Goal: Task Accomplishment & Management: Manage account settings

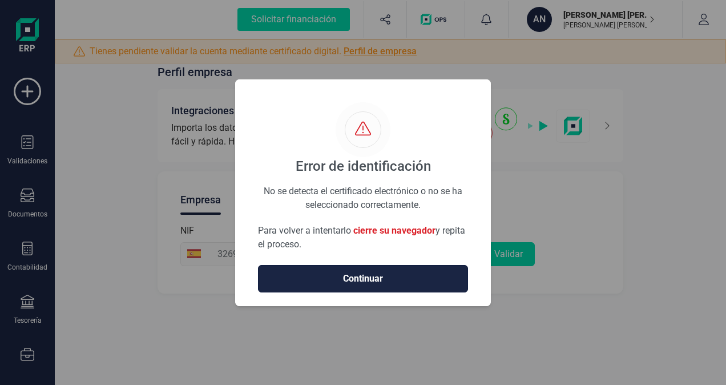
click at [362, 280] on span "Continuar" at bounding box center [363, 279] width 186 height 14
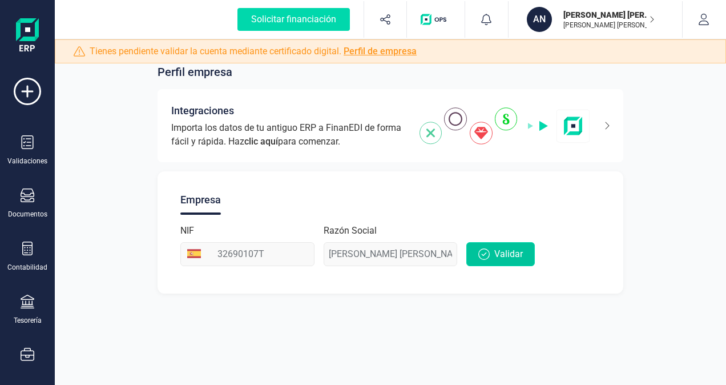
click at [507, 250] on span "Validar" at bounding box center [508, 254] width 29 height 14
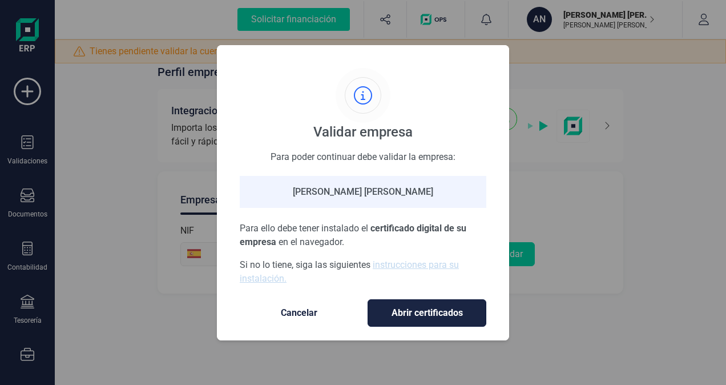
click at [416, 309] on span "Abrir certificados" at bounding box center [426, 313] width 95 height 14
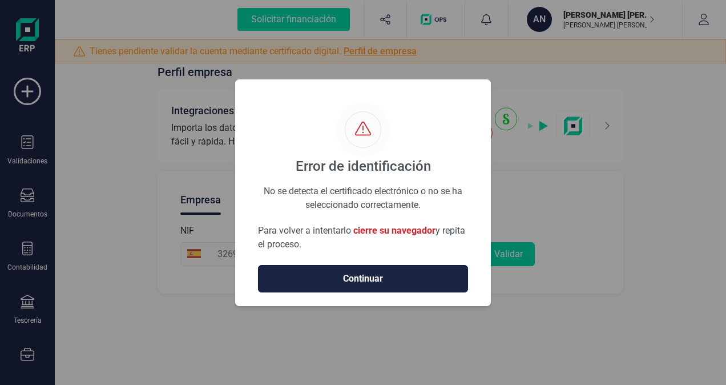
click at [372, 276] on span "Continuar" at bounding box center [363, 279] width 186 height 14
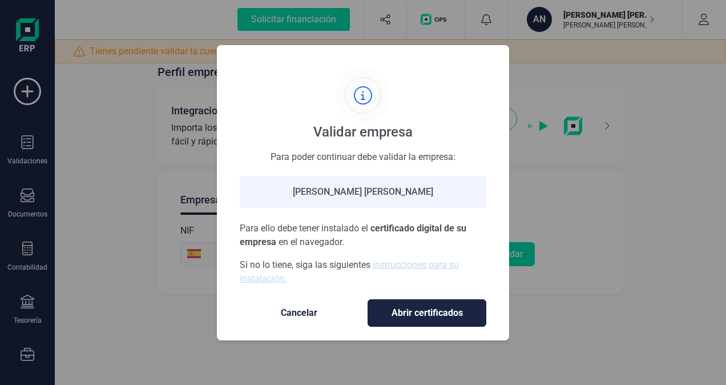
click at [416, 313] on span "Abrir certificados" at bounding box center [426, 313] width 95 height 14
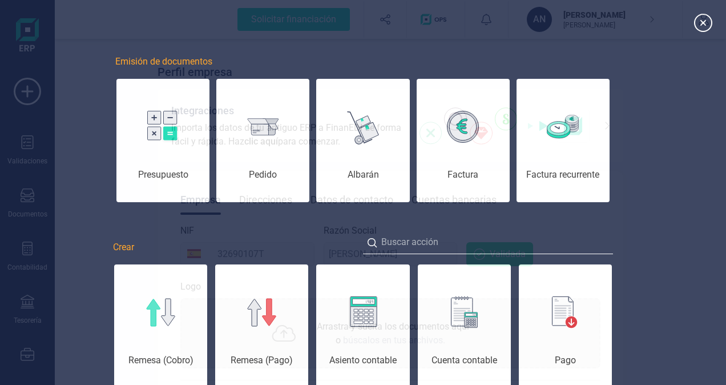
scroll to position [0, 57]
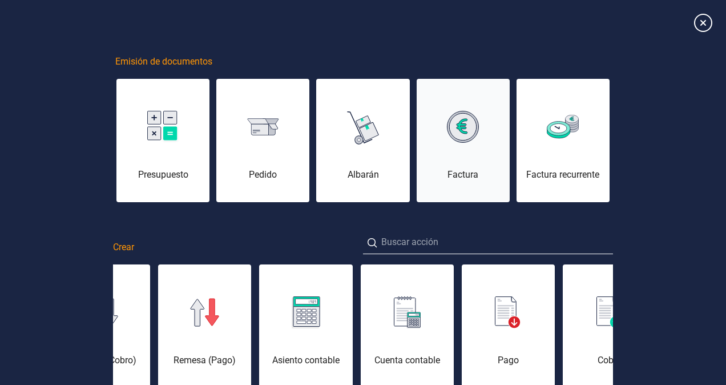
click at [454, 140] on img at bounding box center [463, 127] width 32 height 32
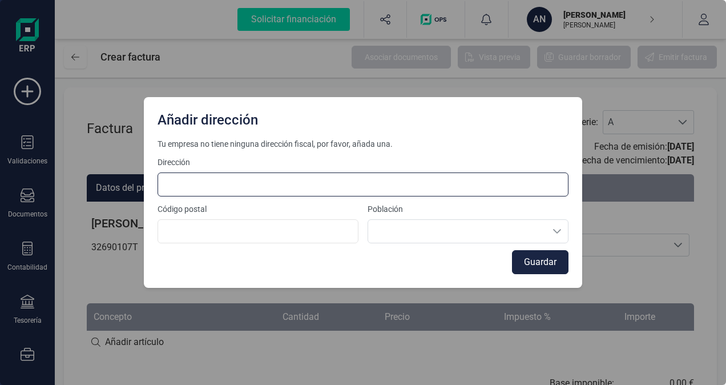
click at [179, 187] on input at bounding box center [362, 184] width 411 height 24
type input "PORTO DE RIBA N6 VILARRUBE"
type input "15554"
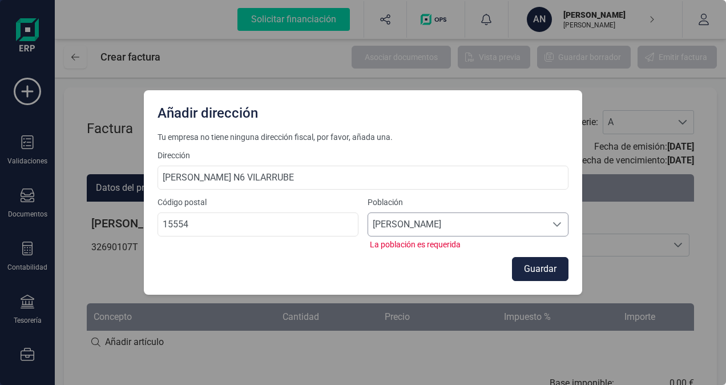
click at [484, 226] on span "Valdoviño" at bounding box center [457, 224] width 178 height 23
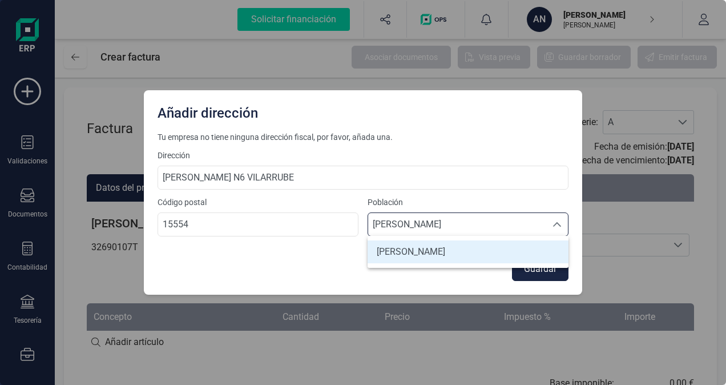
click at [444, 249] on li "Valdoviño" at bounding box center [467, 251] width 201 height 23
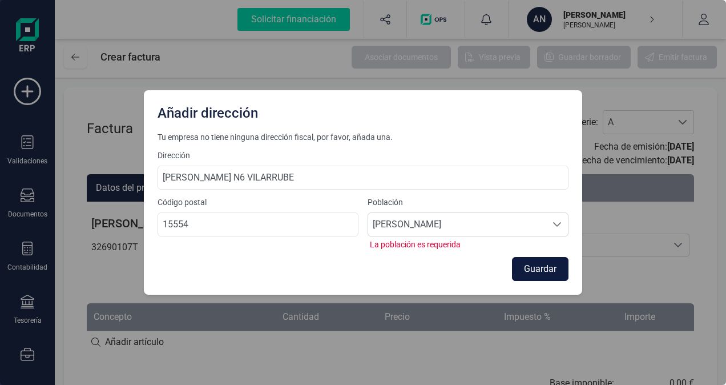
click at [537, 264] on button "Guardar" at bounding box center [540, 269] width 56 height 24
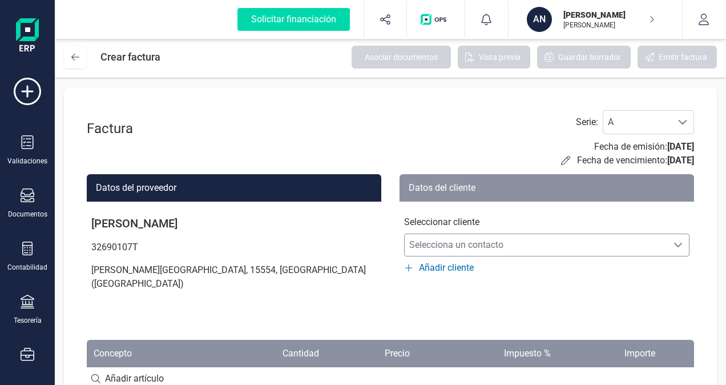
click at [674, 244] on icon "Selecciona un contacto" at bounding box center [677, 244] width 9 height 9
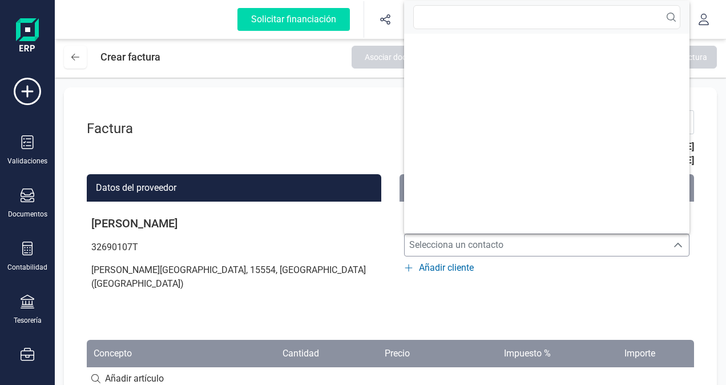
click at [443, 268] on span "Añadir cliente" at bounding box center [446, 268] width 55 height 14
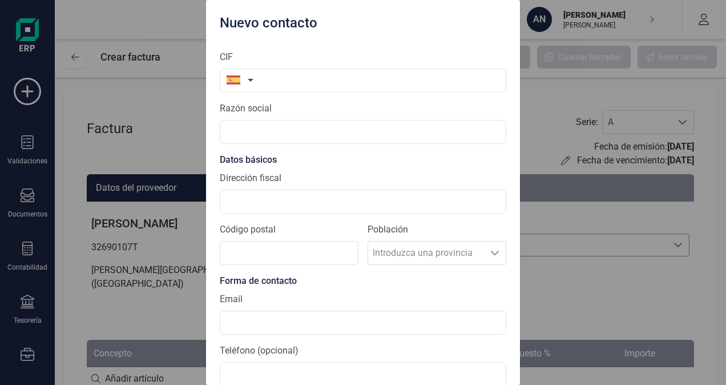
click at [251, 80] on button "button" at bounding box center [238, 79] width 36 height 23
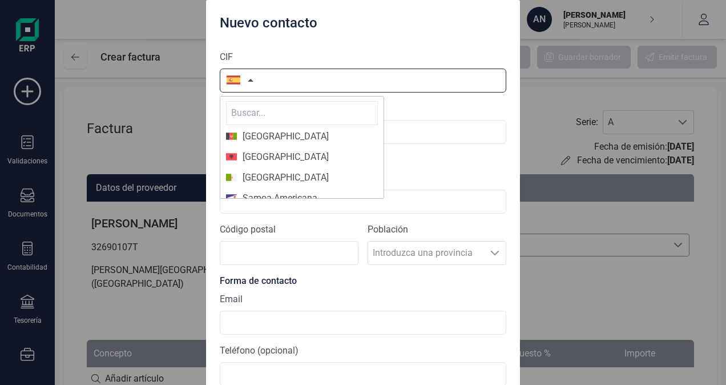
click at [271, 78] on input "text" at bounding box center [363, 80] width 286 height 24
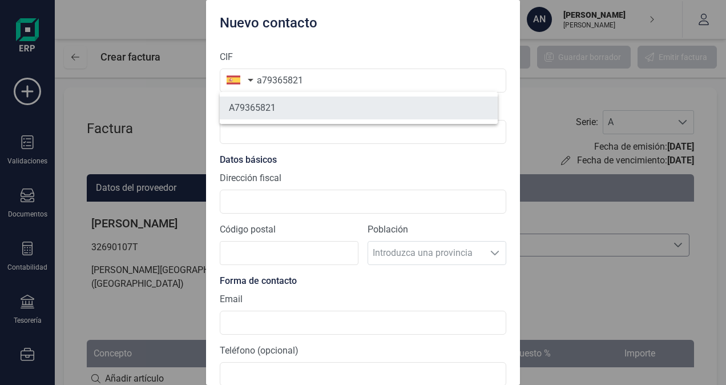
click at [284, 111] on li "A79365821" at bounding box center [359, 107] width 278 height 23
type input "A79365821"
type input "TECNOLOGIAS Y SERVICIOS AGRARIOS SA SME MP"
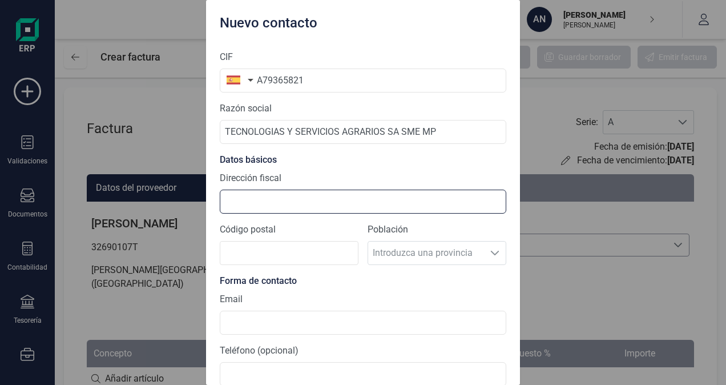
click at [261, 201] on input "Dirección fiscal" at bounding box center [363, 201] width 286 height 24
click at [260, 199] on input "c/julian camarillo 6B" at bounding box center [363, 201] width 286 height 24
click at [234, 201] on input "c/julian Camarillo 6B" at bounding box center [363, 201] width 286 height 24
type input "c/Julian Camarillo 6B"
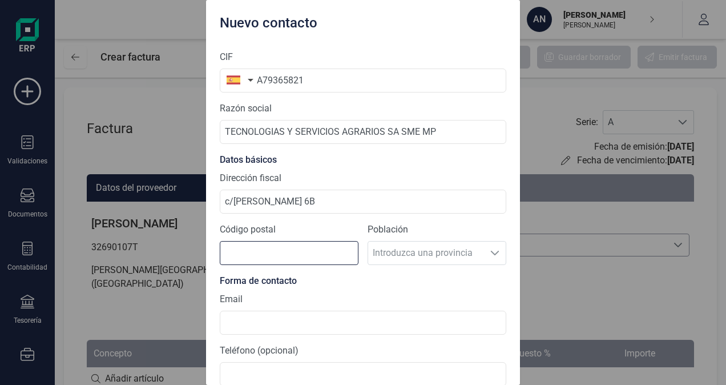
click at [266, 250] on input "Código postal" at bounding box center [289, 253] width 139 height 24
type input "28037"
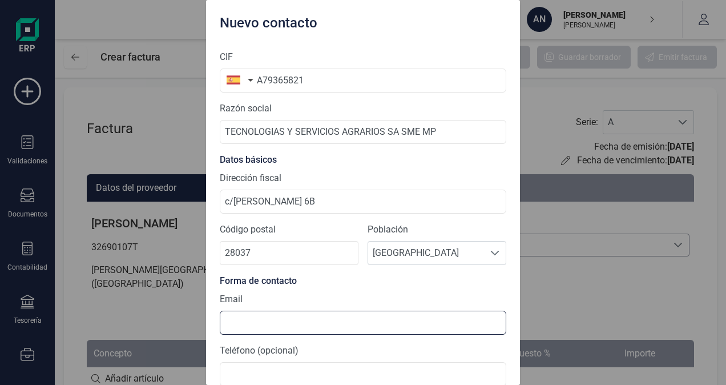
click at [236, 321] on input at bounding box center [363, 322] width 286 height 24
type input "I"
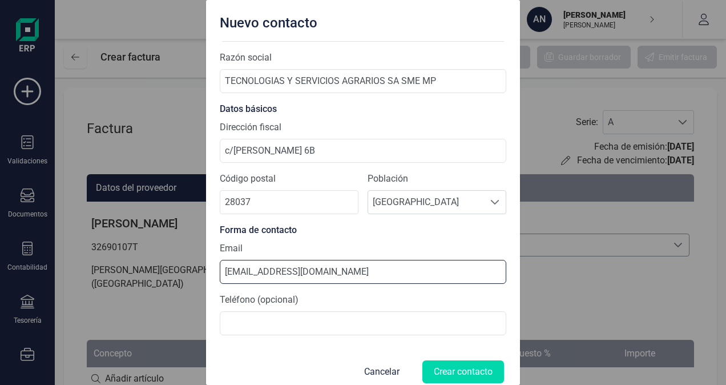
scroll to position [63, 0]
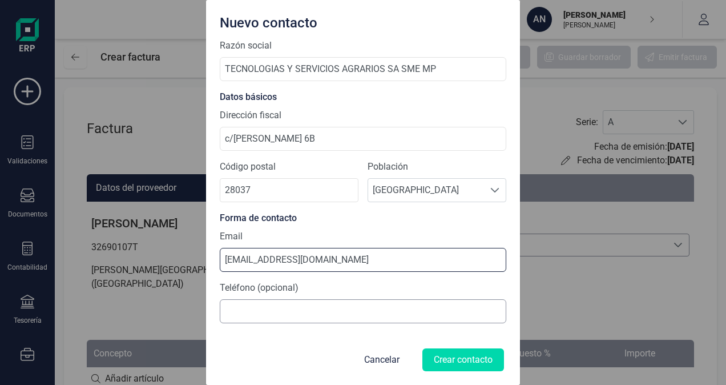
type input "info@tragsa.es"
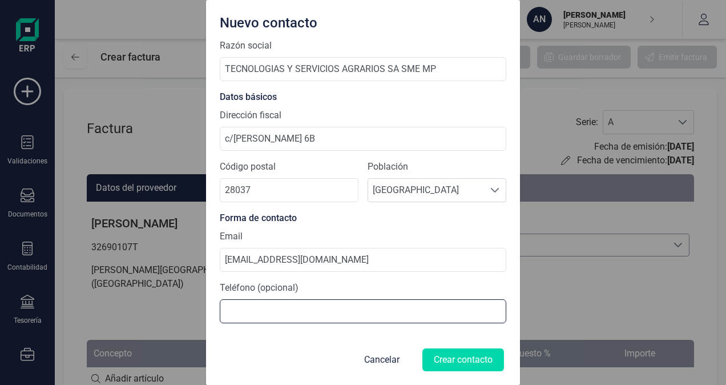
click at [229, 310] on input at bounding box center [363, 311] width 286 height 24
type input "913963400"
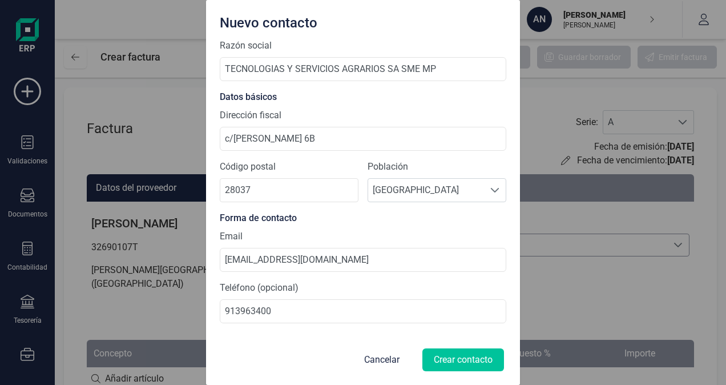
click at [443, 357] on button "Crear contacto" at bounding box center [463, 359] width 82 height 23
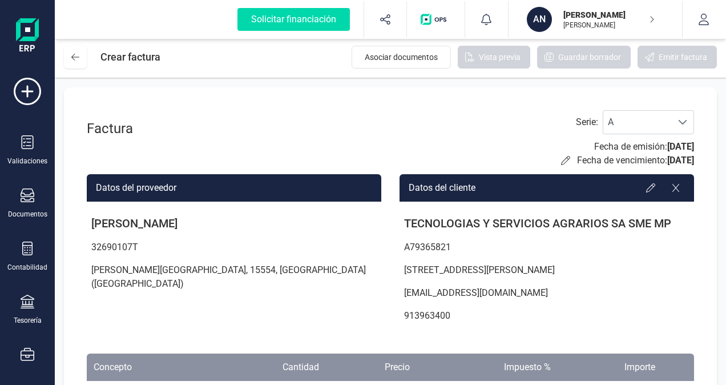
click at [147, 365] on th "Concepto" at bounding box center [148, 366] width 122 height 27
click at [114, 364] on th "Concepto" at bounding box center [148, 366] width 122 height 27
click at [685, 120] on span at bounding box center [682, 122] width 9 height 9
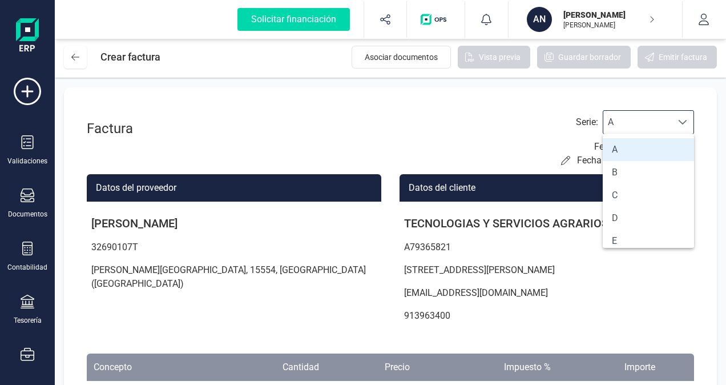
click at [685, 120] on span at bounding box center [682, 122] width 9 height 9
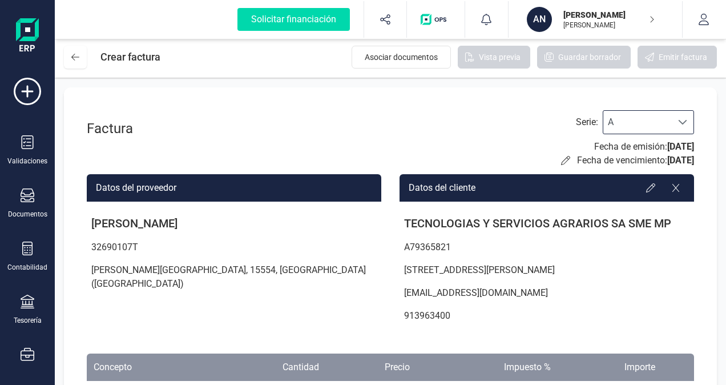
click at [709, 373] on div "Factura Serie : A A Fecha de emisión: 29/08/2025 Fecha de vencimiento: 29/08/20…" at bounding box center [390, 288] width 653 height 403
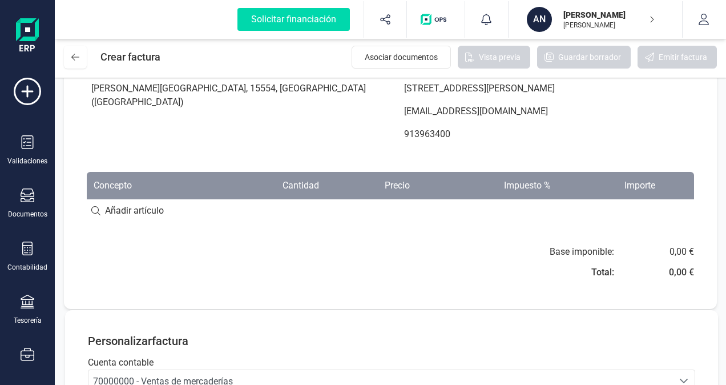
scroll to position [183, 0]
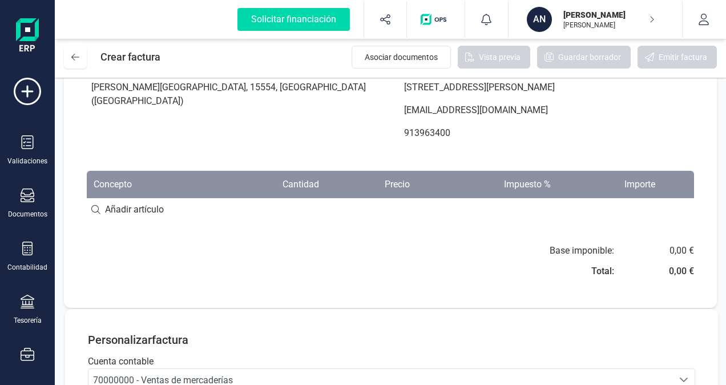
click at [550, 178] on th "Impuesto %" at bounding box center [486, 184] width 141 height 27
click at [547, 178] on th "Impuesto %" at bounding box center [486, 184] width 141 height 27
click at [542, 185] on th "Impuesto %" at bounding box center [486, 184] width 141 height 27
drag, startPoint x: 542, startPoint y: 185, endPoint x: 435, endPoint y: 225, distance: 114.2
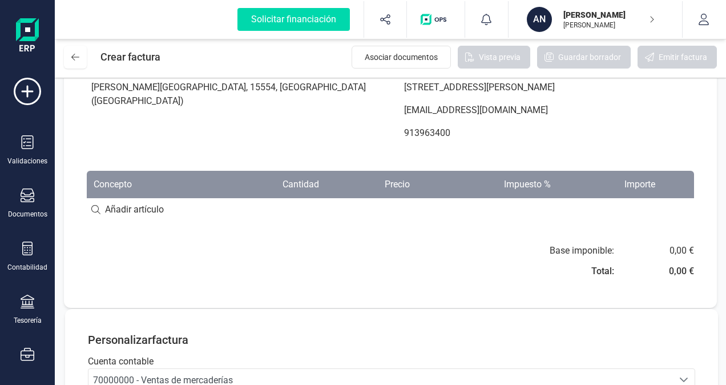
click at [435, 225] on div "Factura Serie : A A Fecha de emisión: 29/08/2025 Fecha de vencimiento: 29/08/20…" at bounding box center [390, 106] width 653 height 403
click at [92, 209] on input at bounding box center [390, 209] width 607 height 23
click at [314, 180] on th "Cantidad" at bounding box center [267, 184] width 118 height 27
click at [301, 185] on th "Cantidad" at bounding box center [267, 184] width 118 height 27
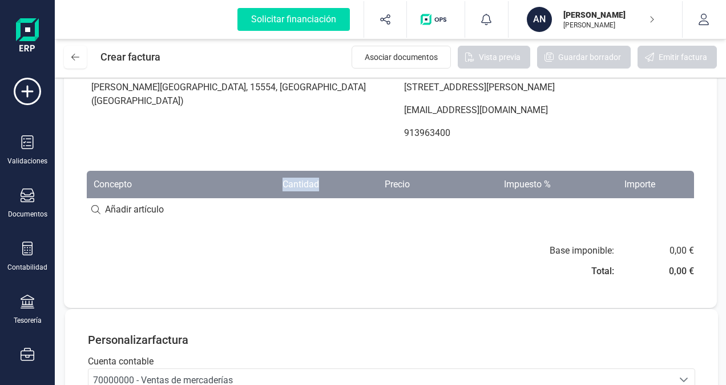
click at [301, 185] on th "Cantidad" at bounding box center [267, 184] width 118 height 27
click at [329, 184] on th "Precio" at bounding box center [371, 184] width 91 height 27
click at [389, 181] on th "Precio" at bounding box center [371, 184] width 91 height 27
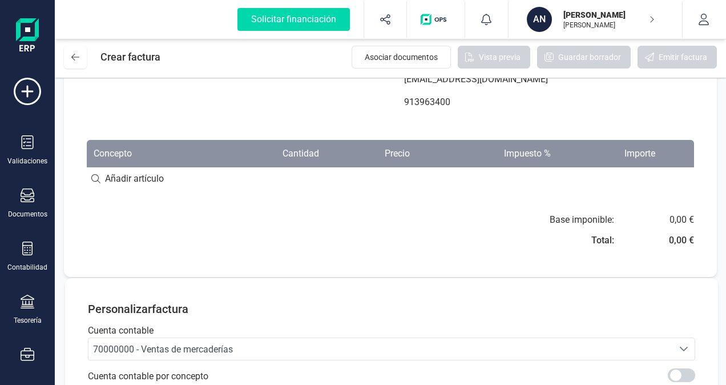
scroll to position [211, 0]
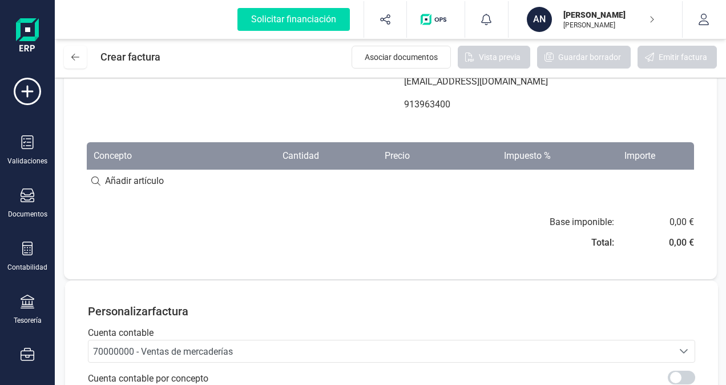
click at [679, 219] on div "0,00 €" at bounding box center [681, 222] width 25 height 14
click at [686, 222] on div "0,00 €" at bounding box center [681, 222] width 25 height 14
click at [671, 220] on div "0,00 €" at bounding box center [681, 222] width 25 height 14
click at [667, 219] on div "Base imponible: Total: 0,00 € 0,00 €" at bounding box center [621, 235] width 144 height 41
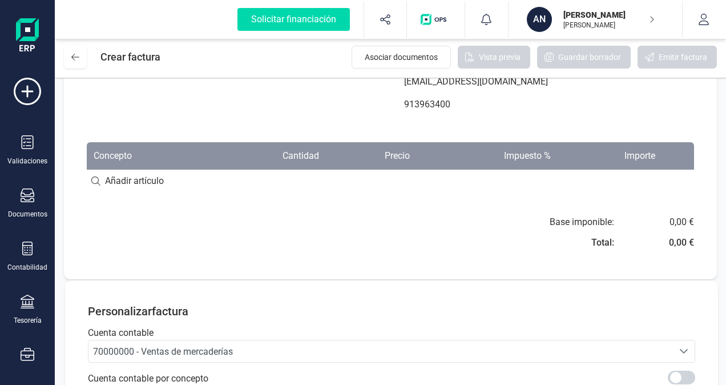
click at [674, 221] on div "0,00 €" at bounding box center [681, 222] width 25 height 14
click at [674, 222] on div "0,00 €" at bounding box center [681, 222] width 25 height 14
drag, startPoint x: 674, startPoint y: 222, endPoint x: 458, endPoint y: 251, distance: 218.2
click at [458, 251] on div "Base imponible: Total: 0,00 € 0,00 €" at bounding box center [546, 235] width 294 height 41
click at [674, 237] on div "0,00 €" at bounding box center [681, 243] width 25 height 14
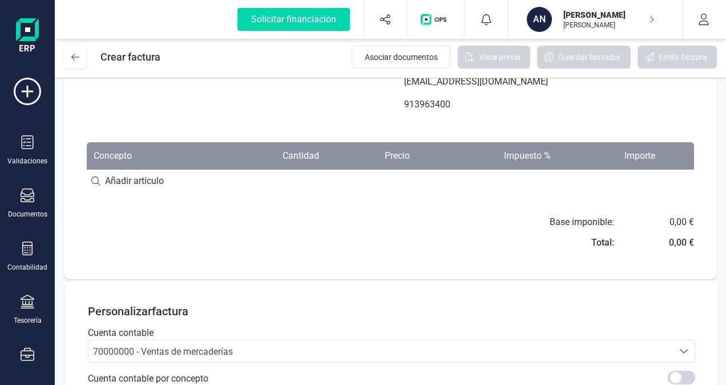
click at [674, 244] on div "0,00 €" at bounding box center [681, 243] width 25 height 14
click at [671, 241] on div "0,00 €" at bounding box center [681, 243] width 25 height 14
click at [322, 152] on th "Cantidad" at bounding box center [267, 155] width 118 height 27
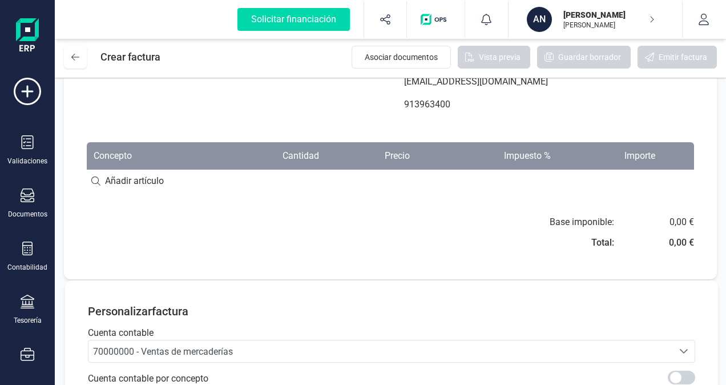
click at [322, 152] on th "Cantidad" at bounding box center [267, 155] width 118 height 27
click at [320, 152] on th "Cantidad" at bounding box center [267, 155] width 118 height 27
click at [315, 153] on th "Cantidad" at bounding box center [267, 155] width 118 height 27
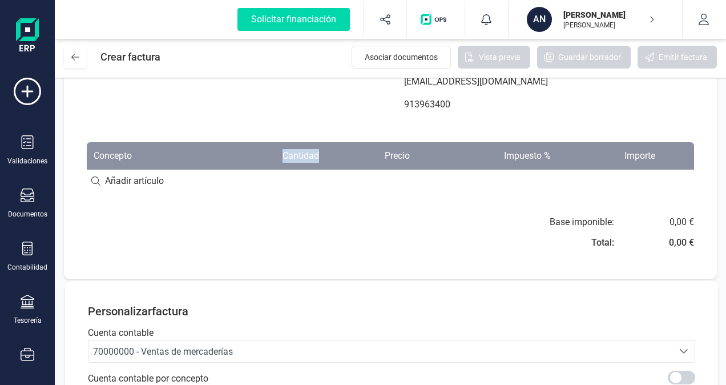
drag, startPoint x: 315, startPoint y: 153, endPoint x: 307, endPoint y: 152, distance: 8.0
click at [307, 152] on th "Cantidad" at bounding box center [267, 155] width 118 height 27
click at [304, 156] on th "Cantidad" at bounding box center [267, 155] width 118 height 27
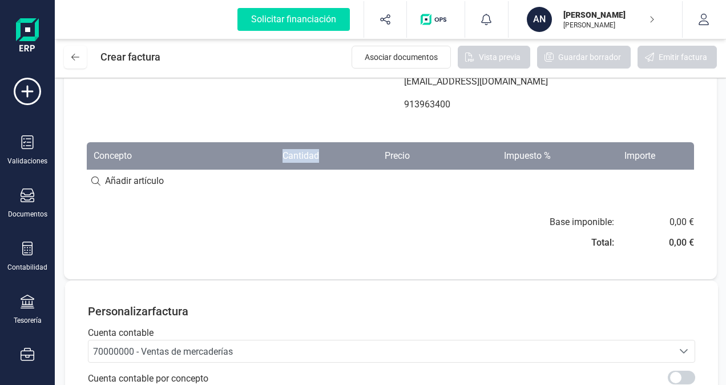
click at [304, 156] on th "Cantidad" at bounding box center [267, 155] width 118 height 27
click at [682, 349] on icon "Seleccione una cuenta" at bounding box center [683, 351] width 8 height 5
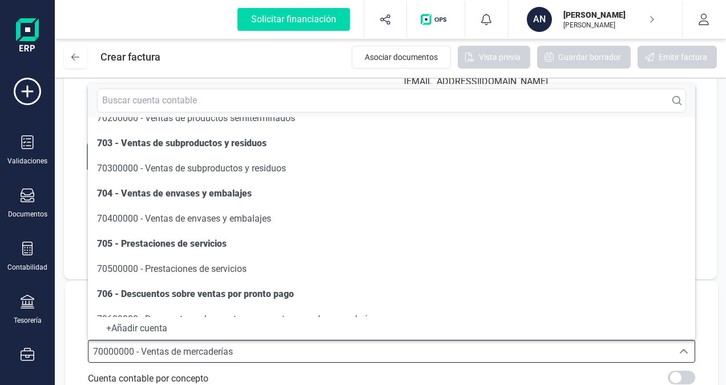
scroll to position [156, 0]
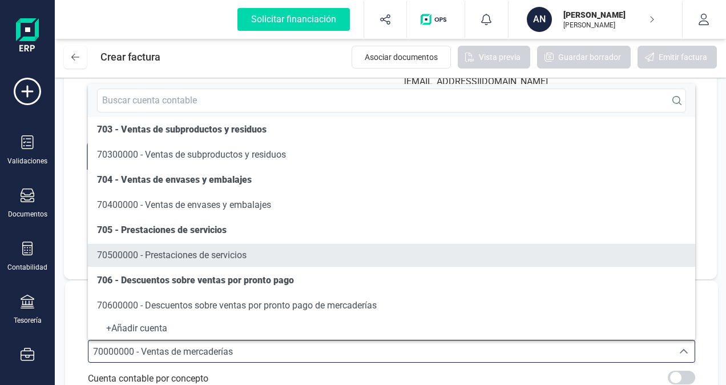
click at [171, 257] on span "70500000 - Prestaciones de servicios" at bounding box center [171, 254] width 149 height 11
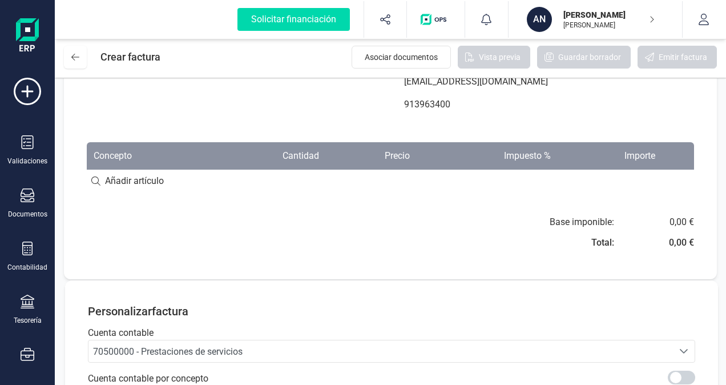
click at [142, 151] on th "Concepto" at bounding box center [148, 155] width 122 height 27
click at [113, 157] on th "Concepto" at bounding box center [148, 155] width 122 height 27
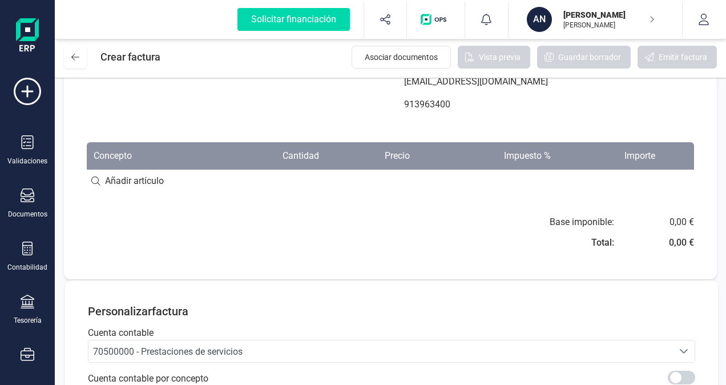
click at [395, 156] on th "Precio" at bounding box center [371, 155] width 91 height 27
drag, startPoint x: 395, startPoint y: 156, endPoint x: 464, endPoint y: 149, distance: 69.4
click at [464, 149] on th "Impuesto %" at bounding box center [486, 155] width 141 height 27
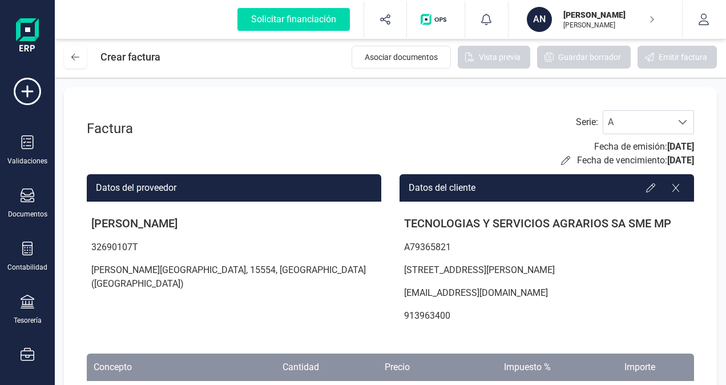
scroll to position [0, 0]
click at [681, 123] on span at bounding box center [682, 122] width 9 height 9
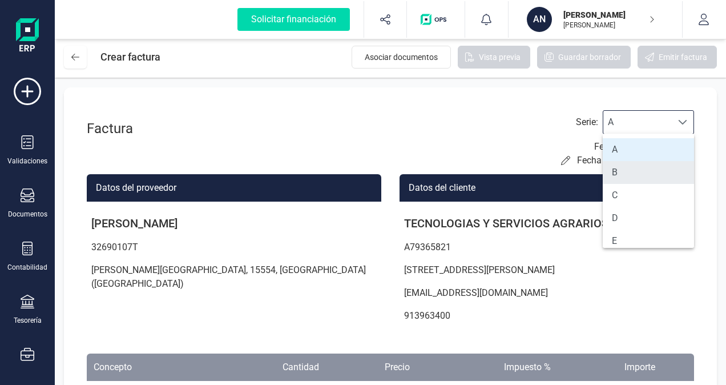
click at [642, 173] on li "B" at bounding box center [647, 172] width 91 height 23
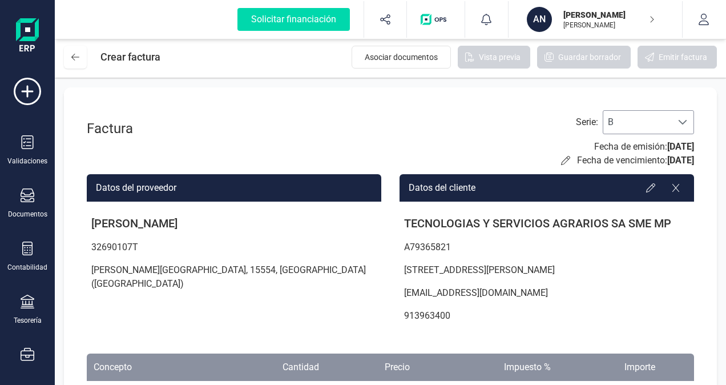
click at [688, 118] on div at bounding box center [682, 122] width 22 height 23
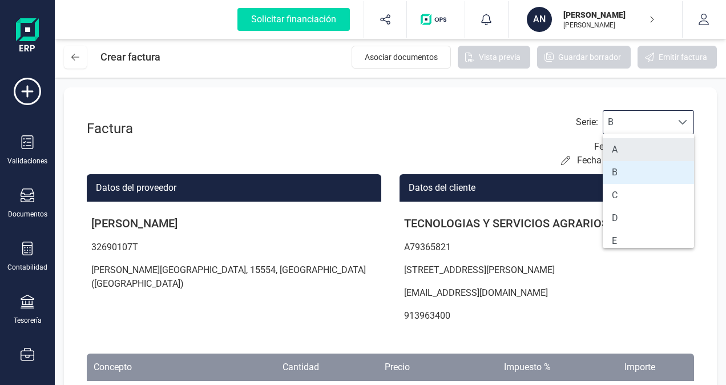
click at [630, 155] on li "A" at bounding box center [647, 149] width 91 height 23
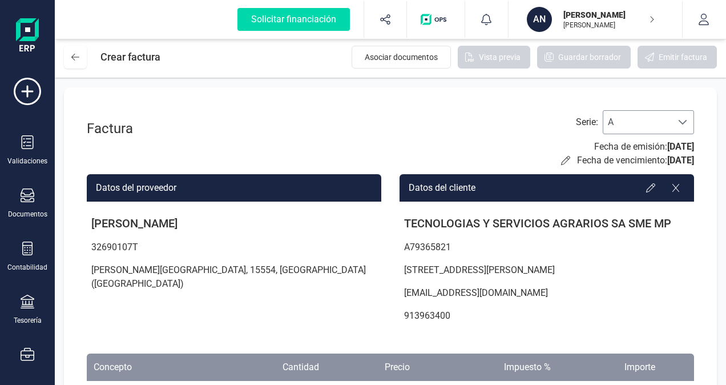
click at [683, 120] on span at bounding box center [682, 122] width 9 height 9
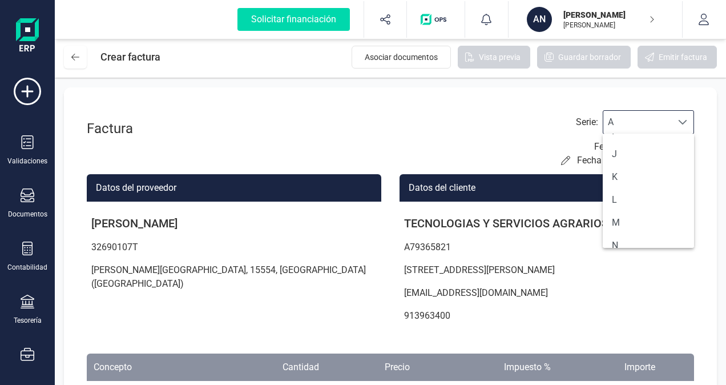
scroll to position [205, 0]
click at [546, 102] on div "Factura Serie : A A Fecha de emisión: 29/08/2025 Fecha de vencimiento: 29/08/20…" at bounding box center [390, 288] width 653 height 403
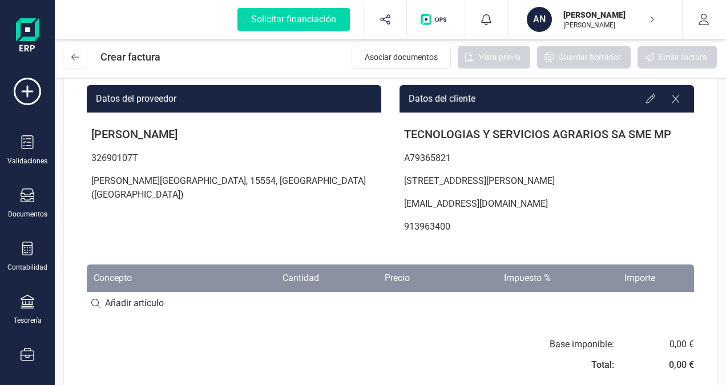
scroll to position [91, 0]
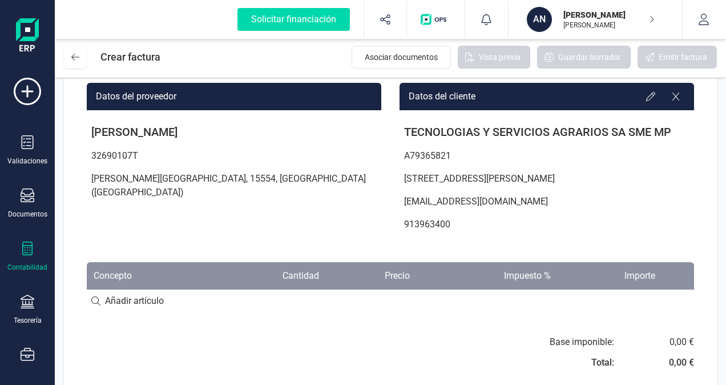
click at [25, 258] on div "Contabilidad" at bounding box center [28, 256] width 46 height 30
click at [292, 322] on div "Factura Serie : A A Fecha de emisión: 29/08/2025 Fecha de vencimiento: 29/08/20…" at bounding box center [390, 197] width 653 height 403
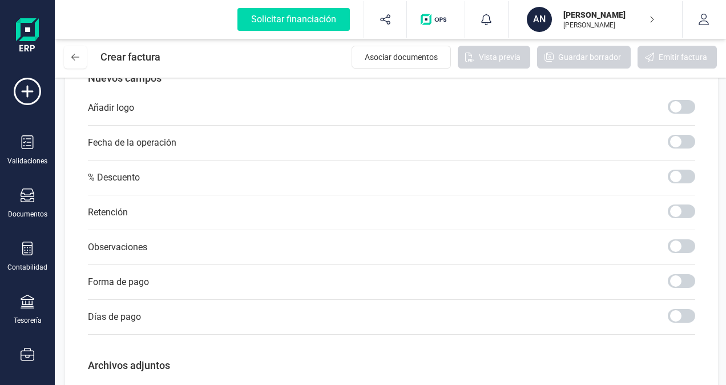
scroll to position [576, 0]
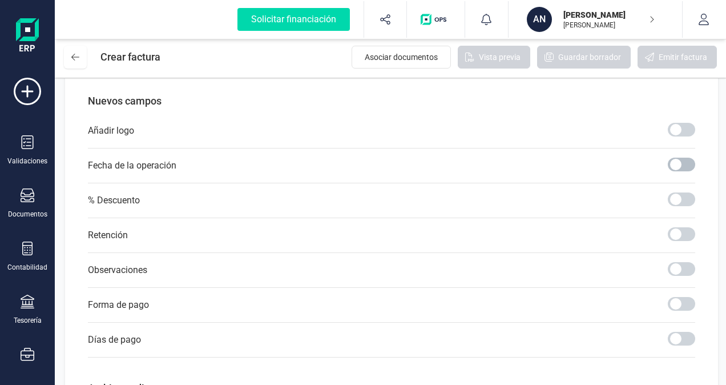
click at [673, 163] on span at bounding box center [680, 164] width 27 height 14
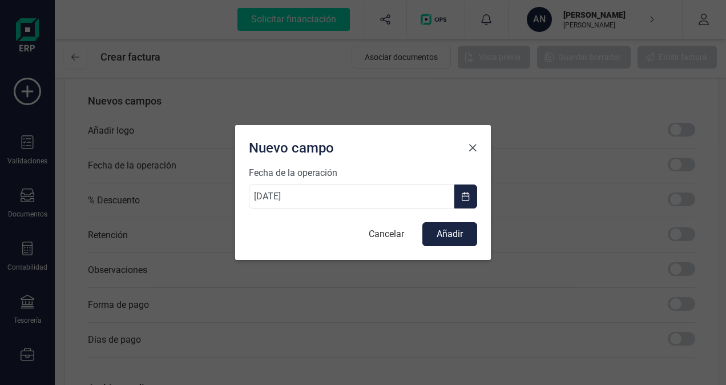
click at [471, 146] on span "Close" at bounding box center [472, 147] width 9 height 9
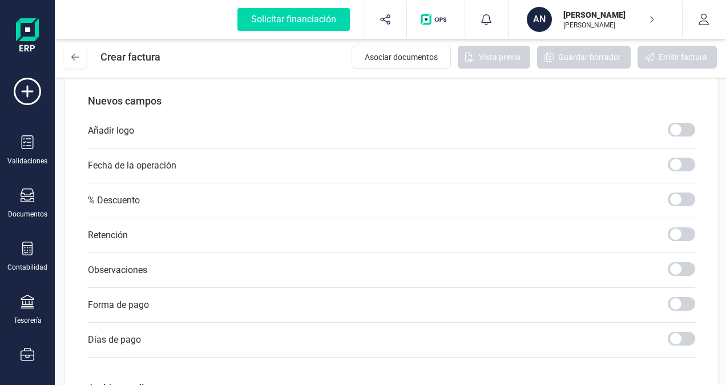
click at [414, 111] on div "Nuevos campos Añadir logo Fecha de la operación % Descuento Retención Observaci…" at bounding box center [391, 225] width 607 height 264
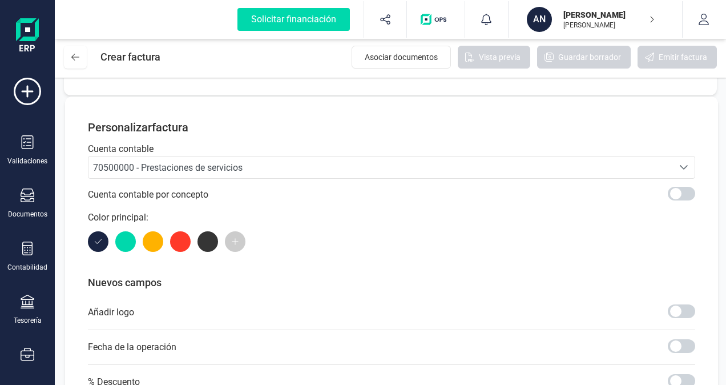
scroll to position [394, 0]
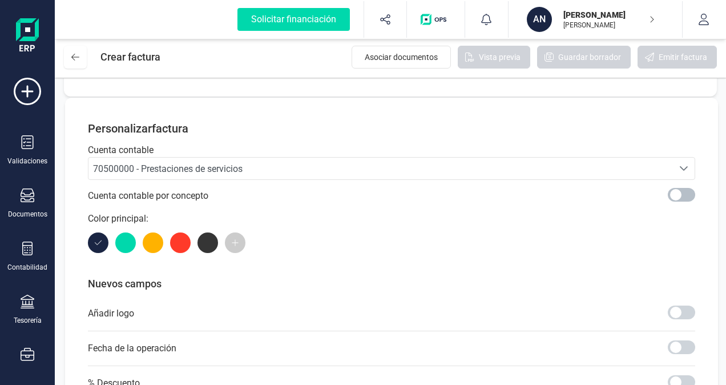
click at [675, 195] on span at bounding box center [680, 195] width 27 height 14
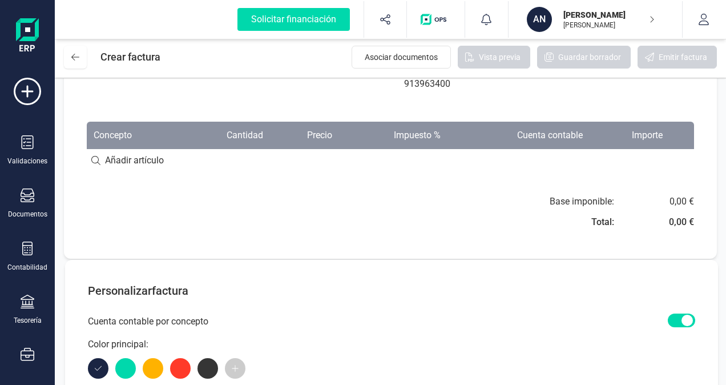
scroll to position [234, 0]
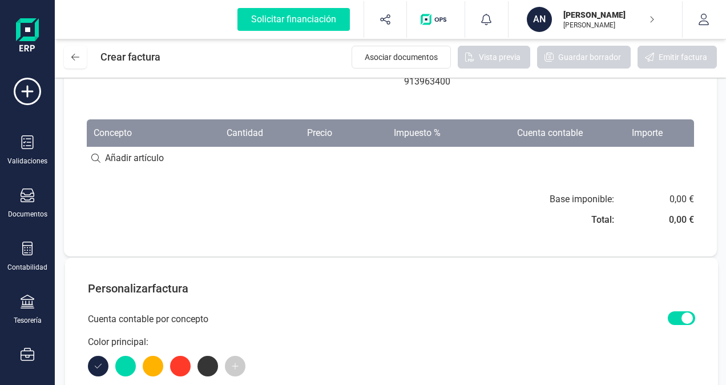
click at [688, 319] on span at bounding box center [680, 318] width 27 height 14
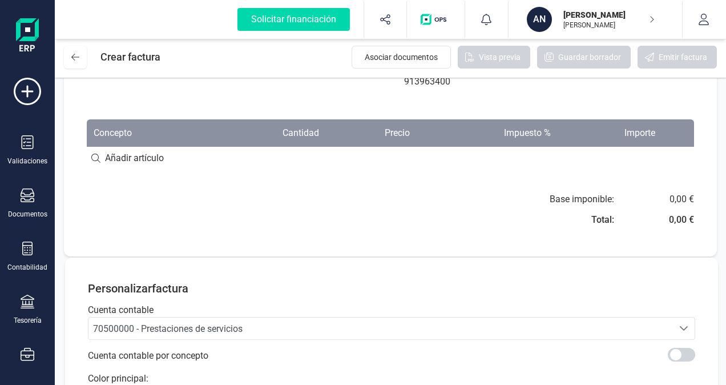
click at [561, 128] on th "Importe" at bounding box center [609, 132] width 104 height 27
click at [23, 357] on icon at bounding box center [28, 354] width 14 height 14
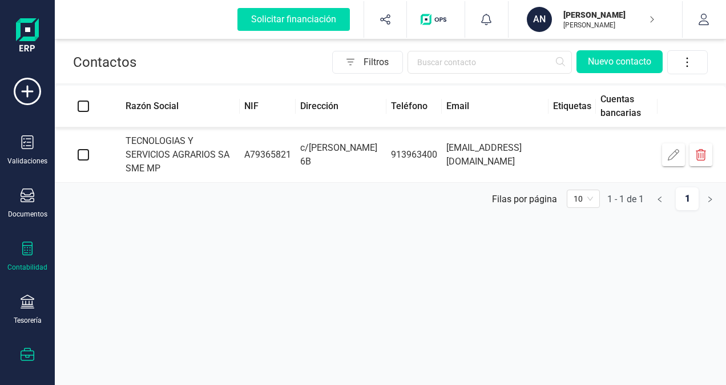
click at [27, 258] on div "Contabilidad" at bounding box center [28, 256] width 46 height 30
click at [264, 197] on ul "Filas por página 1 - 1 de 1 1 10" at bounding box center [390, 199] width 671 height 32
click at [26, 89] on icon at bounding box center [27, 91] width 27 height 27
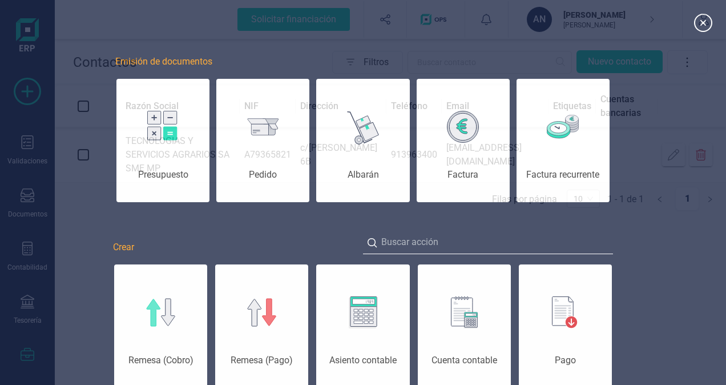
scroll to position [0, 57]
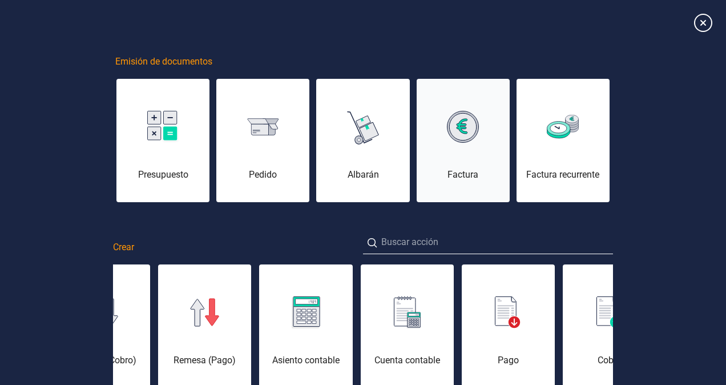
click at [443, 165] on div "Factura" at bounding box center [462, 147] width 93 height 68
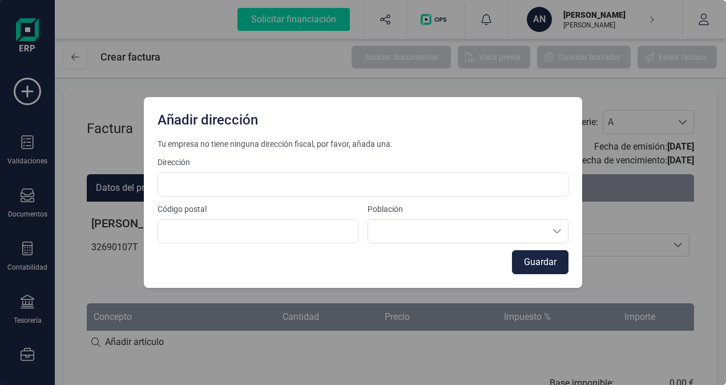
click at [436, 359] on div "Añadir dirección Tu empresa no tiene ninguna dirección fiscal, por favor, añada…" at bounding box center [363, 192] width 726 height 385
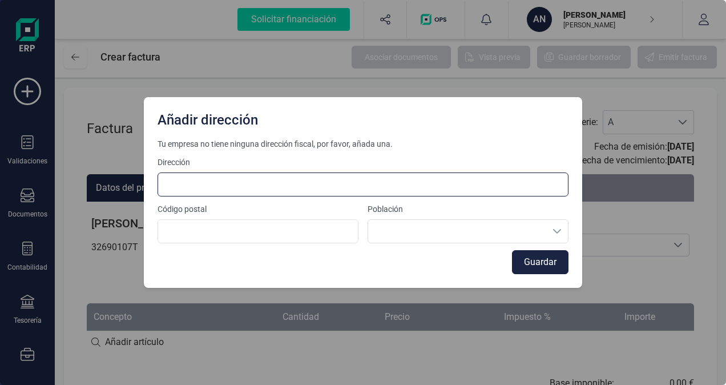
click at [182, 187] on input at bounding box center [362, 184] width 411 height 24
type input "PORTO DE RIBA N6 VILARRUBE"
type input "15554"
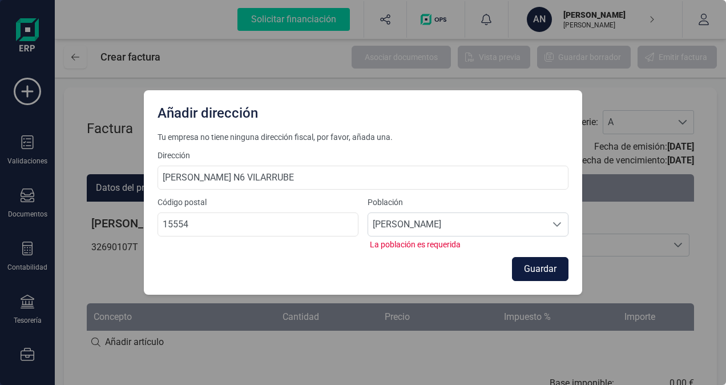
click at [535, 268] on button "Guardar" at bounding box center [540, 269] width 56 height 24
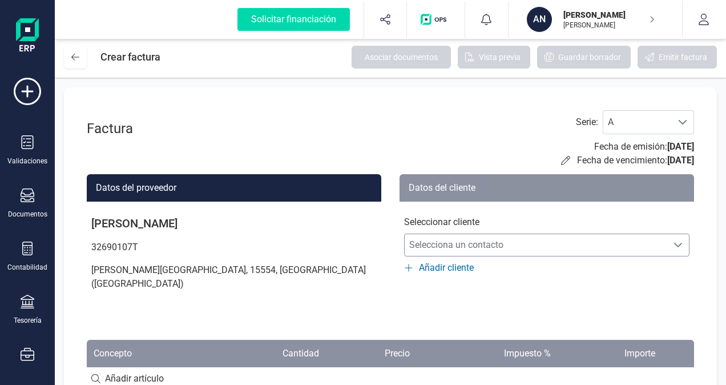
click at [677, 245] on icon "Selecciona un contacto" at bounding box center [677, 244] width 9 height 9
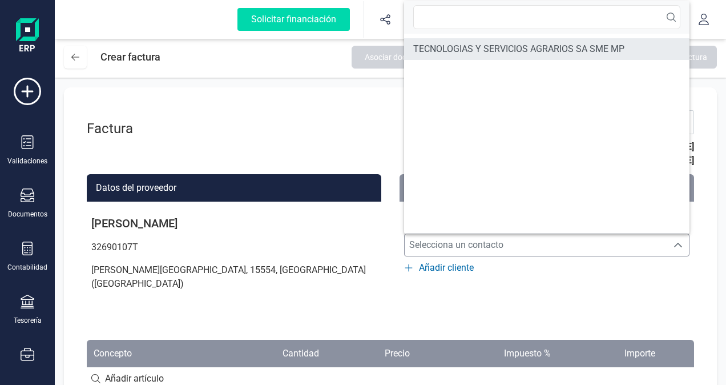
click at [571, 50] on span "TECNOLOGIAS Y SERVICIOS AGRARIOS SA SME MP" at bounding box center [518, 49] width 211 height 14
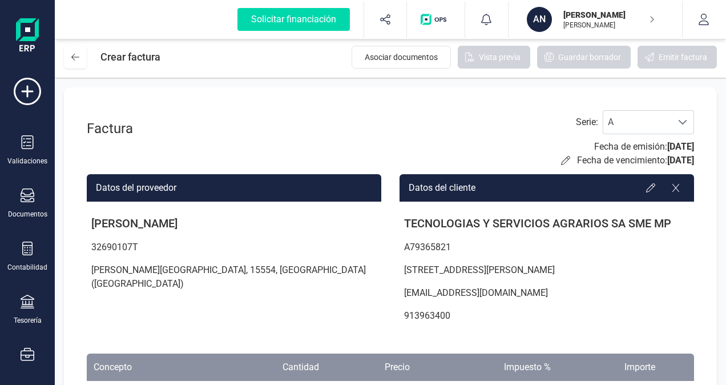
click at [638, 280] on p "c/Julian Camarillo 6B, 28037, Madrid (MADRID)" at bounding box center [546, 269] width 294 height 23
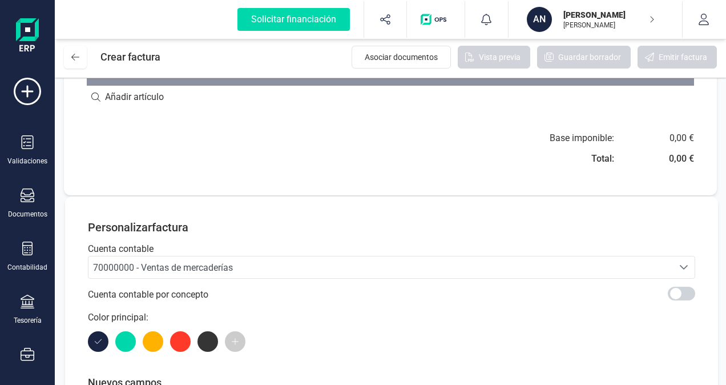
scroll to position [297, 0]
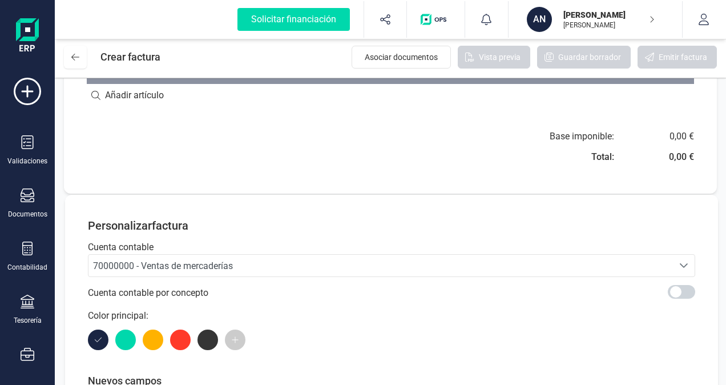
click at [687, 264] on icon "Seleccione una cuenta" at bounding box center [683, 265] width 9 height 9
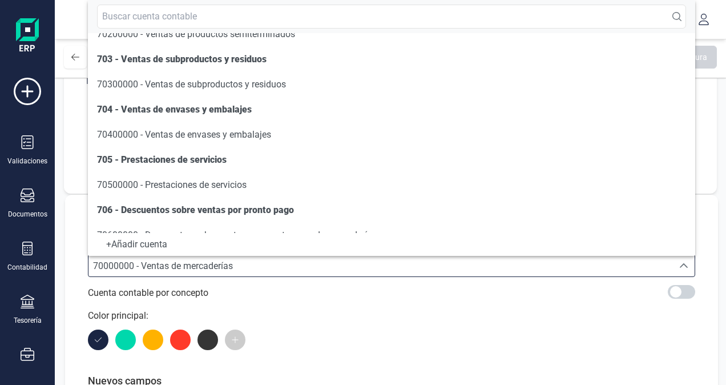
scroll to position [160, 0]
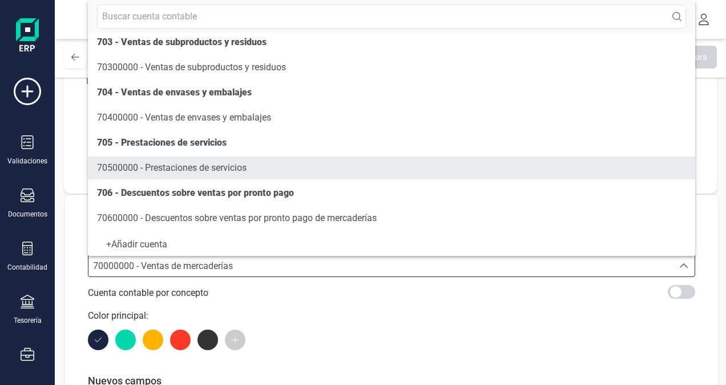
click at [204, 168] on span "70500000 - Prestaciones de servicios" at bounding box center [171, 167] width 149 height 11
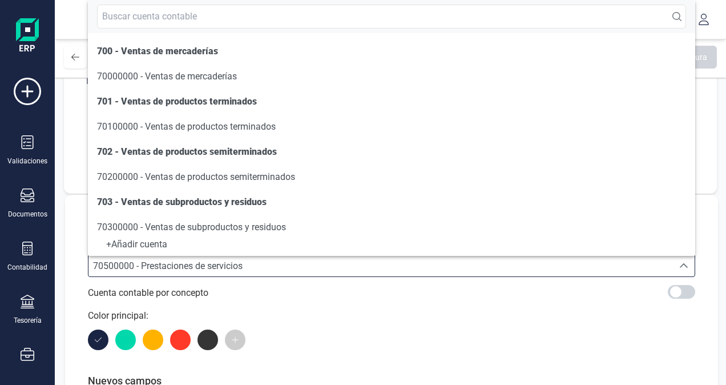
scroll to position [106, 0]
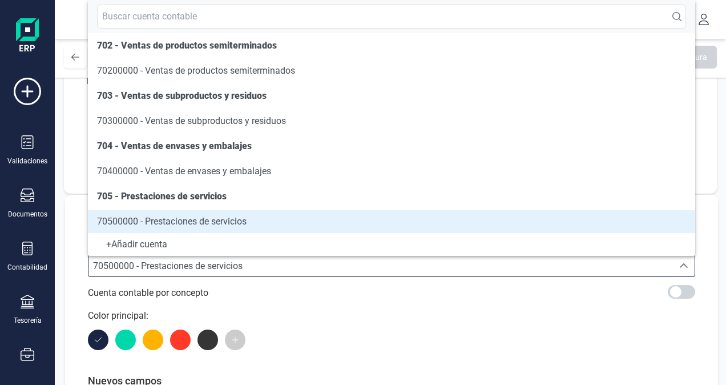
click at [323, 309] on p "Color principal:" at bounding box center [391, 316] width 607 height 14
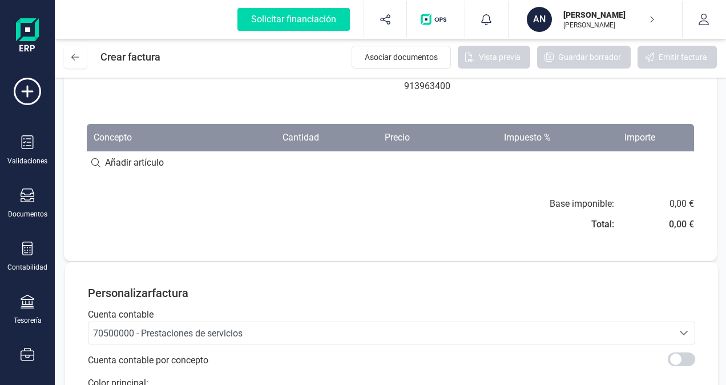
scroll to position [228, 0]
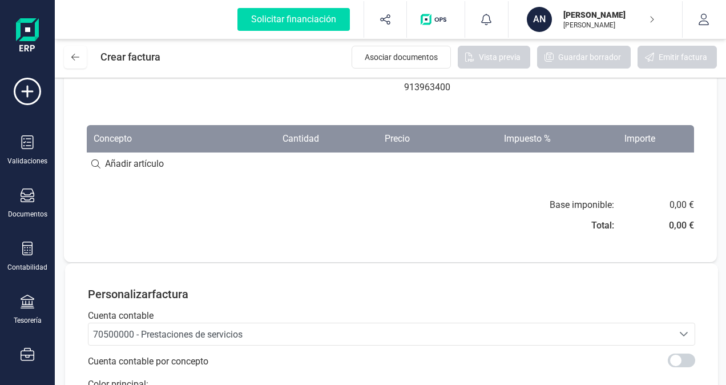
drag, startPoint x: 617, startPoint y: 222, endPoint x: 520, endPoint y: 271, distance: 108.7
drag, startPoint x: 407, startPoint y: 137, endPoint x: 316, endPoint y: 209, distance: 115.7
click at [316, 209] on div "Base imponible: Total: 0,00 € 0,00 €" at bounding box center [390, 218] width 607 height 41
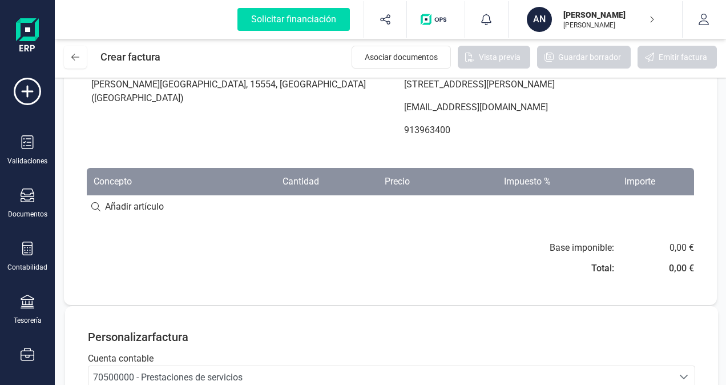
scroll to position [205, 0]
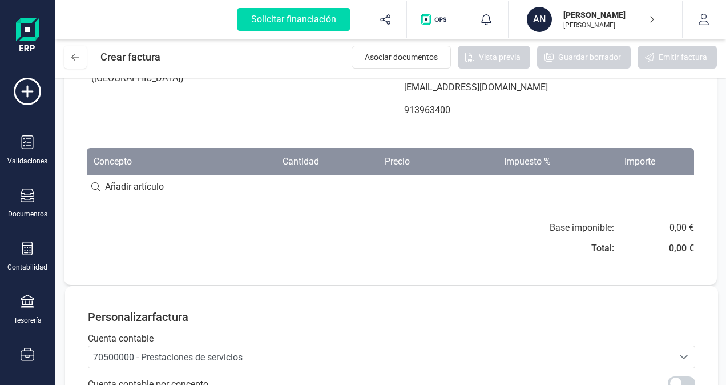
click at [98, 189] on input at bounding box center [390, 186] width 607 height 23
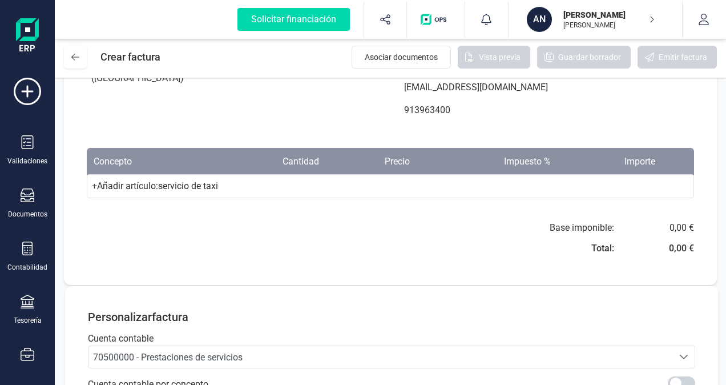
type input "servicio de taxi"
click at [130, 185] on div "+ Añadir artículo : servicio de taxi" at bounding box center [390, 186] width 607 height 24
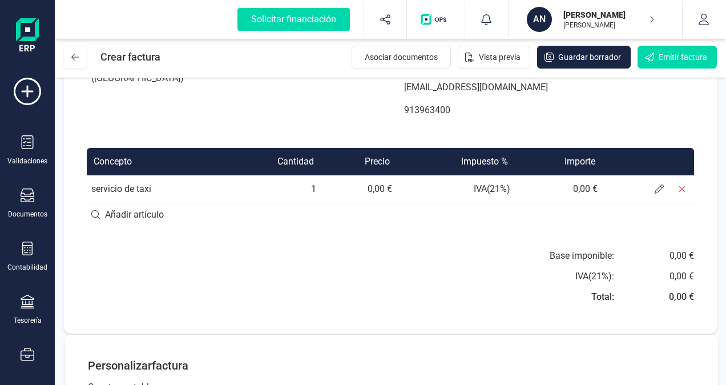
click at [507, 188] on td "IVA ( 21 %)" at bounding box center [455, 188] width 119 height 27
click at [510, 189] on td "IVA ( 21 %)" at bounding box center [455, 188] width 119 height 27
click at [661, 186] on icon at bounding box center [658, 188] width 9 height 9
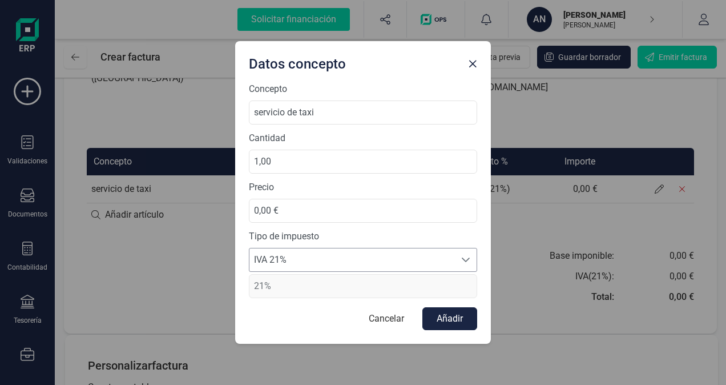
click at [463, 256] on icon at bounding box center [465, 259] width 9 height 9
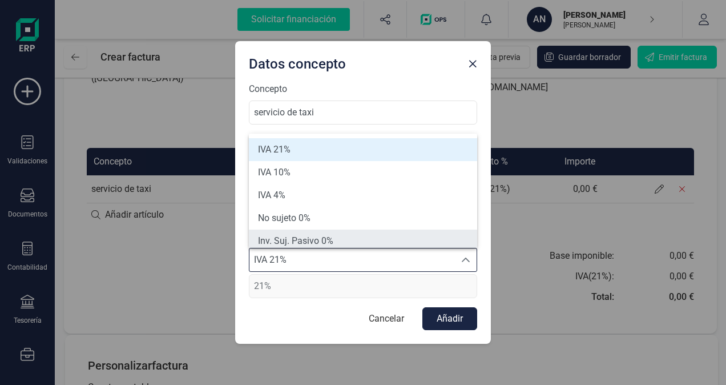
scroll to position [5, 0]
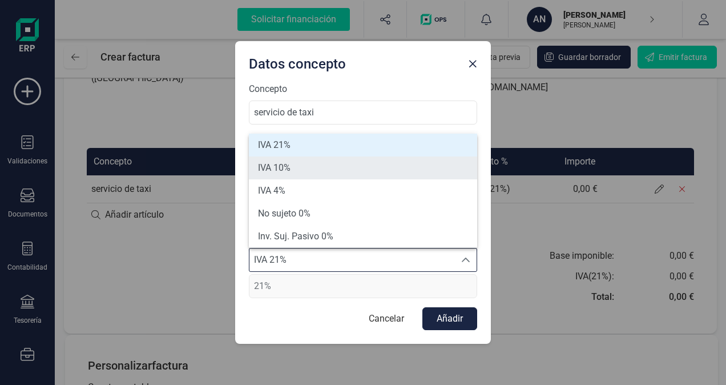
click at [282, 169] on span "IVA 10%" at bounding box center [274, 168] width 33 height 14
type input "10%"
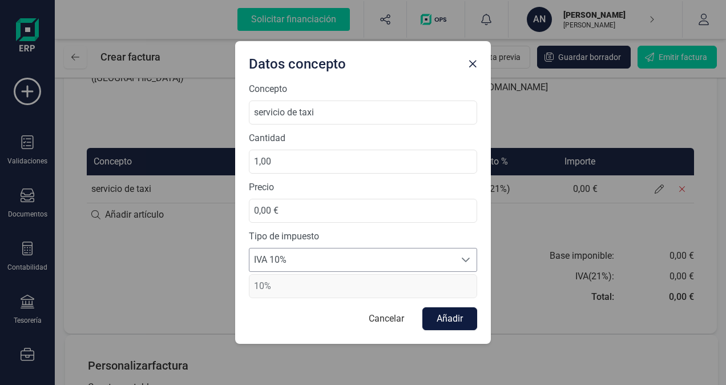
click at [455, 318] on button "Añadir" at bounding box center [449, 318] width 55 height 23
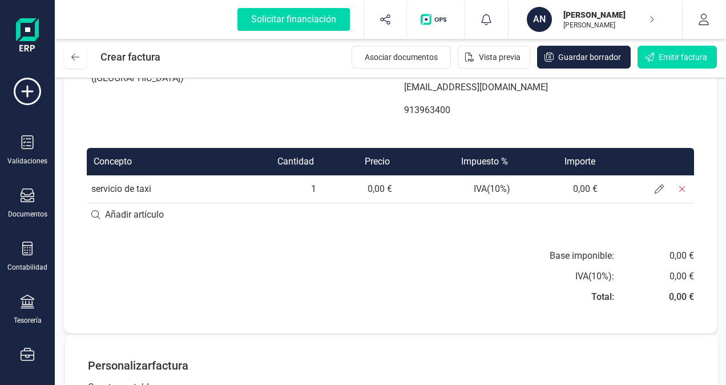
click at [395, 184] on td "0,00 €" at bounding box center [359, 188] width 76 height 27
click at [383, 186] on td "0,00 €" at bounding box center [359, 188] width 76 height 27
click at [371, 188] on td "0,00 €" at bounding box center [359, 188] width 76 height 27
click at [365, 184] on td "0,00 €" at bounding box center [359, 188] width 76 height 27
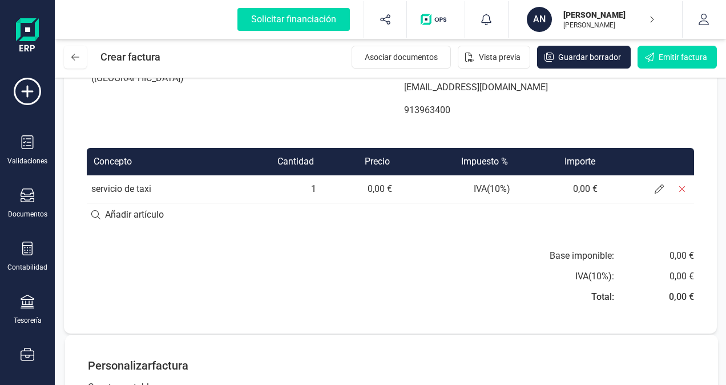
click at [373, 187] on td "0,00 €" at bounding box center [359, 188] width 76 height 27
click at [373, 186] on td "0,00 €" at bounding box center [359, 188] width 76 height 27
click at [659, 185] on icon at bounding box center [658, 188] width 9 height 9
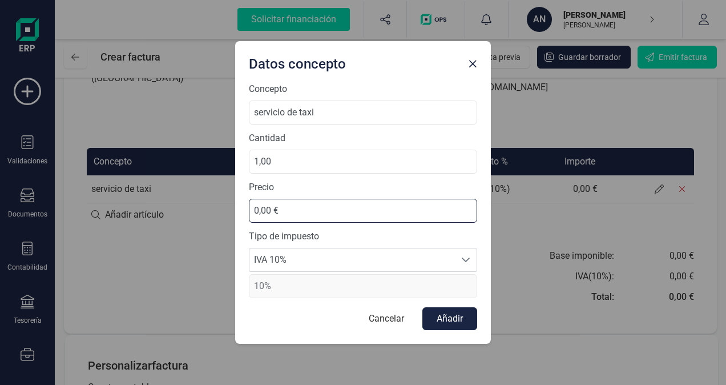
click at [275, 212] on input "0,00 €" at bounding box center [363, 211] width 228 height 24
type input "145,00 €"
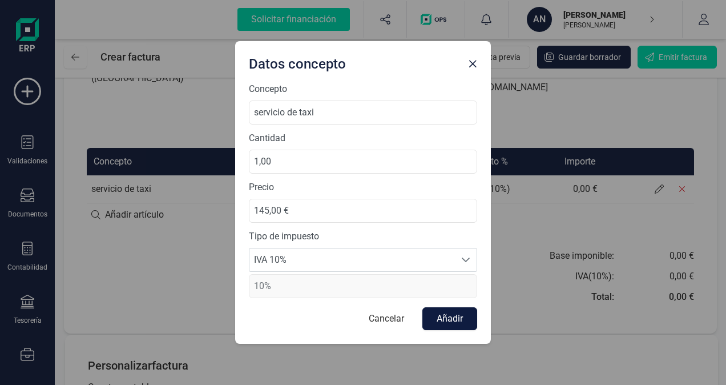
click at [446, 316] on button "Añadir" at bounding box center [449, 318] width 55 height 23
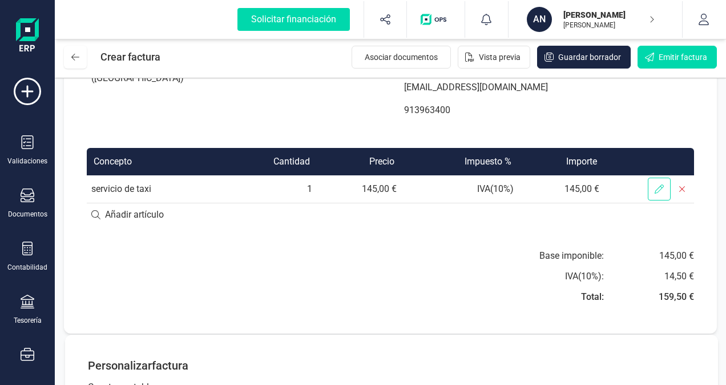
click at [654, 190] on span at bounding box center [659, 188] width 23 height 23
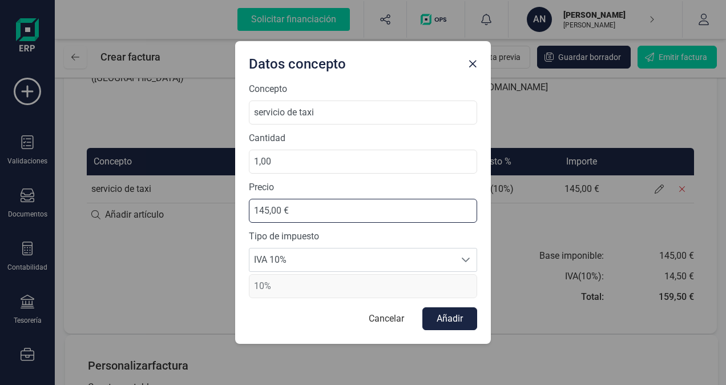
click at [281, 208] on input "145,00 €" at bounding box center [363, 211] width 228 height 24
type input "141,00 €"
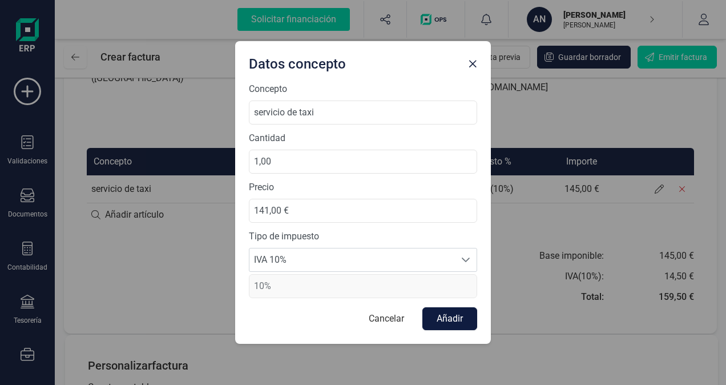
click at [459, 315] on button "Añadir" at bounding box center [449, 318] width 55 height 23
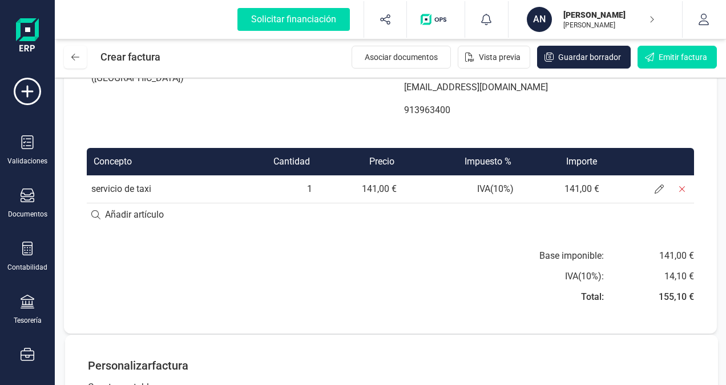
click at [417, 306] on div "Base imponible: IVA ( 10 %): Total: 141,00 € 14,10 € 155,10 €" at bounding box center [546, 280] width 294 height 62
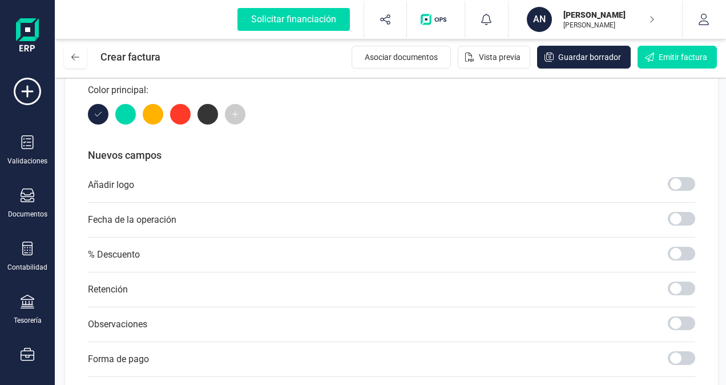
scroll to position [593, 0]
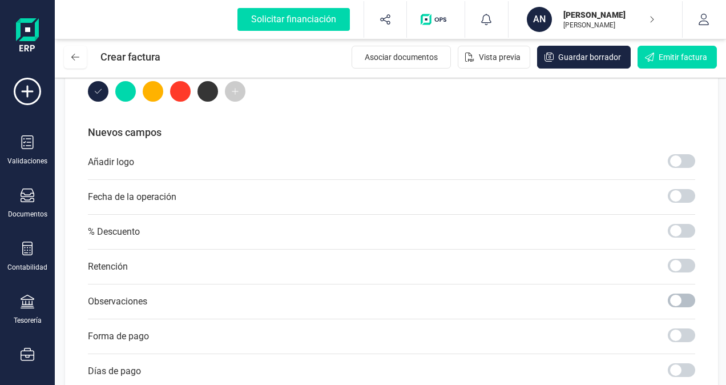
click at [674, 297] on span at bounding box center [680, 300] width 27 height 14
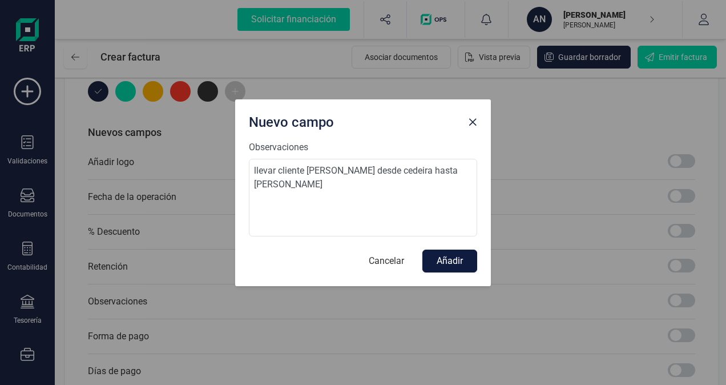
type textarea "llevar cliente Ana desde cedeira hasta malpica de bergantiños"
click at [446, 261] on button "Añadir" at bounding box center [449, 260] width 55 height 23
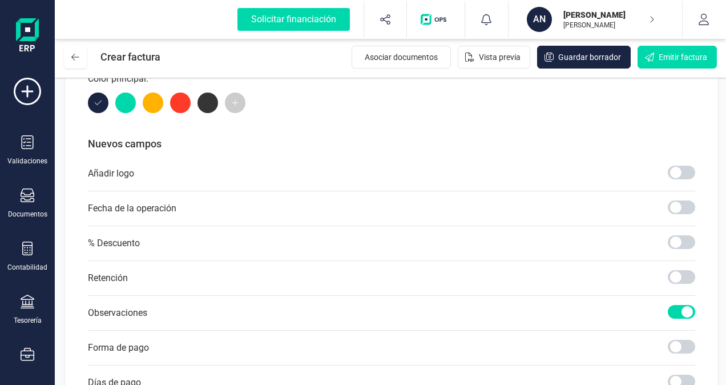
click at [449, 119] on div "Personalizar factura Cuenta contable 70500000 - Prestaciones de servicios 70500…" at bounding box center [391, 230] width 607 height 499
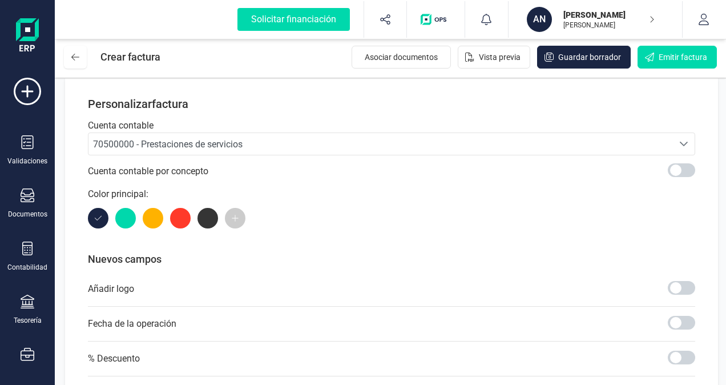
scroll to position [479, 0]
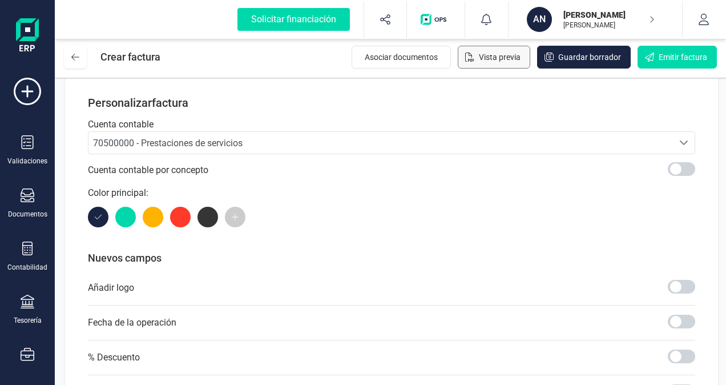
click at [488, 60] on span "Vista previa" at bounding box center [500, 56] width 42 height 11
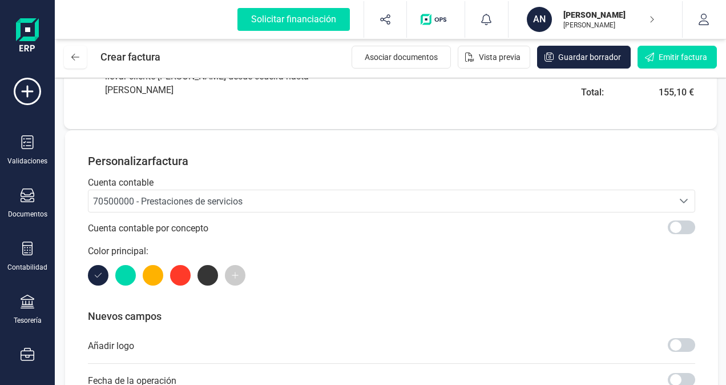
scroll to position [373, 0]
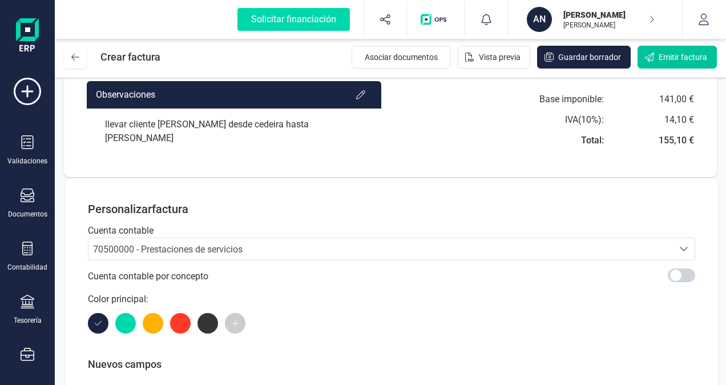
click at [686, 54] on span "Emitir factura" at bounding box center [682, 56] width 48 height 11
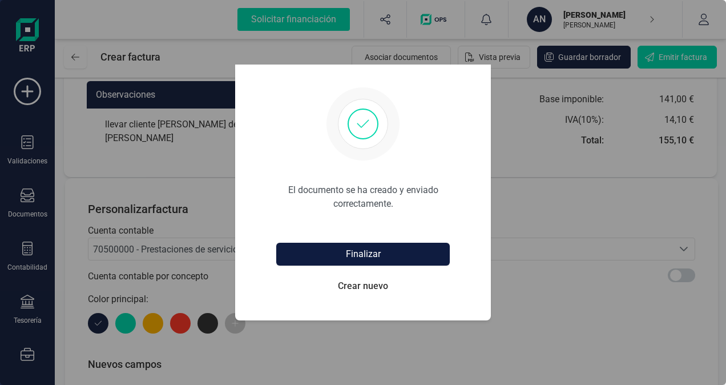
click at [367, 251] on button "Finalizar" at bounding box center [362, 253] width 173 height 23
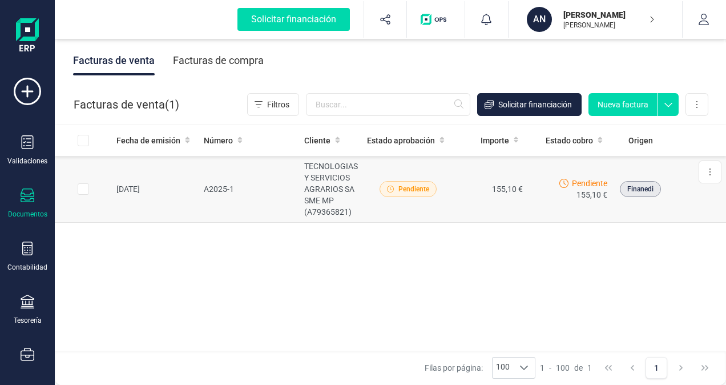
click at [80, 187] on input "Row Selected ed1015b4-2741-4195-8cd0-3839ab4fa1f5" at bounding box center [83, 188] width 11 height 11
checkbox input "true"
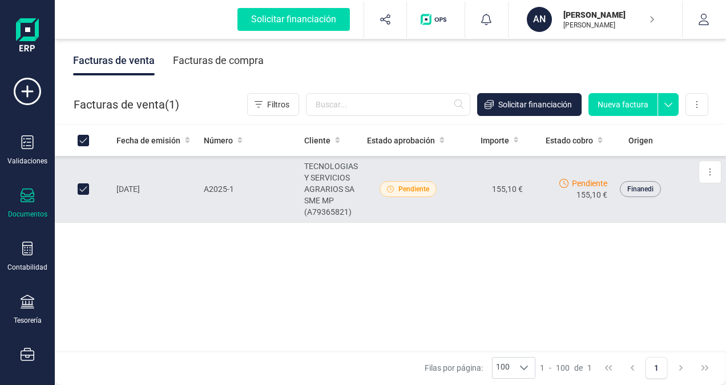
click at [335, 234] on div "Fecha de emisión Número Cliente Estado aprobación Importe Estado cobro Origen 2…" at bounding box center [390, 237] width 671 height 227
click at [709, 171] on icon at bounding box center [710, 171] width 2 height 9
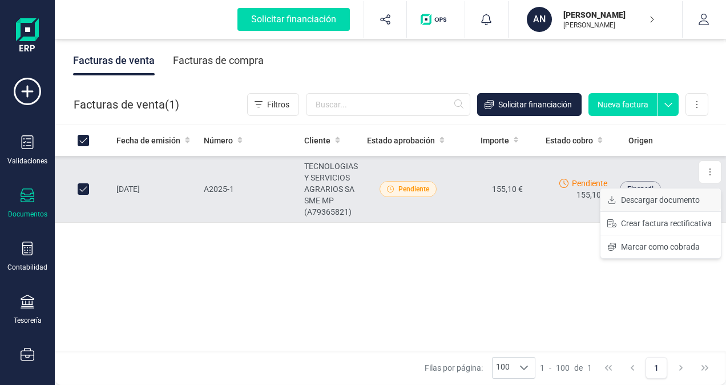
click at [662, 200] on span "Descargar documento" at bounding box center [660, 199] width 79 height 11
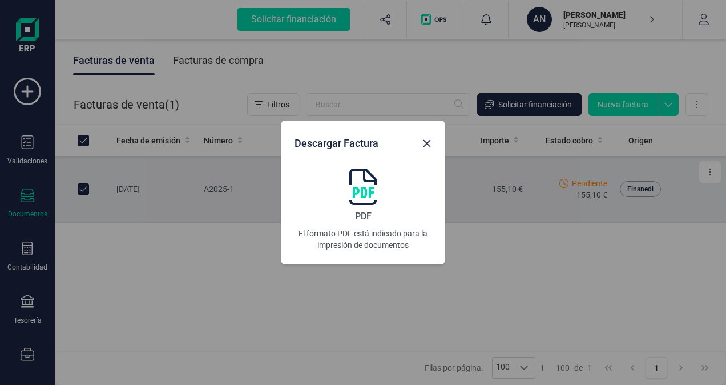
click at [357, 217] on span "PDF" at bounding box center [363, 216] width 17 height 14
click at [330, 343] on div "Descargar Factura PDF El formato PDF está indicado para la impresión de documen…" at bounding box center [363, 192] width 726 height 385
click at [424, 144] on icon "button" at bounding box center [426, 143] width 9 height 9
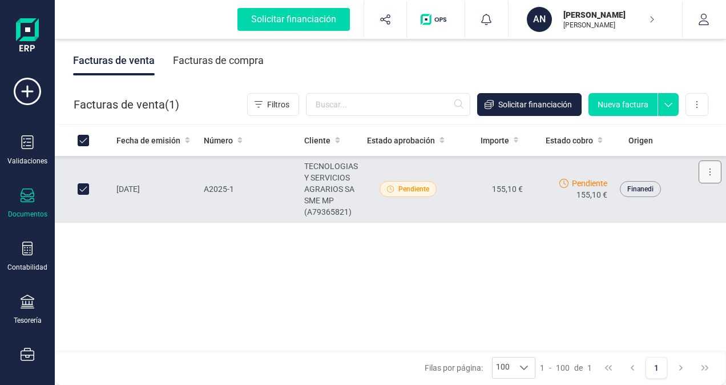
click at [713, 172] on button at bounding box center [709, 171] width 23 height 23
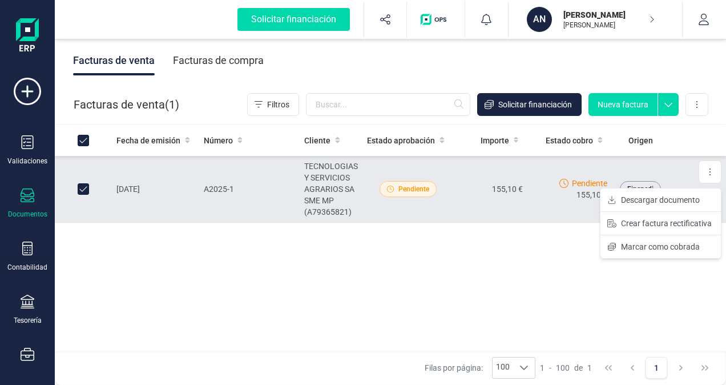
click at [554, 261] on div "Fecha de emisión Número Cliente Estado aprobación Importe Estado cobro Origen 2…" at bounding box center [390, 237] width 671 height 227
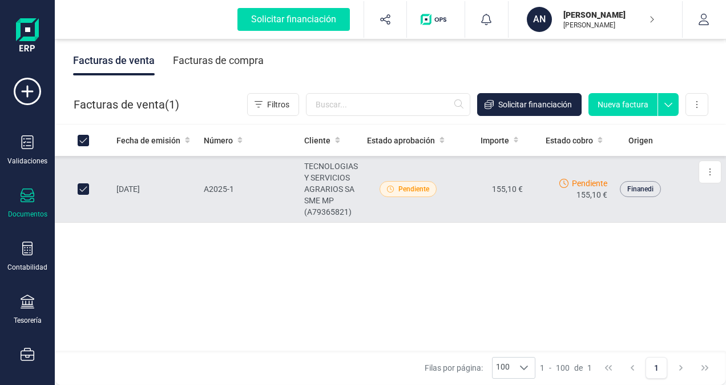
click at [89, 188] on td at bounding box center [83, 189] width 57 height 67
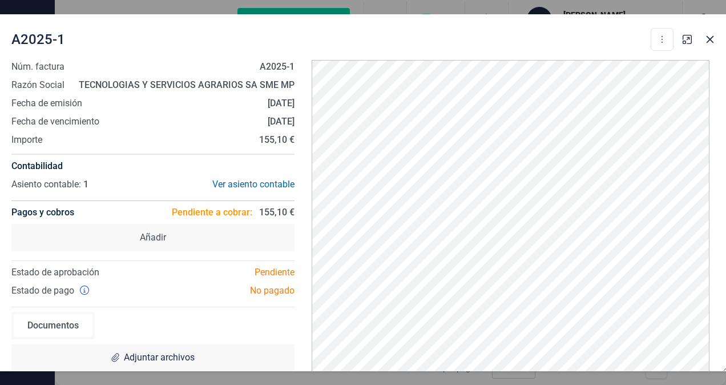
scroll to position [8, 0]
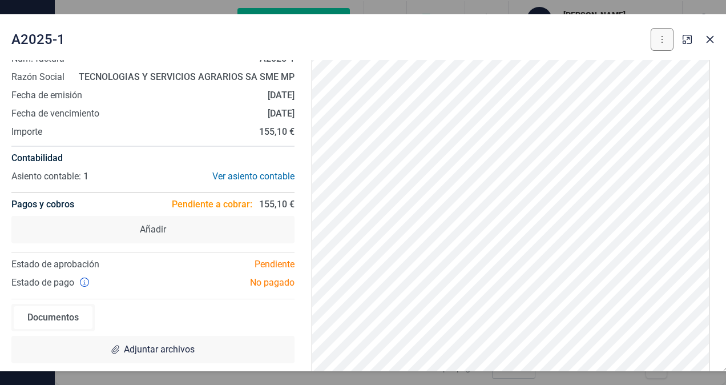
click at [661, 38] on icon at bounding box center [662, 39] width 2 height 9
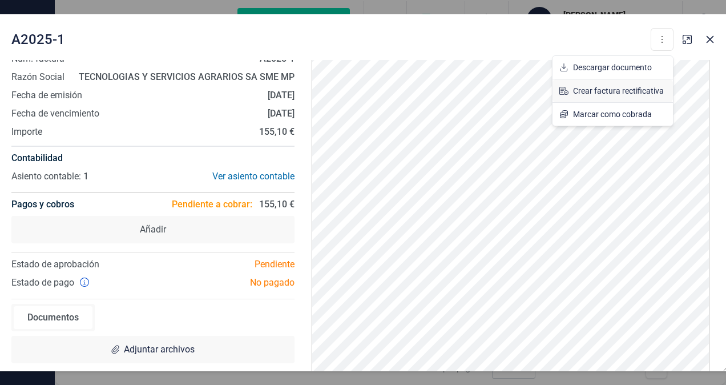
click at [626, 87] on span "Crear factura rectificativa" at bounding box center [618, 90] width 91 height 11
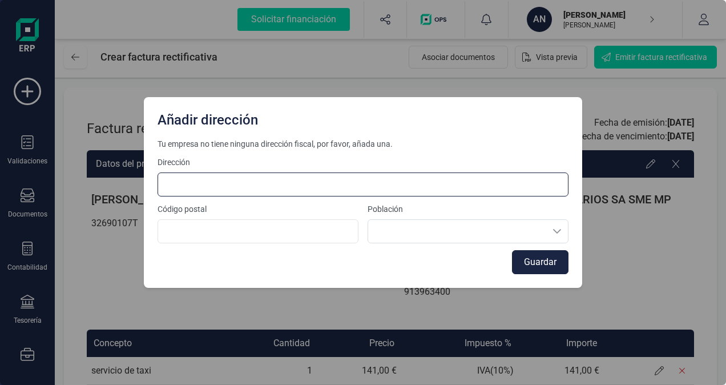
click at [213, 187] on input at bounding box center [362, 184] width 411 height 24
type input "PORTO DE RIBA N6 VILARRUBE"
type input "15554"
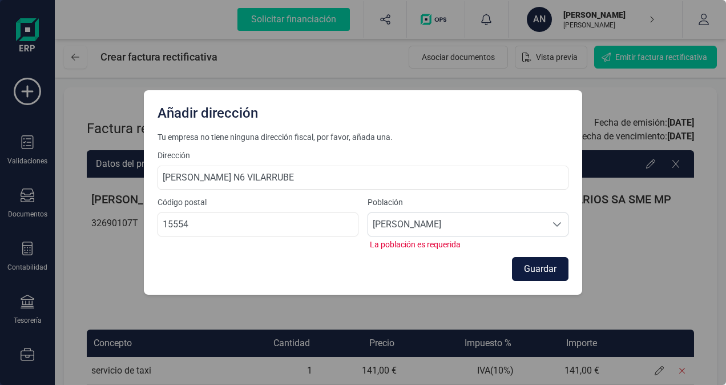
click at [545, 270] on button "Guardar" at bounding box center [540, 269] width 56 height 24
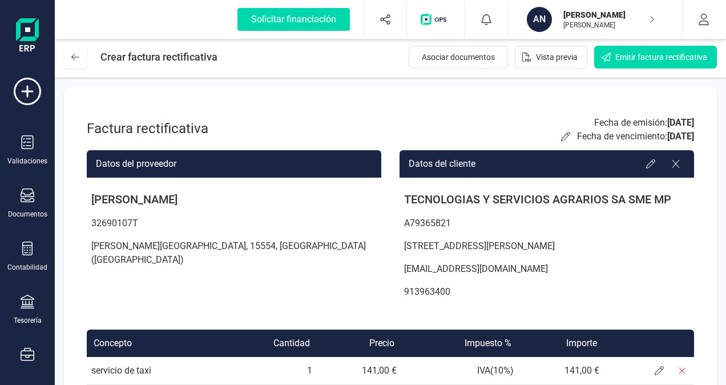
click at [545, 270] on p "info@tragsa.es" at bounding box center [546, 268] width 294 height 23
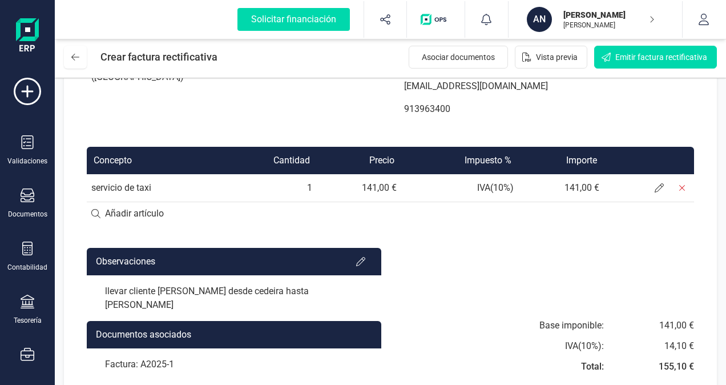
scroll to position [205, 0]
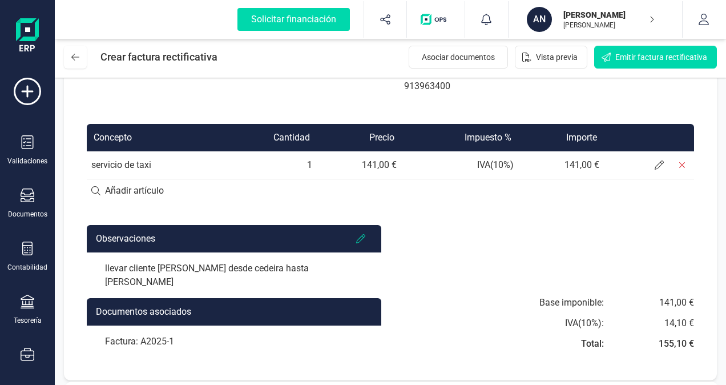
click at [357, 237] on icon at bounding box center [360, 238] width 9 height 9
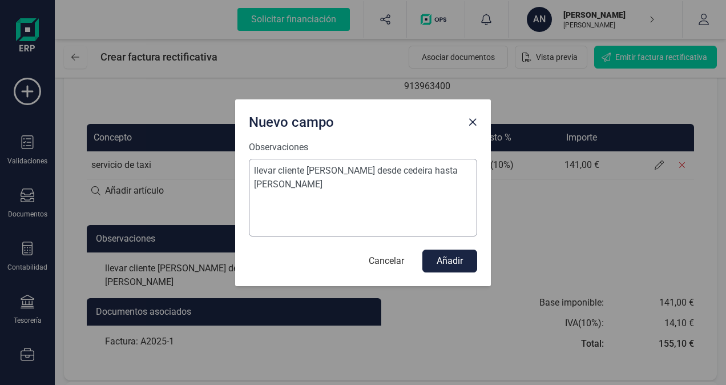
click at [354, 169] on textarea "llevar cliente Ana desde cedeira hasta malpica de bergantiños" at bounding box center [363, 198] width 228 height 78
click at [354, 171] on textarea "llevar cliente Ana desde cedeira hasta malpica de bergantiños" at bounding box center [363, 198] width 228 height 78
click at [416, 169] on textarea "llevar cliente Ana desde Cedeira hasta malpica de bergantiños" at bounding box center [363, 198] width 228 height 78
click at [257, 183] on textarea "llevar cliente Ana desde Cedeira hasta Malpica de bergantiños" at bounding box center [363, 198] width 228 height 78
click at [308, 183] on textarea "llevar cliente Ana desde Cedeira hasta Malpica de Bergantiños" at bounding box center [363, 198] width 228 height 78
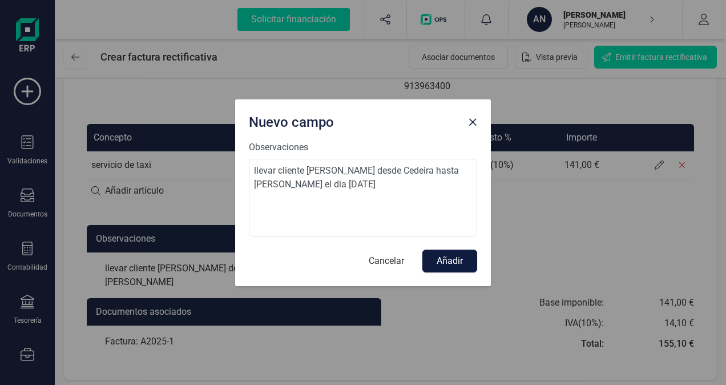
type textarea "llevar cliente Ana desde Cedeira hasta Malpica de Bergantiños el dia 30/08/2025"
click at [447, 256] on button "Añadir" at bounding box center [449, 260] width 55 height 23
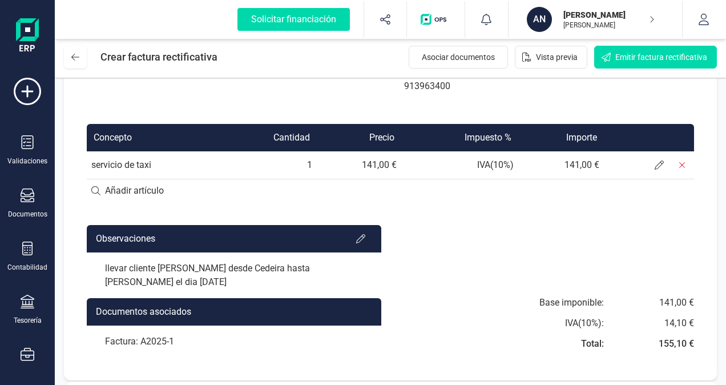
click at [447, 256] on div "Observaciones llevar cliente Ana desde Cedeira hasta Malpica de Bergantiños el …" at bounding box center [390, 291] width 607 height 132
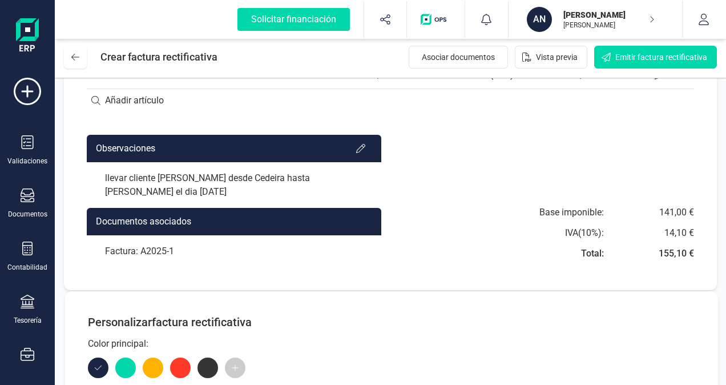
scroll to position [297, 0]
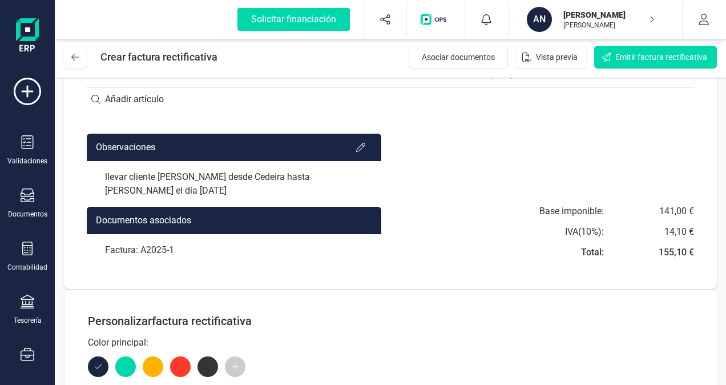
click at [176, 249] on div "Factura: A2025-1" at bounding box center [234, 250] width 294 height 32
click at [170, 248] on div "Factura: A2025-1" at bounding box center [234, 250] width 294 height 32
click at [172, 250] on div "Factura: A2025-1" at bounding box center [234, 250] width 294 height 32
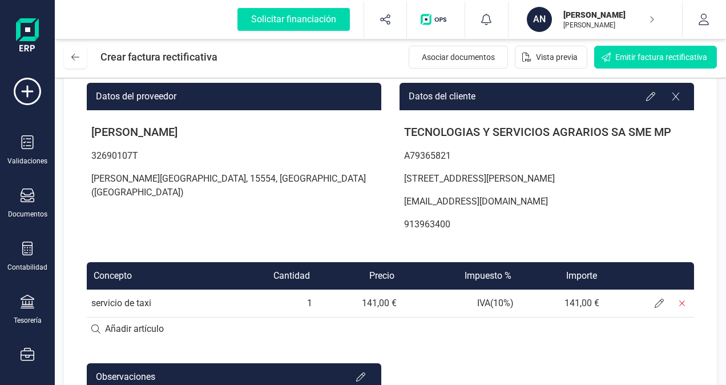
scroll to position [68, 0]
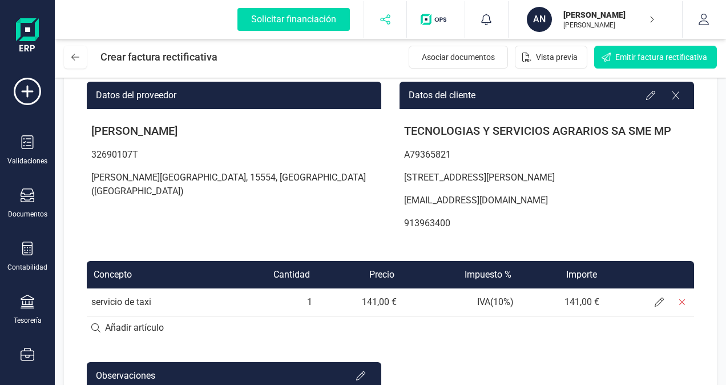
click at [386, 17] on icon "button" at bounding box center [385, 19] width 10 height 10
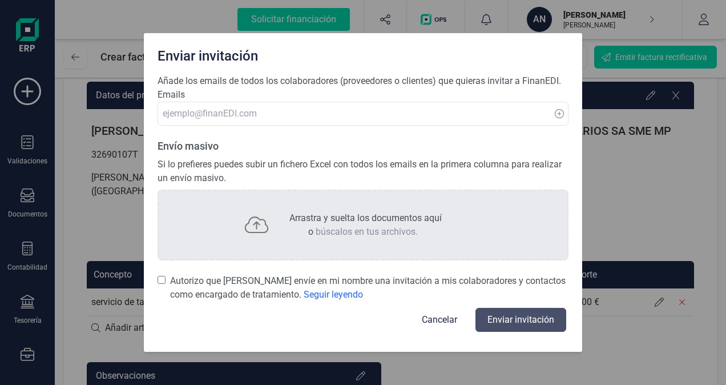
click at [439, 314] on button "Cancelar" at bounding box center [439, 319] width 63 height 27
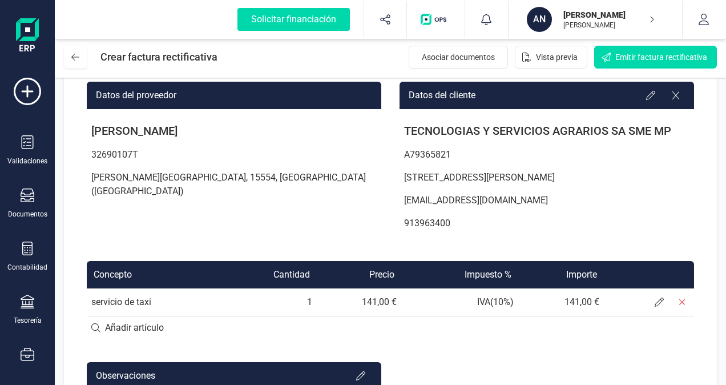
click at [456, 337] on input at bounding box center [390, 327] width 607 height 23
click at [517, 228] on p "913963400" at bounding box center [546, 223] width 294 height 23
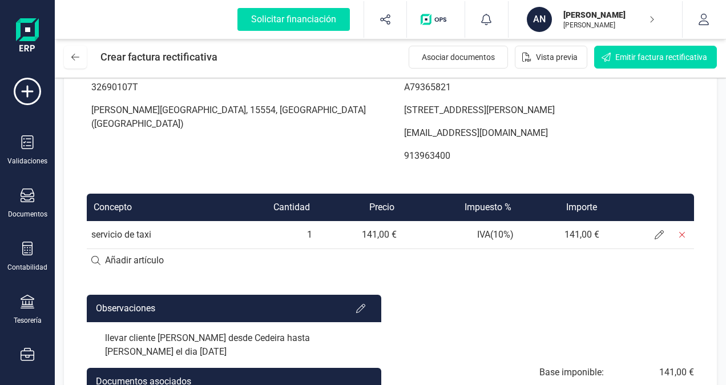
scroll to position [137, 0]
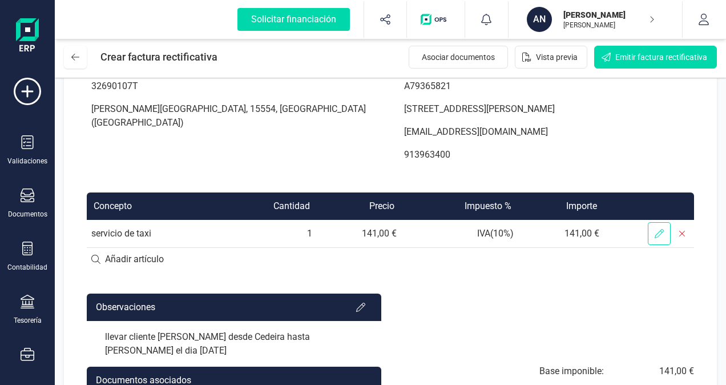
click at [658, 233] on icon at bounding box center [658, 233] width 9 height 9
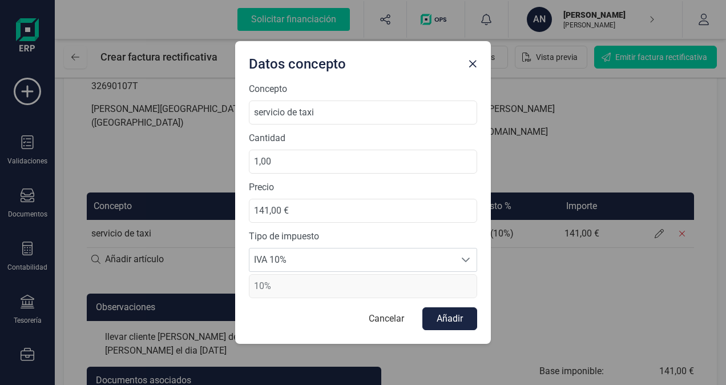
click at [622, 297] on div "Datos concepto Concepto servicio de taxi Cantidad 1,00 Precio 141,00 € Tipo de …" at bounding box center [363, 192] width 726 height 385
click at [472, 60] on span "Close" at bounding box center [472, 63] width 9 height 9
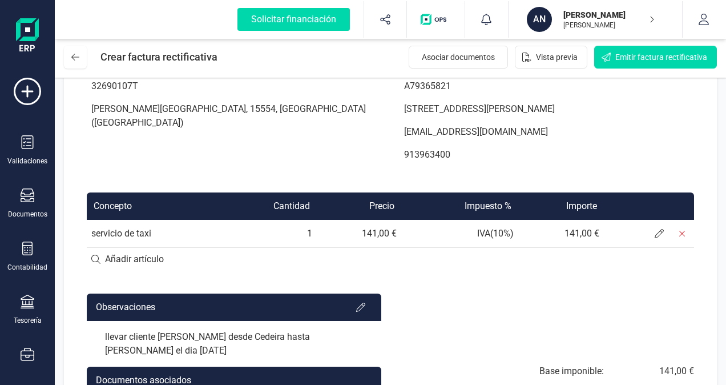
click at [528, 291] on div "Factura rectificativa Fecha de emisión: 29/08/2025 Fecha de vencimiento: 29/08/…" at bounding box center [390, 199] width 653 height 498
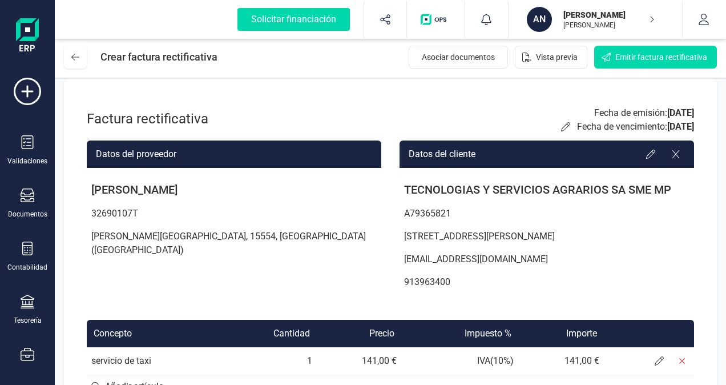
scroll to position [0, 0]
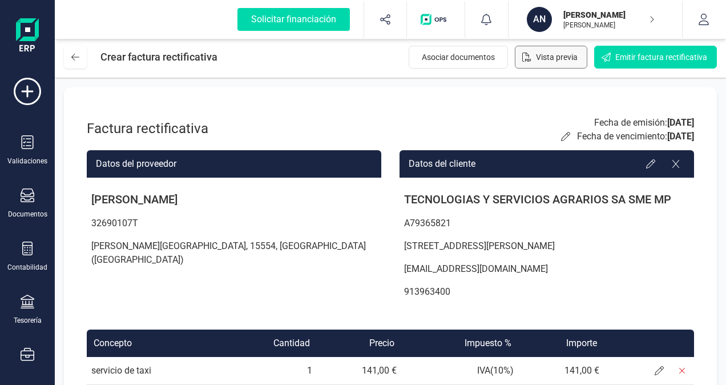
click at [551, 56] on span "Vista previa" at bounding box center [557, 56] width 42 height 11
click at [372, 130] on div "Factura rectificativa Fecha de emisión: 29/08/2025 Fecha de vencimiento: 29/08/…" at bounding box center [390, 126] width 607 height 33
click at [555, 60] on span "Vista previa" at bounding box center [557, 56] width 42 height 11
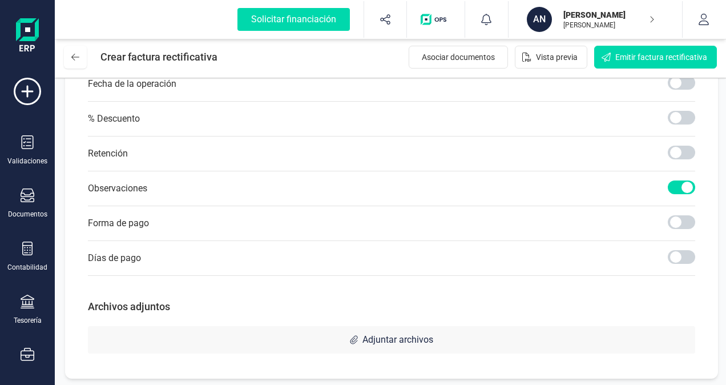
scroll to position [694, 0]
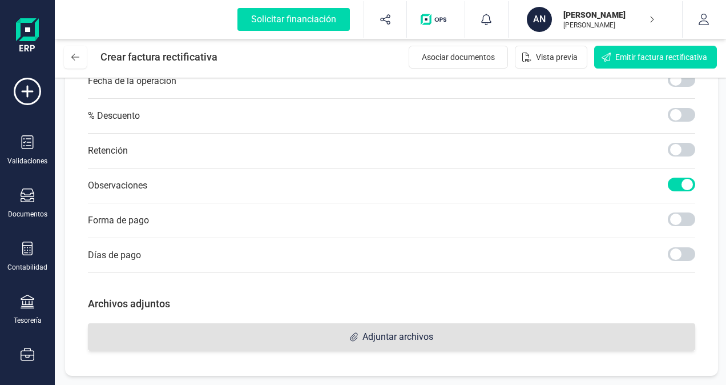
click at [367, 330] on span "Adjuntar archivos" at bounding box center [397, 337] width 71 height 14
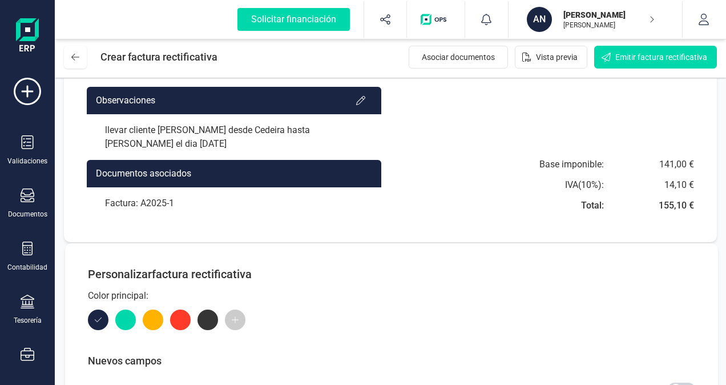
scroll to position [329, 0]
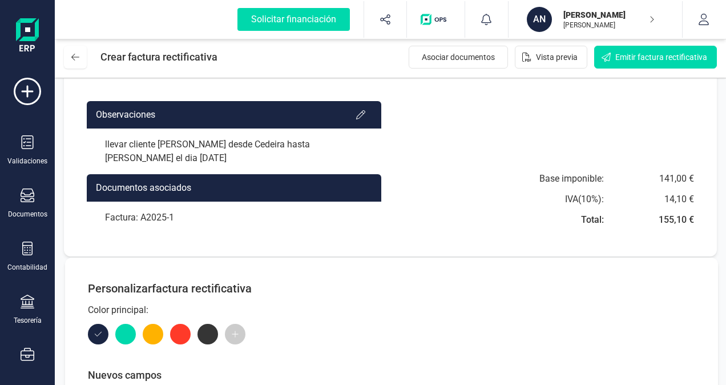
click at [171, 218] on div "Factura: A2025-1" at bounding box center [234, 217] width 294 height 32
click at [170, 216] on div "Factura: A2025-1" at bounding box center [234, 217] width 294 height 32
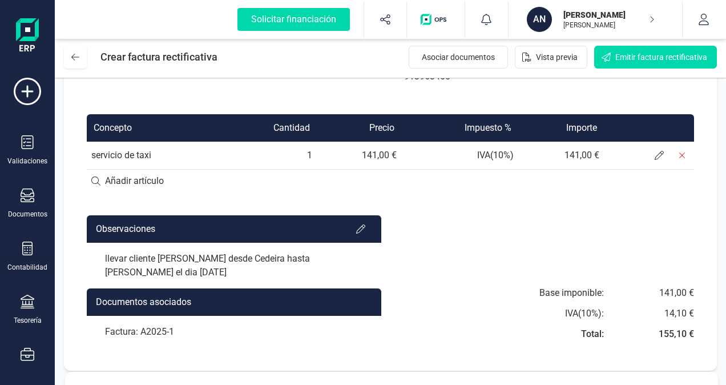
scroll to position [192, 0]
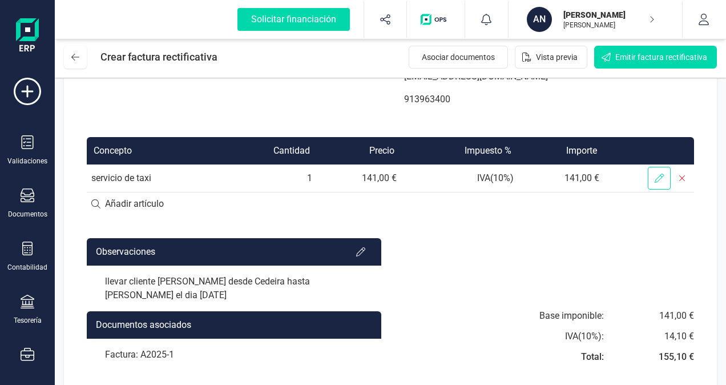
click at [661, 178] on icon at bounding box center [658, 177] width 9 height 9
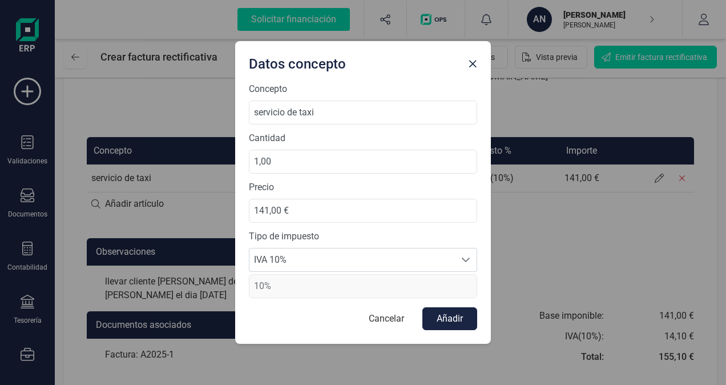
click at [471, 64] on span "Close" at bounding box center [472, 63] width 9 height 9
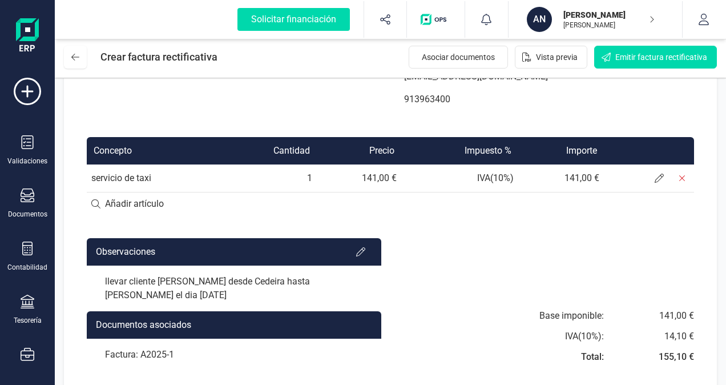
click at [233, 104] on div "Datos del proveedor ANTONIO REY GARCIA 32690107T PORTO DE RIBA N6 VILARRUBE, 15…" at bounding box center [234, 36] width 294 height 156
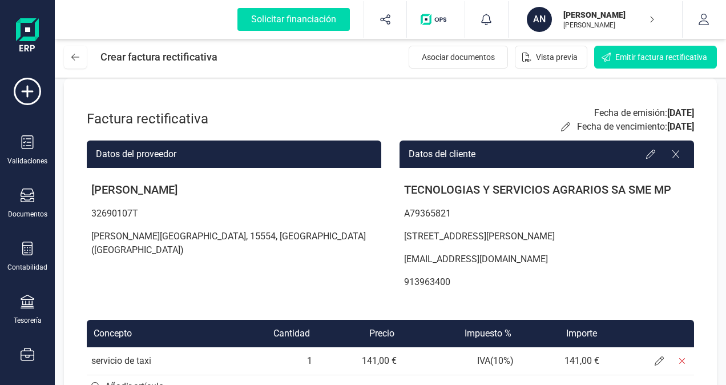
scroll to position [0, 0]
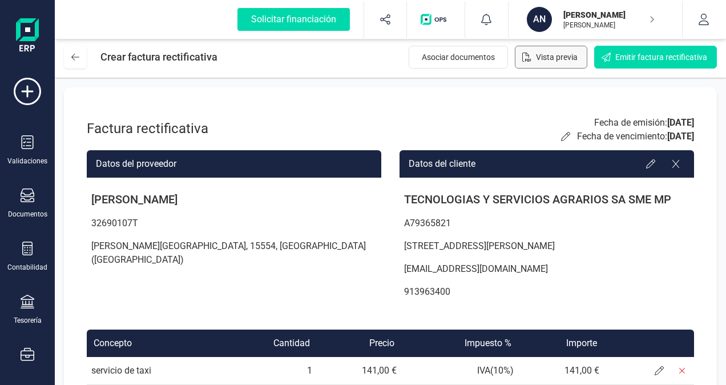
click at [558, 54] on span "Vista previa" at bounding box center [557, 56] width 42 height 11
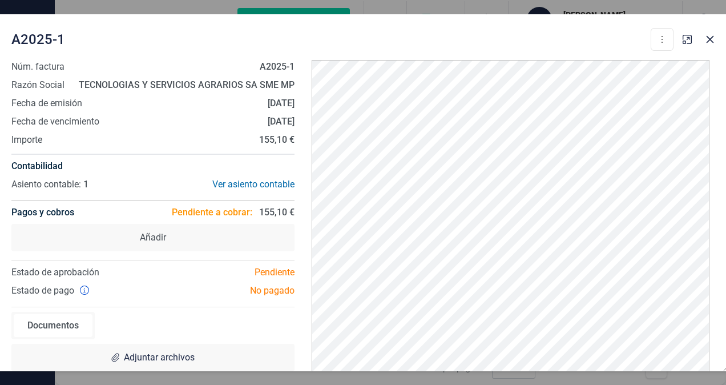
click at [725, 366] on html "Solicitar financiación Importaciones completadas 0 / 0 AN [PERSON_NAME] [PERSON…" at bounding box center [363, 192] width 726 height 385
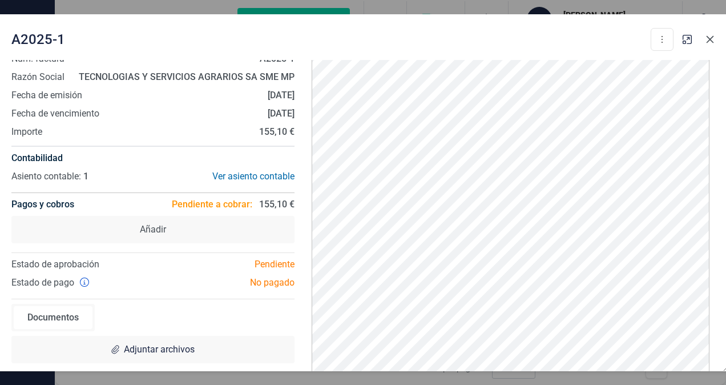
click at [709, 37] on icon "button" at bounding box center [709, 39] width 9 height 9
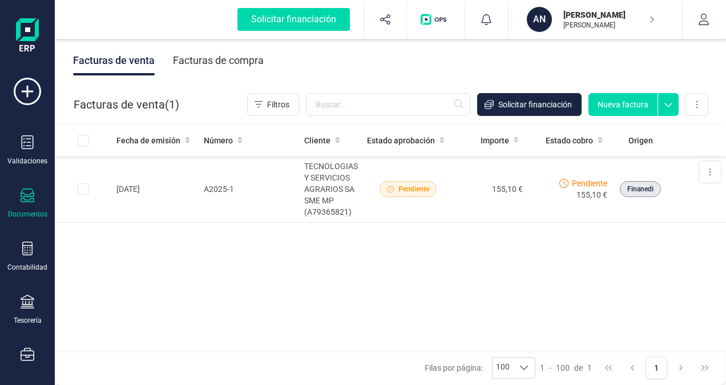
scroll to position [0, 0]
click at [705, 170] on button at bounding box center [709, 171] width 23 height 23
click at [537, 280] on div "Fecha de emisión Número Cliente Estado aprobación Importe Estado cobro Origen 2…" at bounding box center [390, 237] width 671 height 227
click at [713, 172] on button at bounding box center [709, 171] width 23 height 23
click at [84, 187] on input "Row Selected ed1015b4-2741-4195-8cd0-3839ab4fa1f5" at bounding box center [83, 188] width 11 height 11
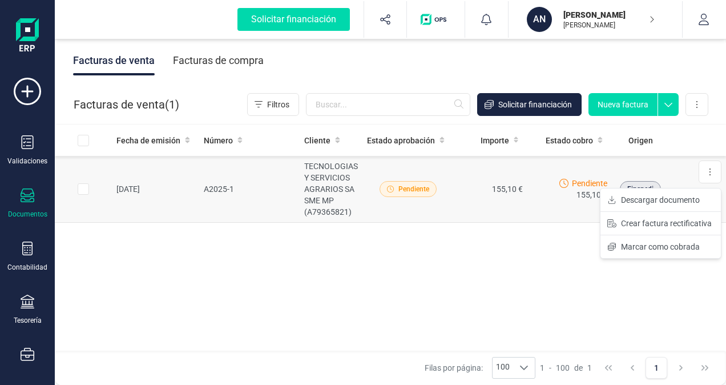
checkbox input "true"
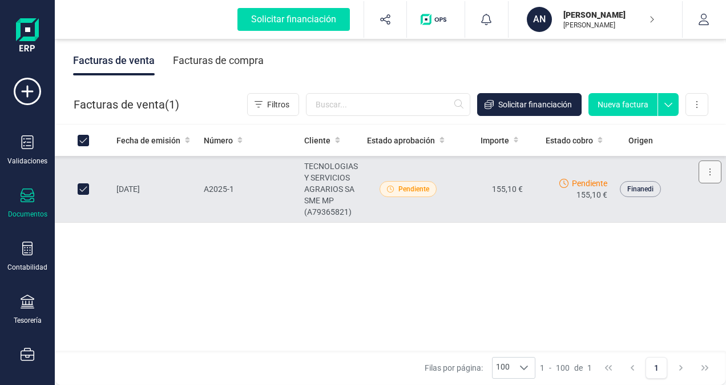
click at [709, 170] on icon at bounding box center [710, 171] width 2 height 9
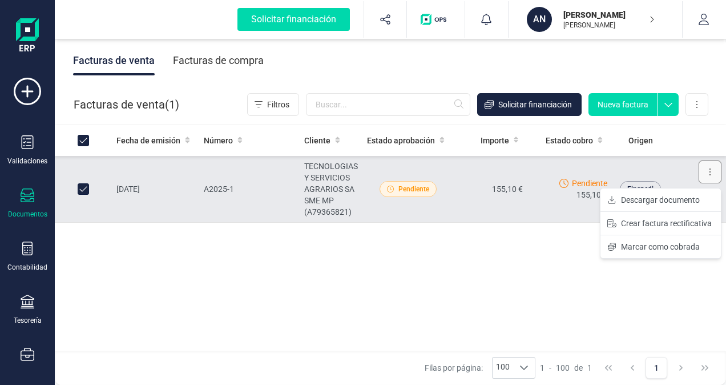
click at [709, 170] on icon at bounding box center [710, 171] width 2 height 9
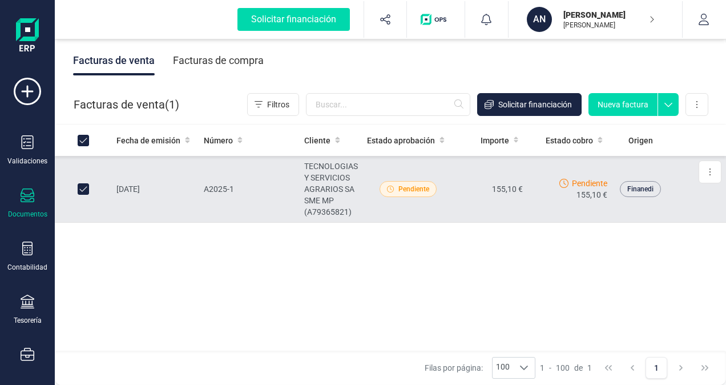
click at [250, 175] on td "A2025-1" at bounding box center [249, 189] width 100 height 67
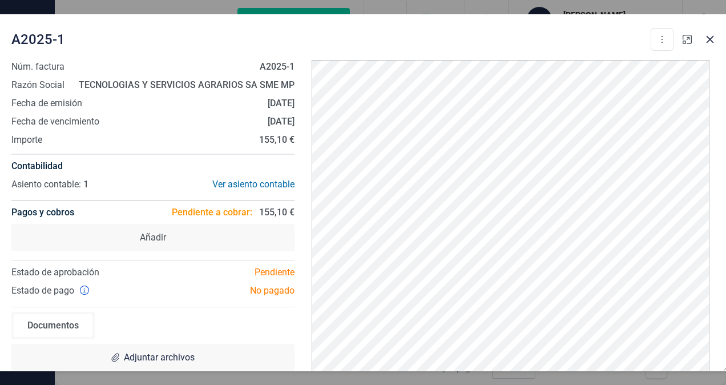
click at [687, 40] on icon "button" at bounding box center [686, 39] width 9 height 9
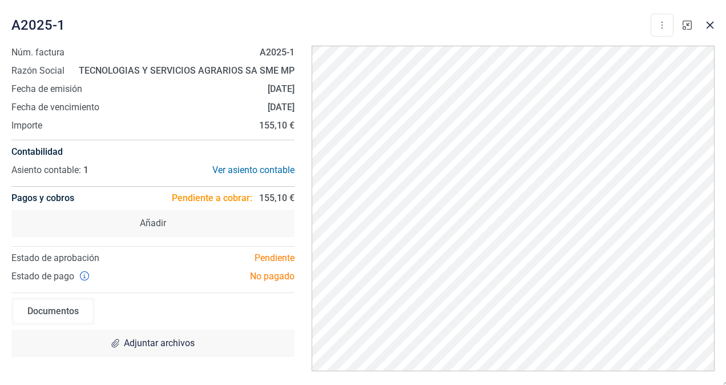
click at [688, 24] on icon "button" at bounding box center [686, 25] width 9 height 9
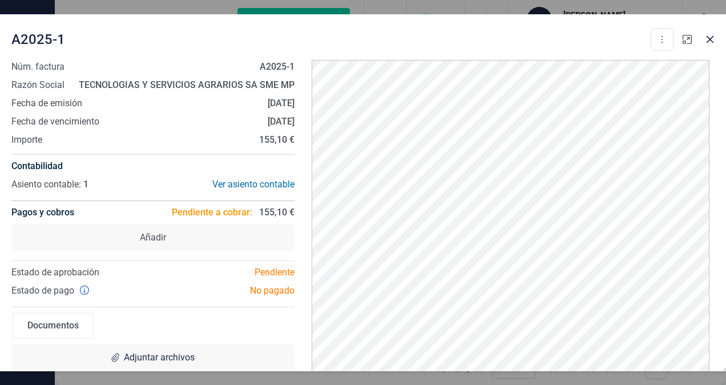
click at [685, 38] on icon "button" at bounding box center [686, 39] width 9 height 9
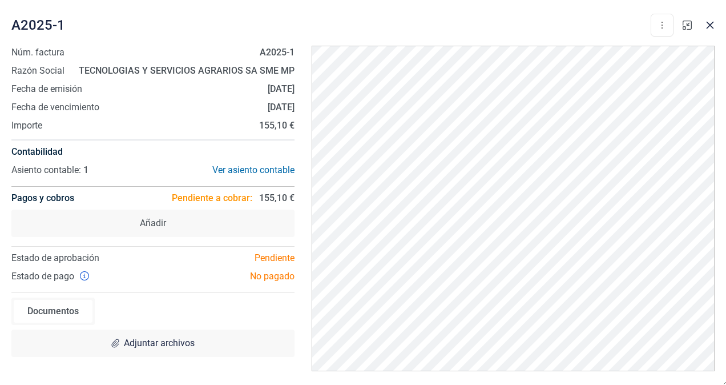
click at [688, 25] on icon "button" at bounding box center [686, 25] width 9 height 9
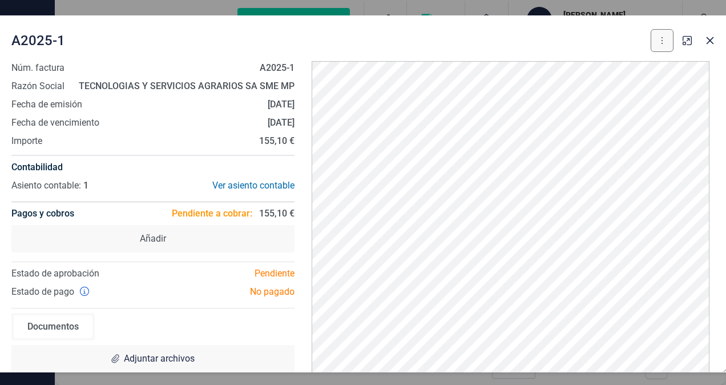
drag, startPoint x: 683, startPoint y: 59, endPoint x: 661, endPoint y: 38, distance: 31.1
click at [661, 38] on icon at bounding box center [662, 40] width 2 height 9
click at [706, 38] on icon "button" at bounding box center [709, 40] width 7 height 7
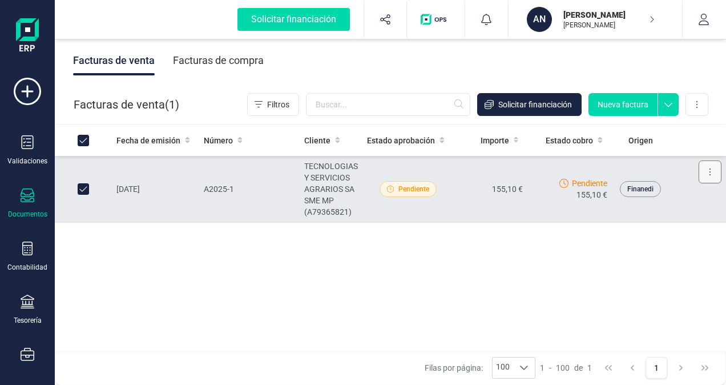
click at [710, 172] on icon at bounding box center [710, 171] width 2 height 9
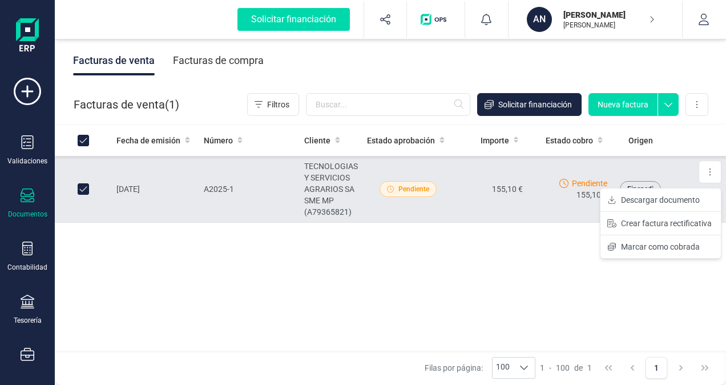
click at [665, 106] on icon at bounding box center [668, 101] width 21 height 17
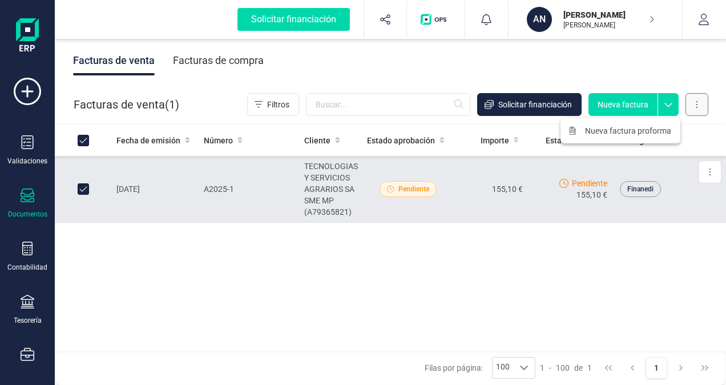
click at [697, 98] on button at bounding box center [696, 104] width 23 height 23
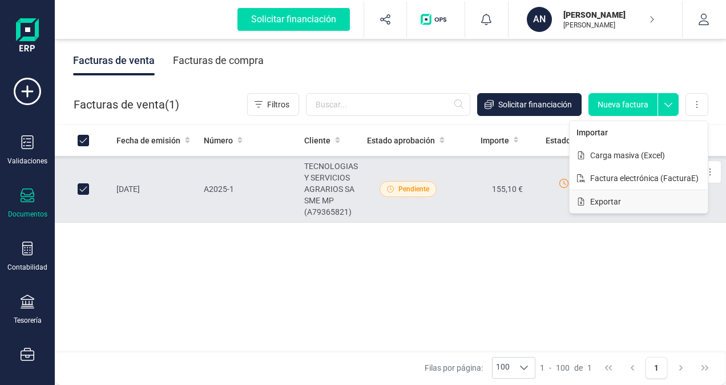
click at [608, 196] on span "Exportar" at bounding box center [605, 201] width 31 height 11
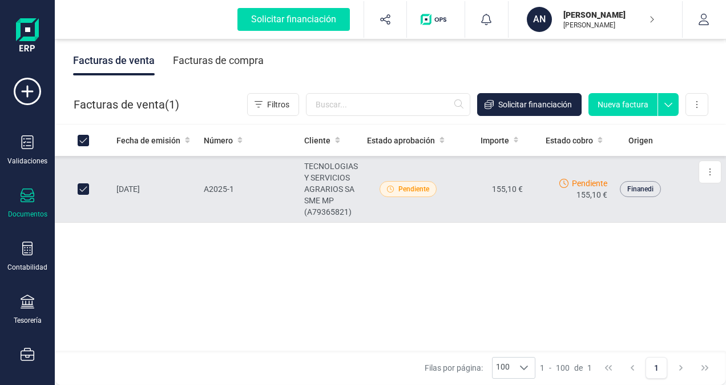
click at [311, 284] on div "Fecha de emisión Número Cliente Estado aprobación Importe Estado cobro Origen 2…" at bounding box center [390, 237] width 671 height 227
click at [174, 105] on span "1" at bounding box center [172, 104] width 6 height 16
click at [175, 104] on span "1" at bounding box center [172, 104] width 6 height 16
click at [268, 101] on span "Filtros" at bounding box center [278, 104] width 22 height 11
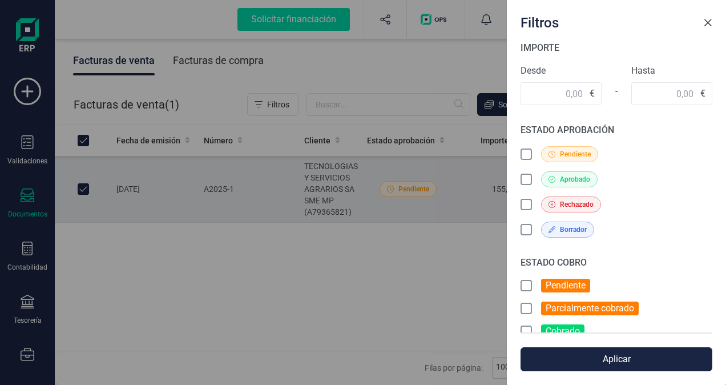
click at [705, 22] on span "Close" at bounding box center [707, 22] width 9 height 9
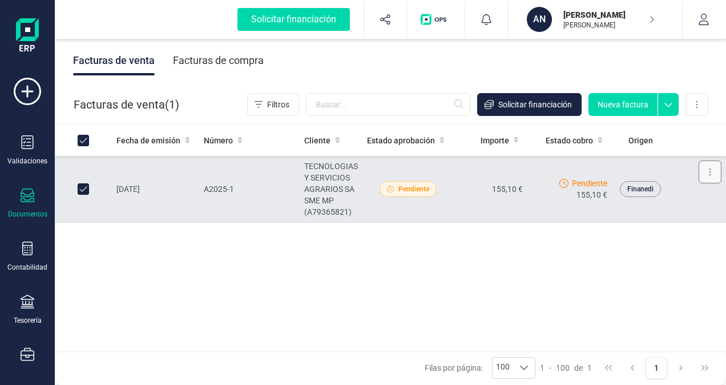
click at [709, 171] on icon at bounding box center [710, 171] width 2 height 9
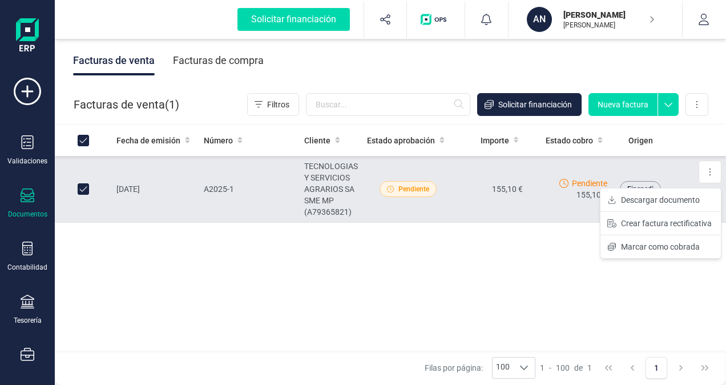
click at [249, 250] on div "Fecha de emisión Número Cliente Estado aprobación Importe Estado cobro Origen 2…" at bounding box center [390, 237] width 671 height 227
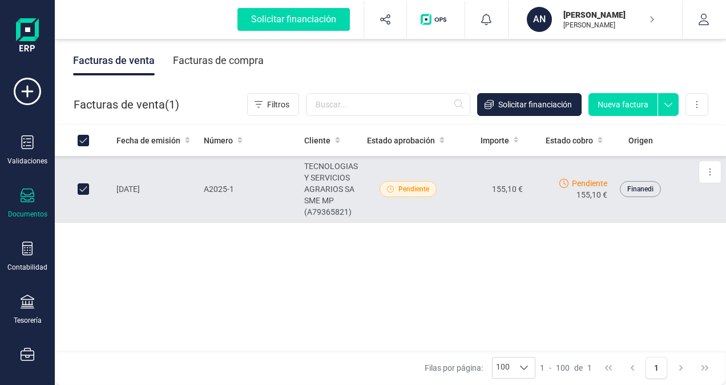
drag, startPoint x: 270, startPoint y: 188, endPoint x: 240, endPoint y: 291, distance: 107.6
click at [240, 291] on div "Fecha de emisión Número Cliente Estado aprobación Importe Estado cobro Origen 2…" at bounding box center [390, 237] width 671 height 227
click at [398, 188] on span "Pendiente" at bounding box center [413, 189] width 31 height 10
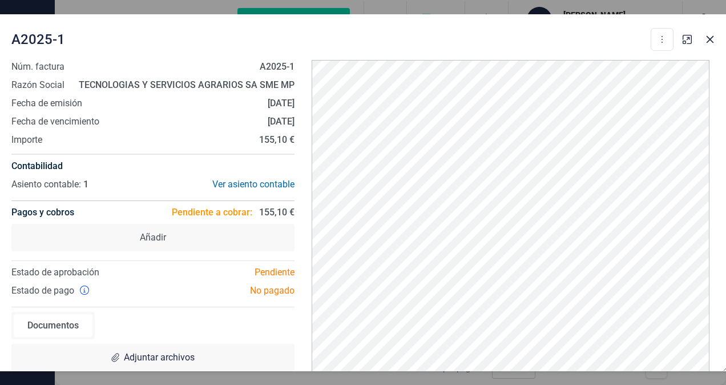
click at [288, 64] on strong "A2025-1" at bounding box center [277, 66] width 35 height 11
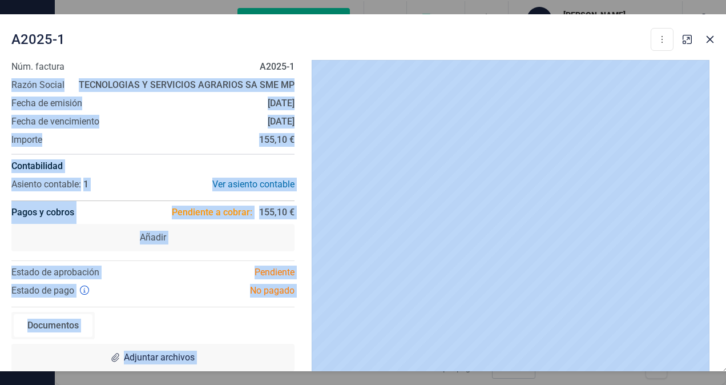
drag, startPoint x: 292, startPoint y: 66, endPoint x: 306, endPoint y: 70, distance: 15.4
click at [36, 12] on div "A2025-1 Descargar documento Crear factura rectificativa Marcar como cobrada Núm…" at bounding box center [363, 192] width 726 height 385
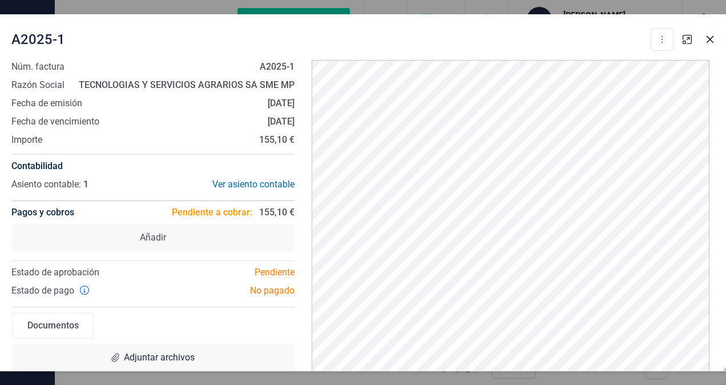
click at [379, 45] on div "A2025-1 Descargar documento Crear factura rectificativa Marcar como cobrada" at bounding box center [342, 39] width 662 height 23
click at [277, 27] on div "A2025-1 Descargar documento Crear factura rectificativa Marcar como cobrada" at bounding box center [342, 36] width 671 height 27
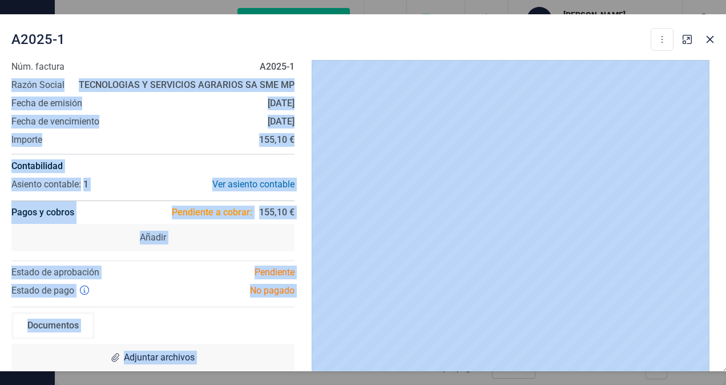
click at [277, 27] on div "A2025-1 Descargar documento Crear factura rectificativa Marcar como cobrada" at bounding box center [342, 36] width 671 height 27
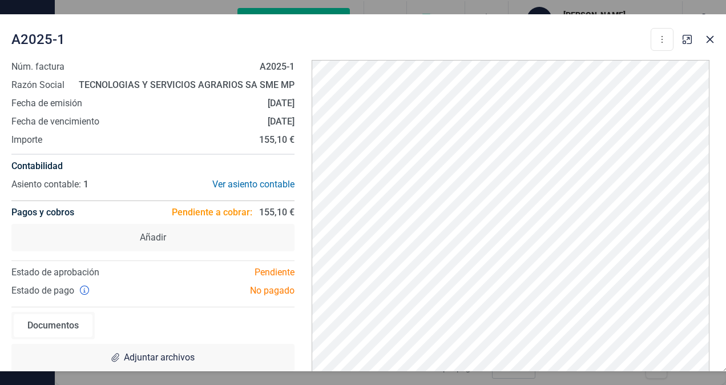
click at [226, 11] on div "A2025-1 Descargar documento Crear factura rectificativa Marcar como cobrada Núm…" at bounding box center [363, 192] width 726 height 385
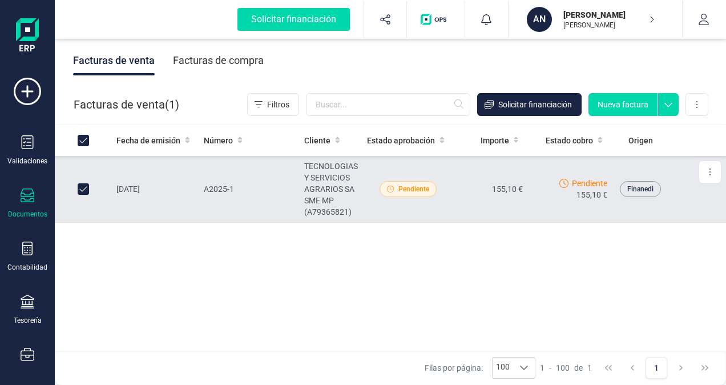
click at [265, 179] on td "A2025-1" at bounding box center [249, 189] width 100 height 67
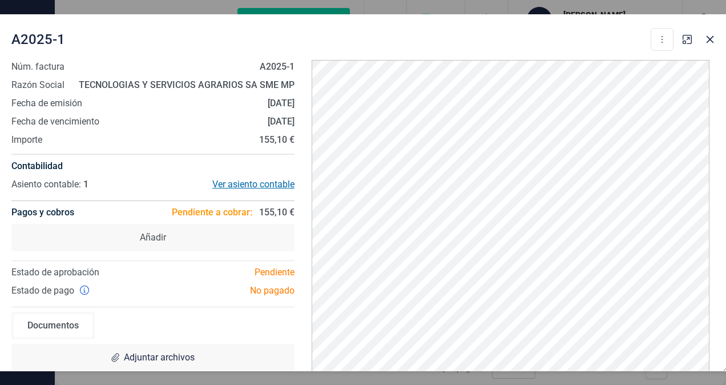
click at [261, 184] on div "Ver asiento contable" at bounding box center [223, 184] width 141 height 14
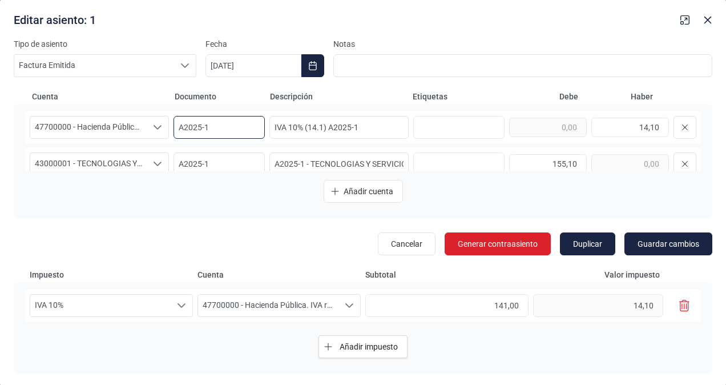
click at [215, 129] on input "A2025-1" at bounding box center [218, 127] width 91 height 23
type input "A2025-12"
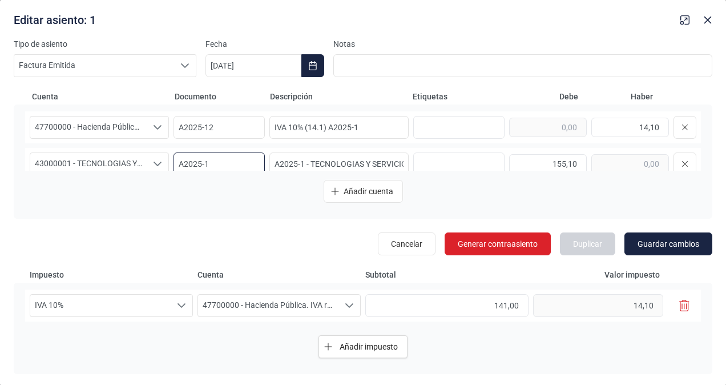
click at [214, 164] on input "A2025-1" at bounding box center [218, 163] width 91 height 23
type input "A2025-12"
click at [362, 127] on input "IVA 10% (14.1) A2025-1" at bounding box center [338, 127] width 139 height 23
type input "IVA 10% (14.1) A2025-12"
click at [300, 164] on input "A2025-1 - TECNOLOGIAS Y SERVICIOS AGRARIOS SA SME MP" at bounding box center [338, 163] width 139 height 23
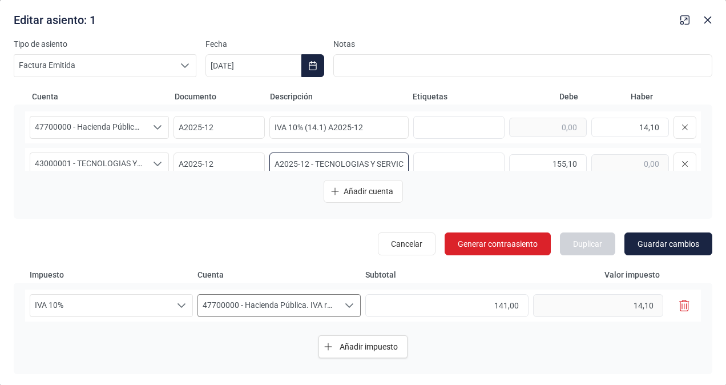
type input "A2025-12 - TECNOLOGIAS Y SERVICIOS AGRARIOS SA SME MP"
click at [349, 304] on icon "Seleccione una cuenta" at bounding box center [349, 305] width 9 height 9
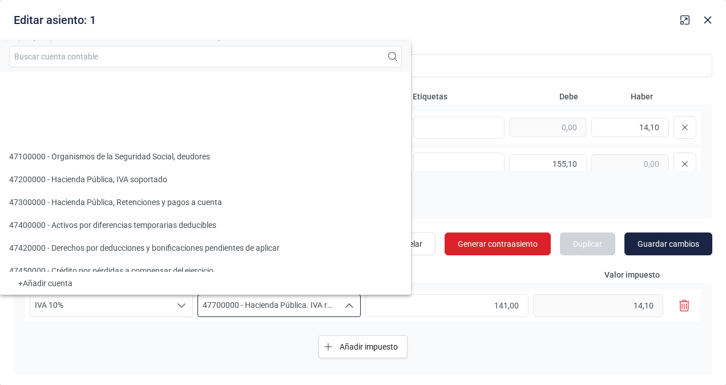
scroll to position [197, 0]
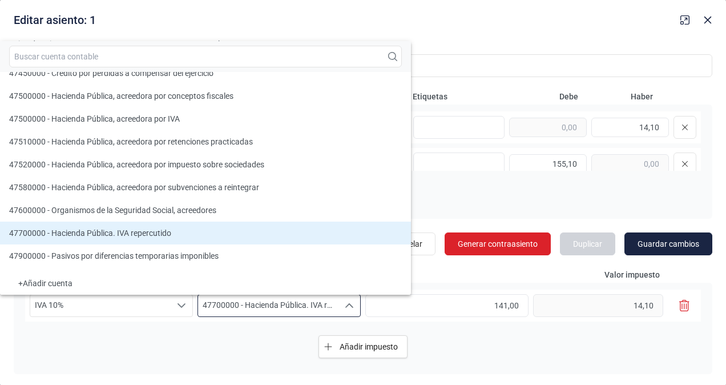
click at [349, 304] on icon "Seleccione una cuenta" at bounding box center [349, 305] width 8 height 5
click at [462, 347] on div "Añadir impuesto" at bounding box center [362, 346] width 675 height 41
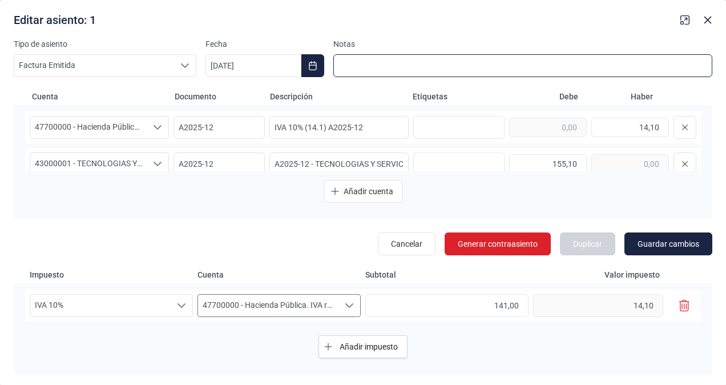
click at [353, 66] on input at bounding box center [522, 65] width 379 height 23
type input "servicio realizado el 30/08/2025"
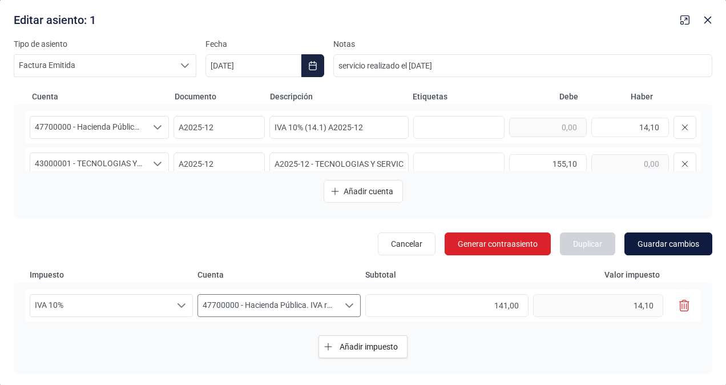
click at [680, 242] on span "Guardar cambios" at bounding box center [668, 243] width 62 height 11
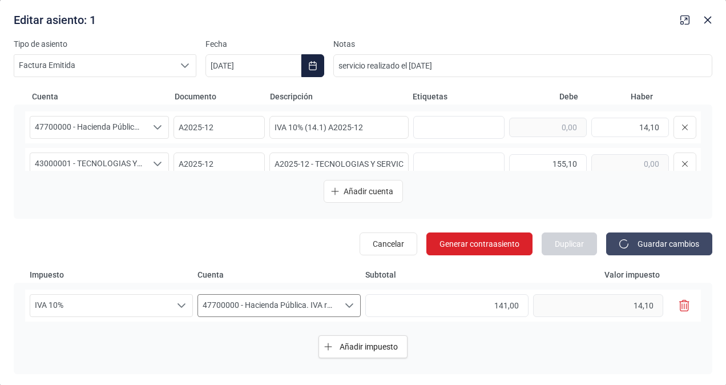
type input "A2025-1"
type input "IVA 10% (14.1) A2025-1"
type input "A2025-1"
type input "A2025-1 - TECNOLOGIAS Y SERVICIOS AGRARIOS SA SME MP"
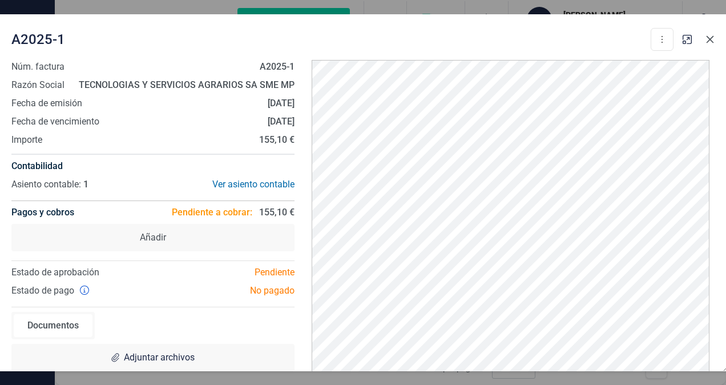
click at [711, 38] on icon "button" at bounding box center [709, 38] width 7 height 7
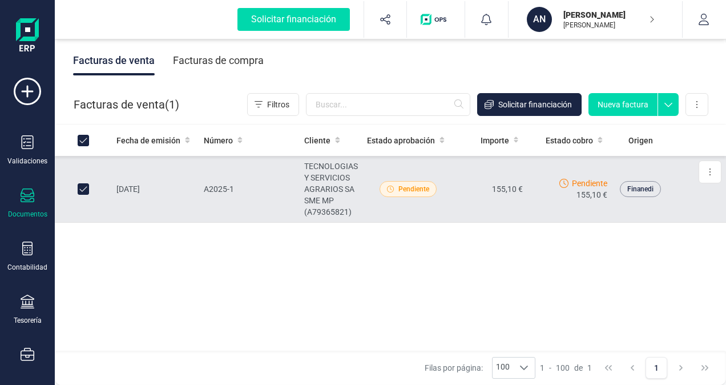
click at [255, 181] on td "A2025-1" at bounding box center [249, 189] width 100 height 67
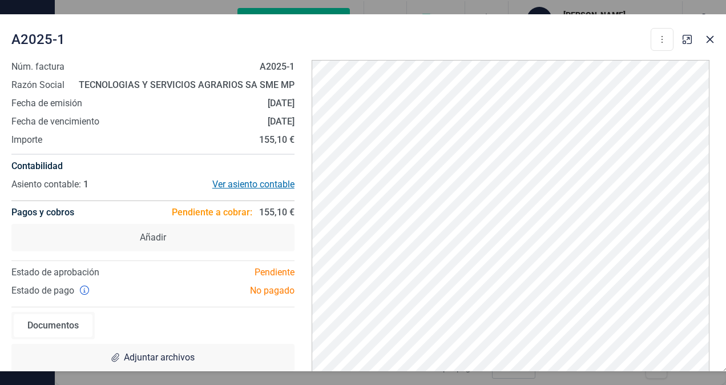
click at [238, 181] on div "Ver asiento contable" at bounding box center [223, 184] width 141 height 14
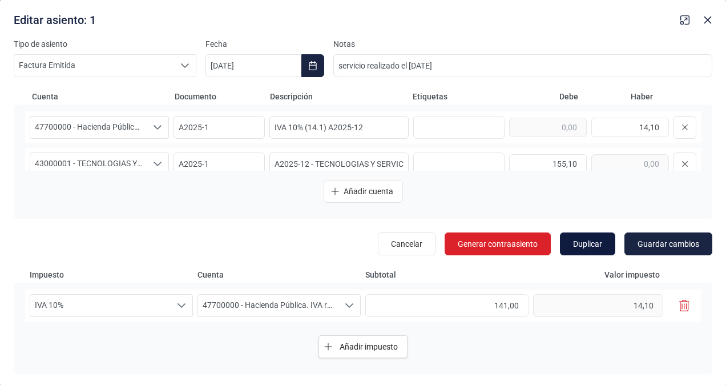
click at [599, 244] on span "Duplicar" at bounding box center [587, 243] width 29 height 11
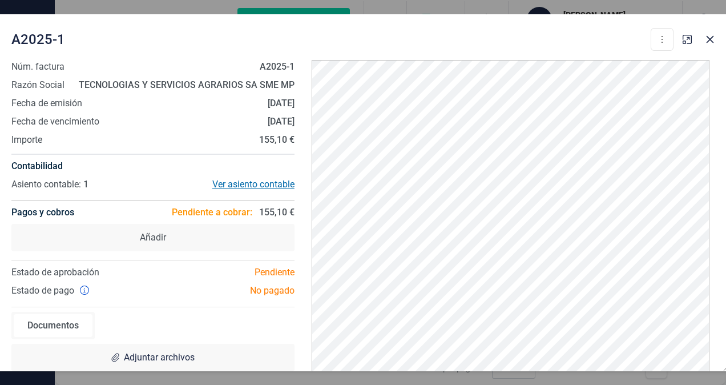
click at [254, 185] on div "Ver asiento contable" at bounding box center [223, 184] width 141 height 14
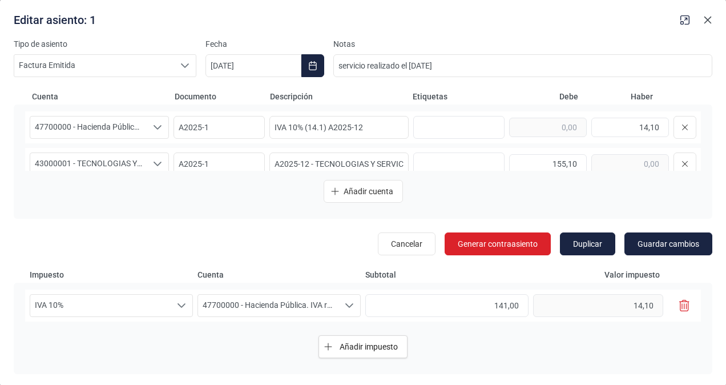
click at [710, 18] on icon "button" at bounding box center [707, 19] width 7 height 7
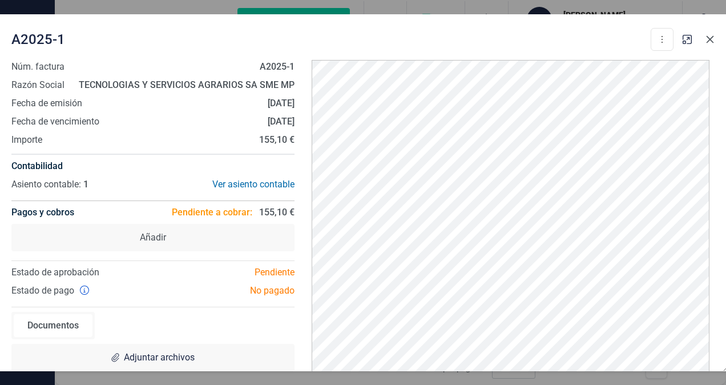
click at [710, 35] on icon "button" at bounding box center [709, 39] width 9 height 9
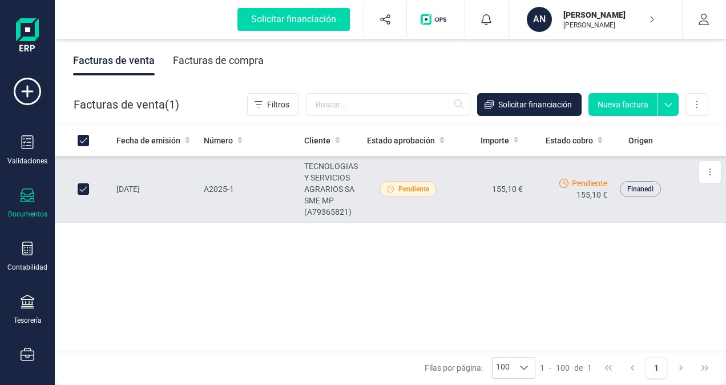
drag, startPoint x: 470, startPoint y: 180, endPoint x: 314, endPoint y: 299, distance: 195.8
click at [314, 299] on div "Fecha de emisión Número Cliente Estado aprobación Importe Estado cobro Origen 2…" at bounding box center [390, 237] width 671 height 227
click at [709, 172] on icon at bounding box center [710, 171] width 2 height 9
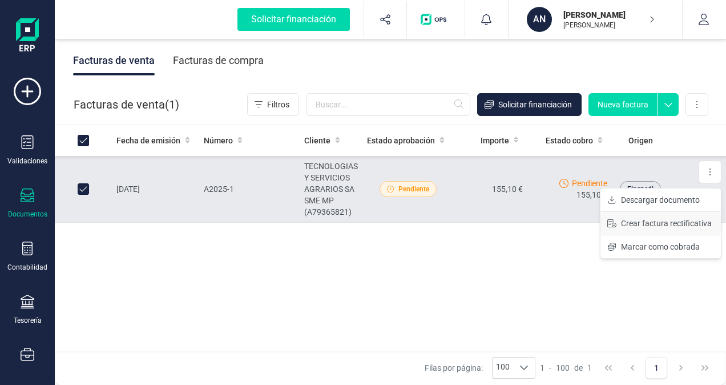
click at [645, 221] on span "Crear factura rectificativa" at bounding box center [666, 222] width 91 height 11
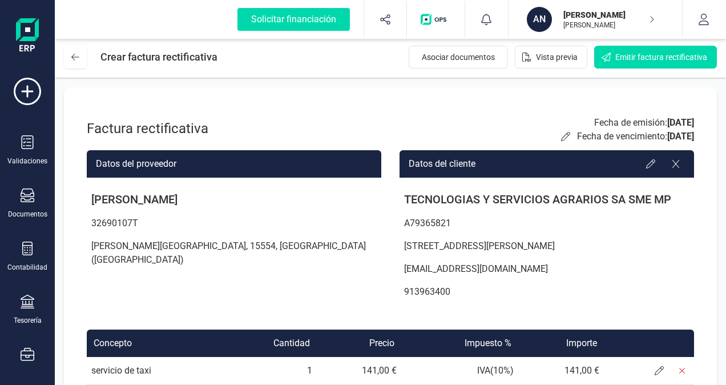
click at [666, 294] on p "913963400" at bounding box center [546, 291] width 294 height 23
click at [78, 52] on icon at bounding box center [75, 56] width 8 height 9
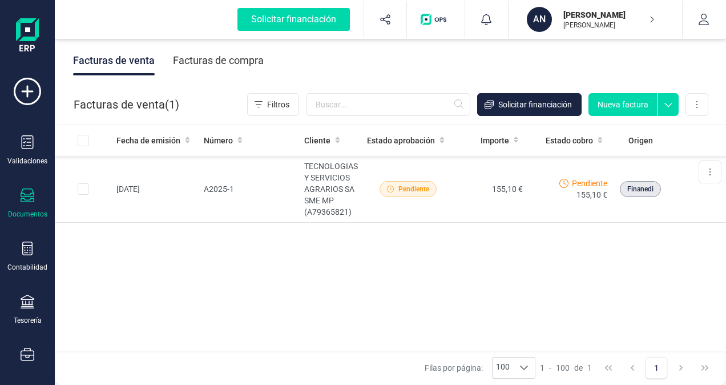
click at [25, 35] on img at bounding box center [27, 36] width 23 height 37
click at [26, 90] on icon at bounding box center [27, 91] width 27 height 27
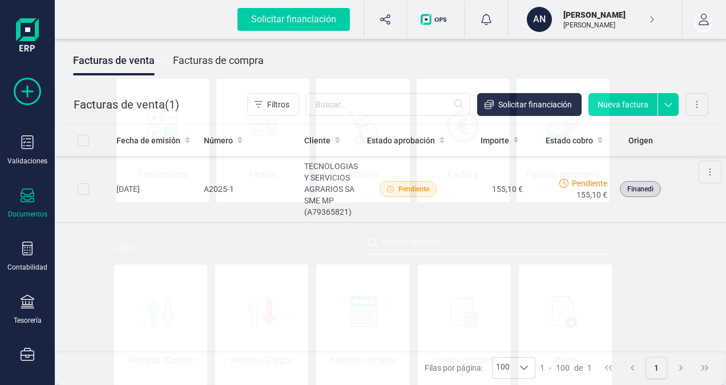
scroll to position [0, 57]
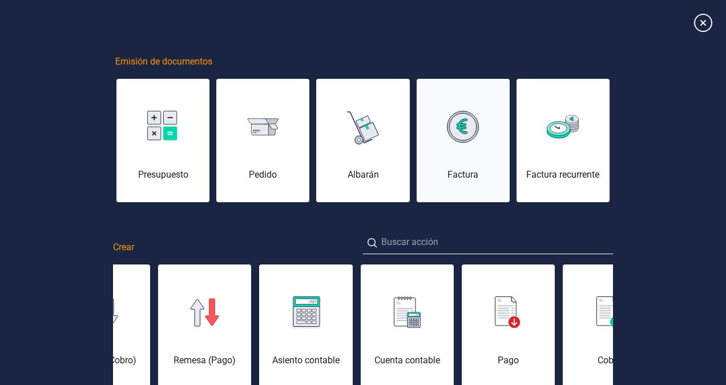
click at [443, 156] on div "Factura" at bounding box center [462, 147] width 93 height 68
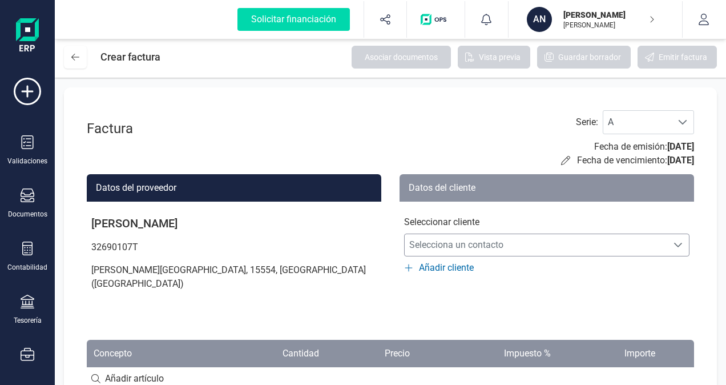
click at [681, 241] on icon "Selecciona un contacto" at bounding box center [677, 244] width 9 height 9
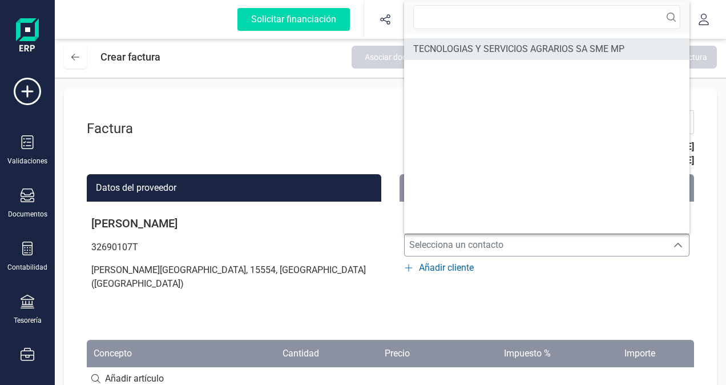
click at [500, 48] on span "TECNOLOGIAS Y SERVICIOS AGRARIOS SA SME MP" at bounding box center [518, 49] width 211 height 14
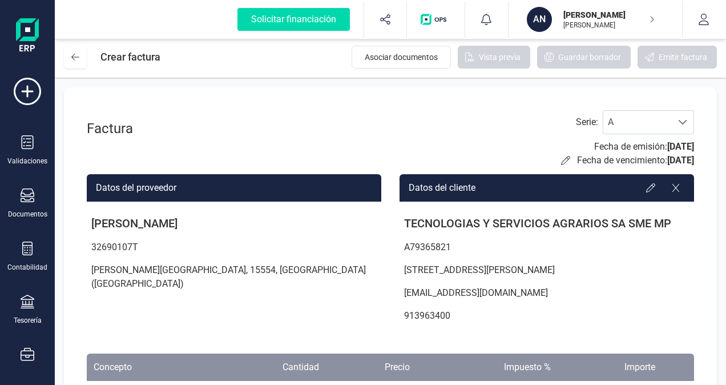
click at [207, 316] on div "Datos del proveedor ANTONIO REY GARCIA 32690107T PORTO DE RIBA N6 VILARRUBE, 15…" at bounding box center [234, 252] width 294 height 156
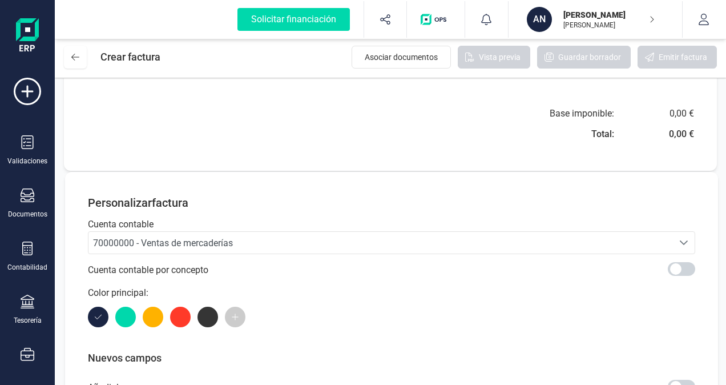
scroll to position [342, 0]
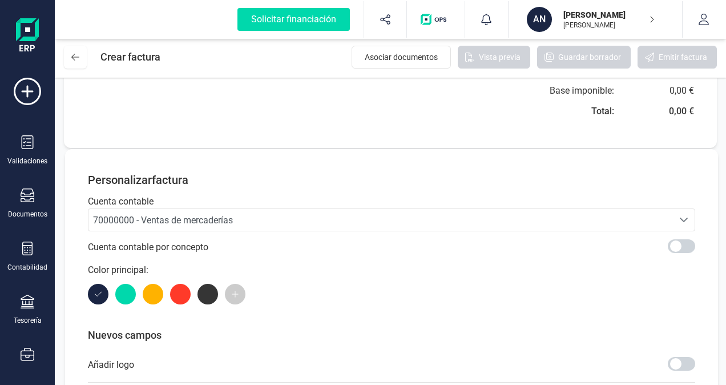
click at [683, 217] on icon "Seleccione una cuenta" at bounding box center [683, 219] width 9 height 9
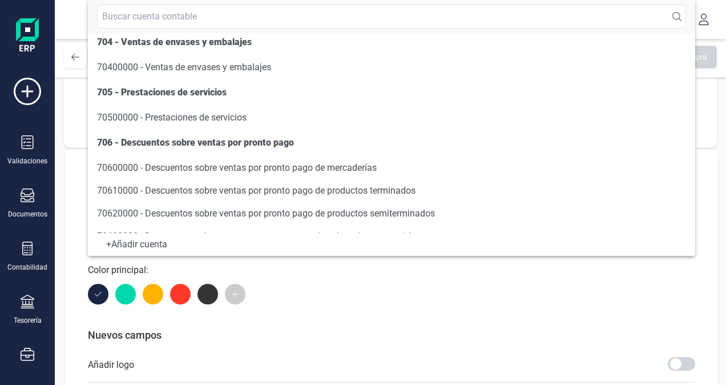
scroll to position [211, 0]
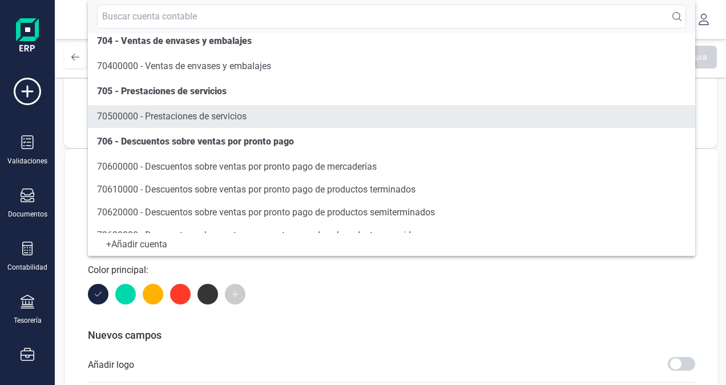
click at [225, 115] on span "70500000 - Prestaciones de servicios" at bounding box center [171, 116] width 149 height 11
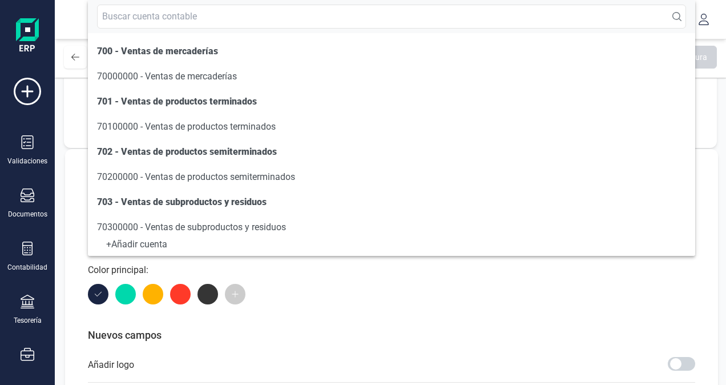
scroll to position [106, 0]
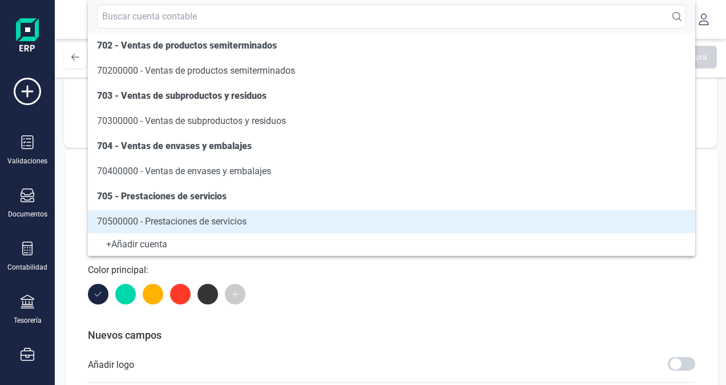
click at [369, 294] on div at bounding box center [391, 294] width 607 height 21
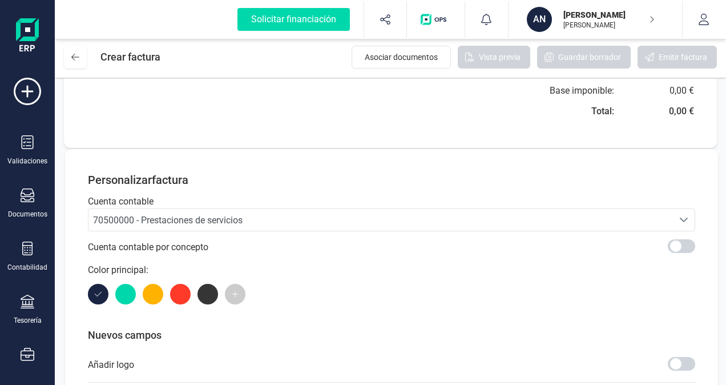
click at [369, 294] on div at bounding box center [391, 294] width 607 height 21
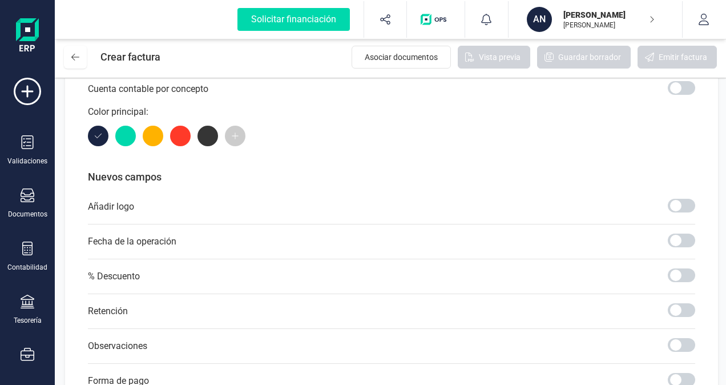
scroll to position [502, 0]
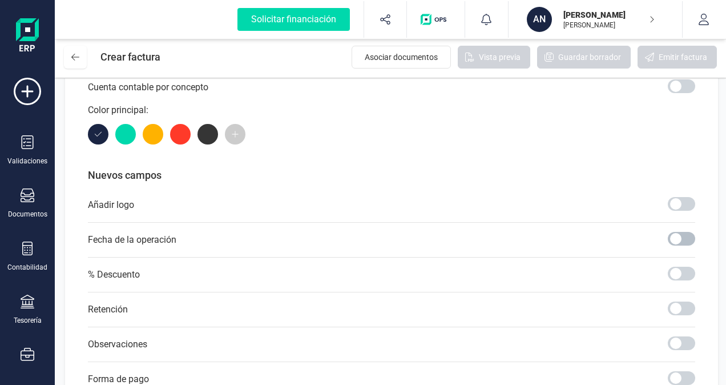
click at [676, 235] on span at bounding box center [680, 239] width 27 height 14
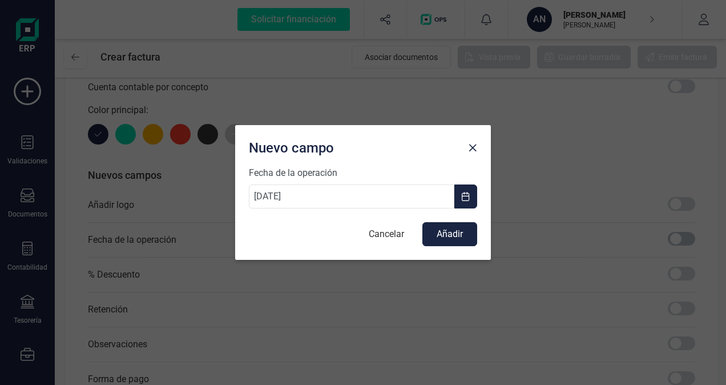
scroll to position [6, 3]
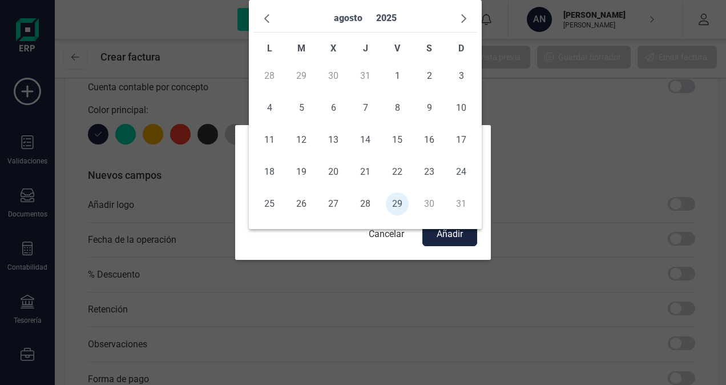
click at [314, 200] on body "Solicitar financiación Importaciones completadas 0 / 0 AN ANTONIO REY GARCIA AN…" at bounding box center [363, 192] width 726 height 385
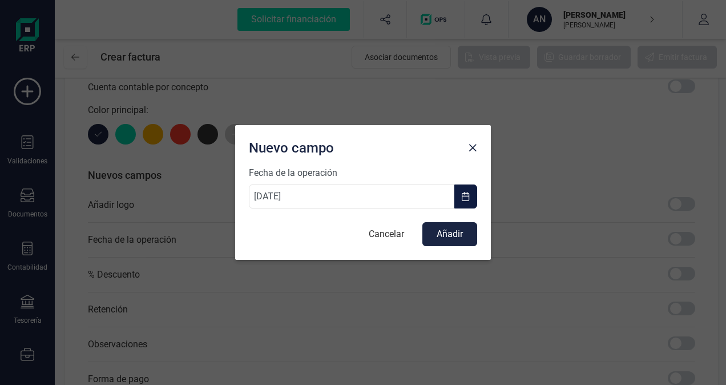
click at [468, 195] on span "button" at bounding box center [465, 196] width 9 height 9
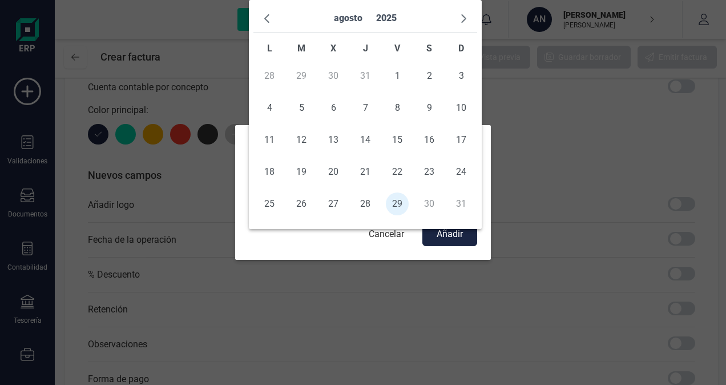
click at [427, 203] on td "30" at bounding box center [429, 204] width 32 height 32
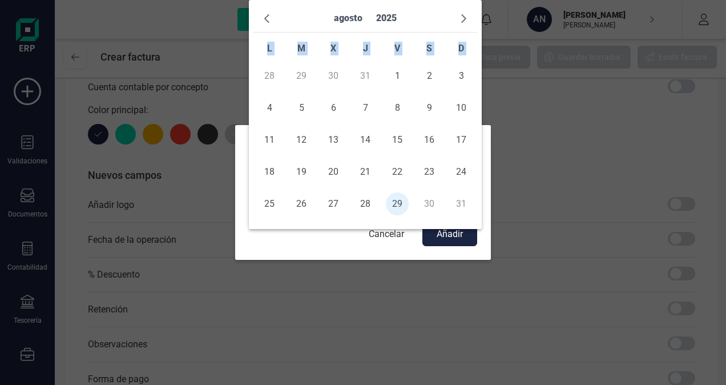
click at [427, 203] on td "30" at bounding box center [429, 204] width 32 height 32
click at [393, 303] on div "Nuevo campo Fecha de la operación 29/08/2025 Cancelar Añadir" at bounding box center [363, 192] width 726 height 385
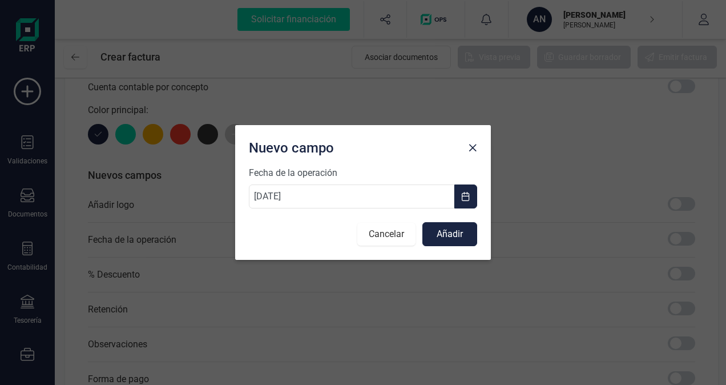
click at [385, 233] on button "Cancelar" at bounding box center [386, 233] width 58 height 23
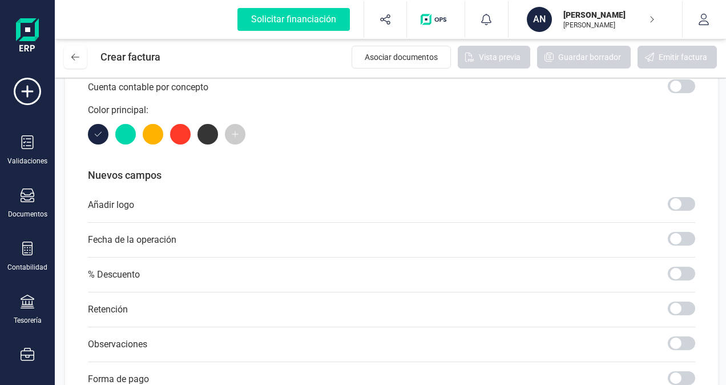
click at [389, 179] on p "Nuevos campos" at bounding box center [391, 175] width 607 height 16
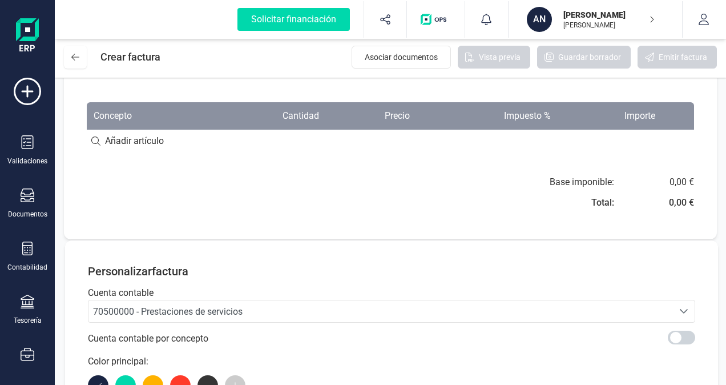
scroll to position [228, 0]
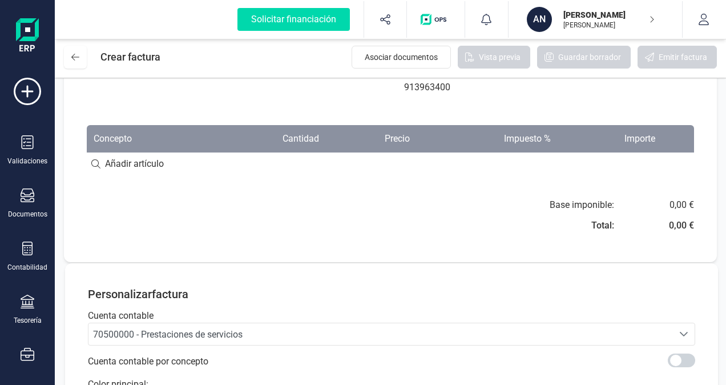
click at [119, 163] on input at bounding box center [390, 163] width 607 height 23
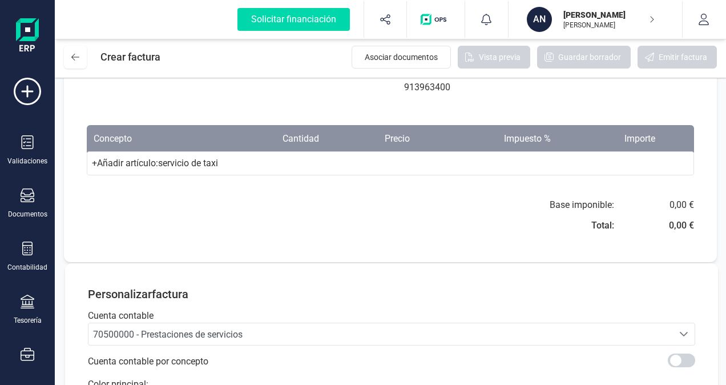
type input "servicio de taxi"
click at [246, 194] on div "Factura Serie : A A Fecha de emisión: 29/08/2025 Fecha de vencimiento: 29/08/20…" at bounding box center [390, 60] width 653 height 403
click at [315, 135] on th "Cantidad" at bounding box center [267, 138] width 118 height 27
click at [237, 159] on div "+ Añadir artículo : servicio de taxi" at bounding box center [390, 163] width 607 height 24
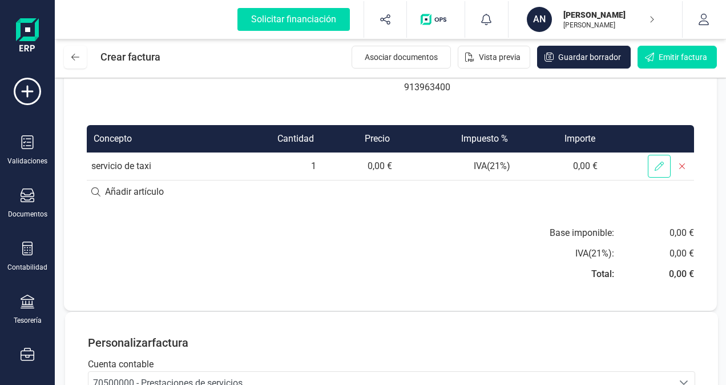
click at [659, 163] on icon at bounding box center [658, 165] width 9 height 9
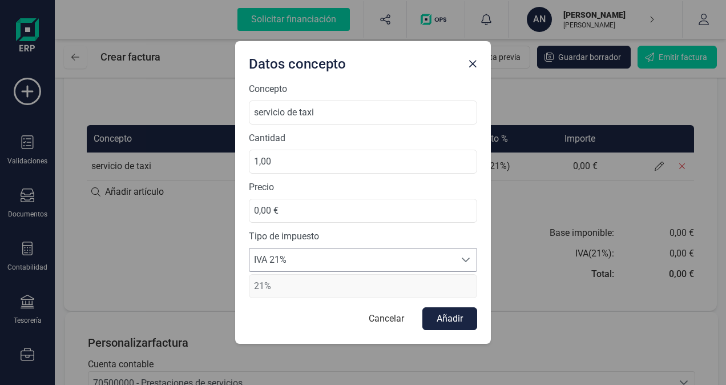
click at [466, 259] on icon at bounding box center [465, 259] width 9 height 9
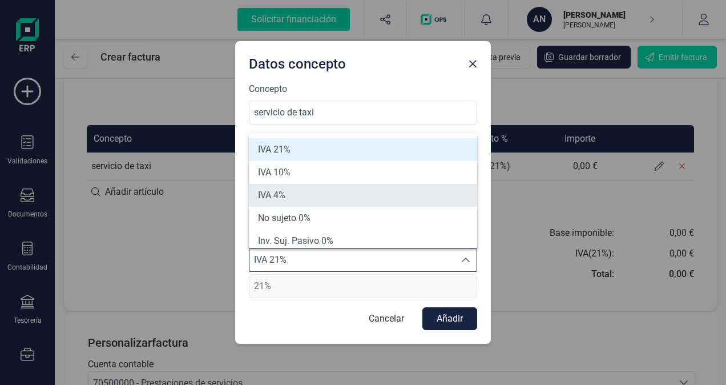
scroll to position [5, 0]
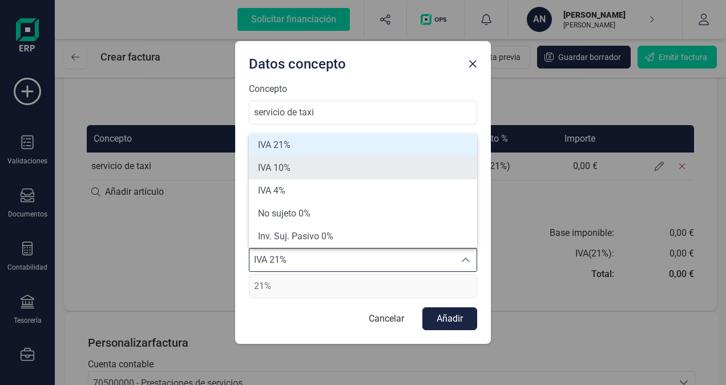
click at [274, 170] on span "IVA 10%" at bounding box center [274, 168] width 33 height 14
type input "10%"
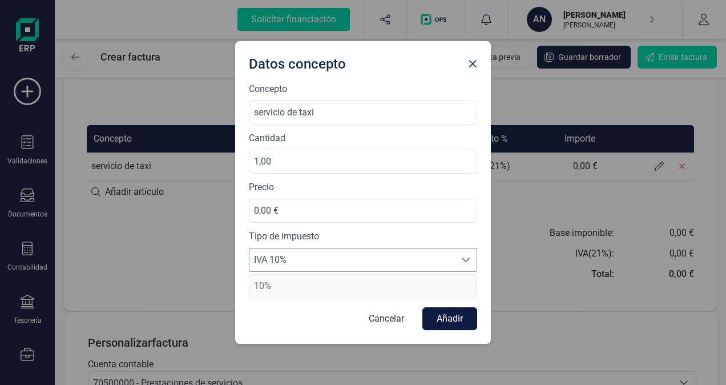
click at [459, 315] on button "Añadir" at bounding box center [449, 318] width 55 height 23
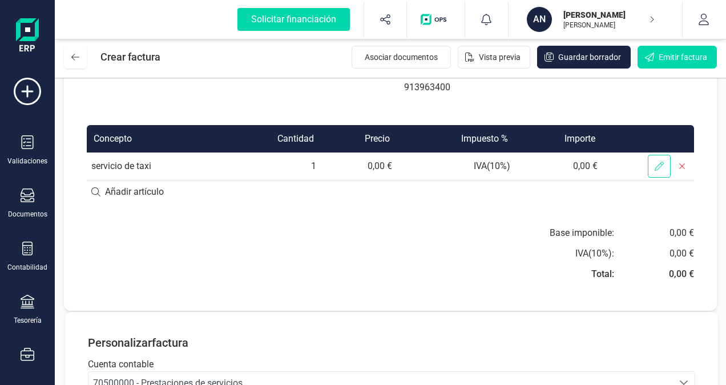
click at [658, 161] on icon at bounding box center [658, 165] width 9 height 9
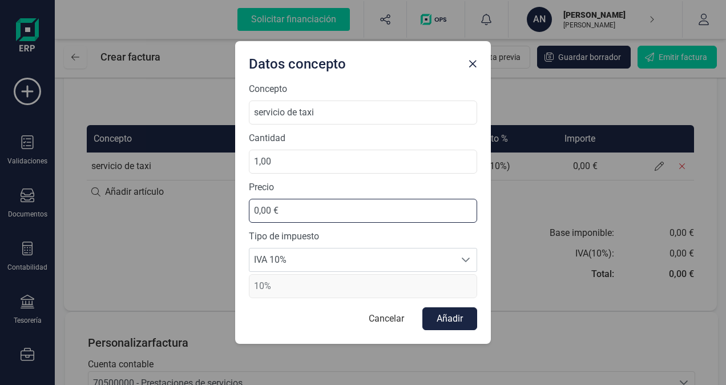
click at [285, 211] on input "0,00 €" at bounding box center [363, 211] width 228 height 24
type input "141,00 €"
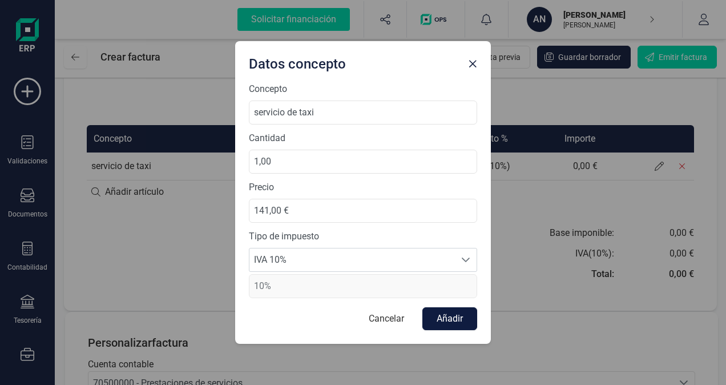
click at [451, 321] on button "Añadir" at bounding box center [449, 318] width 55 height 23
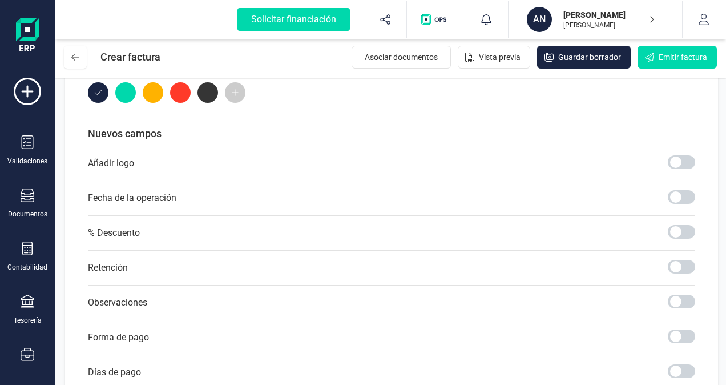
scroll to position [593, 0]
click at [672, 296] on span at bounding box center [680, 300] width 27 height 14
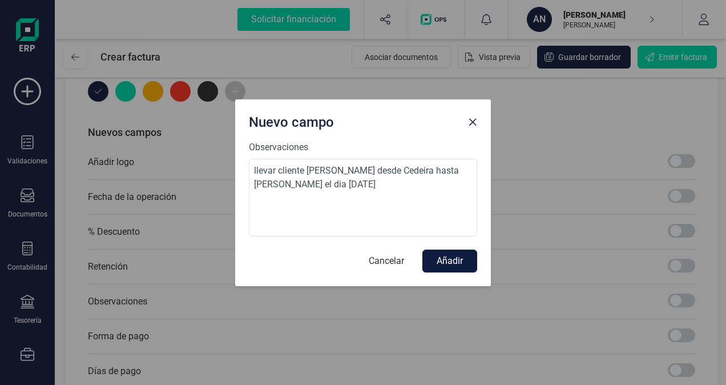
type textarea "llevar cliente Ana desde Cedeira hasta Malpica de Bergantiños el dia 30/08/2025"
click at [451, 262] on button "Añadir" at bounding box center [449, 260] width 55 height 23
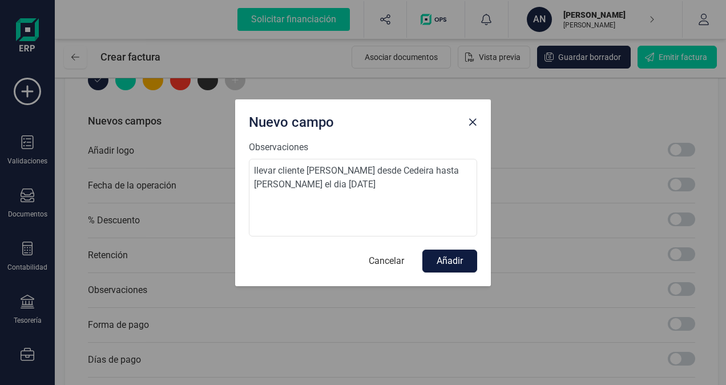
scroll to position [0, 0]
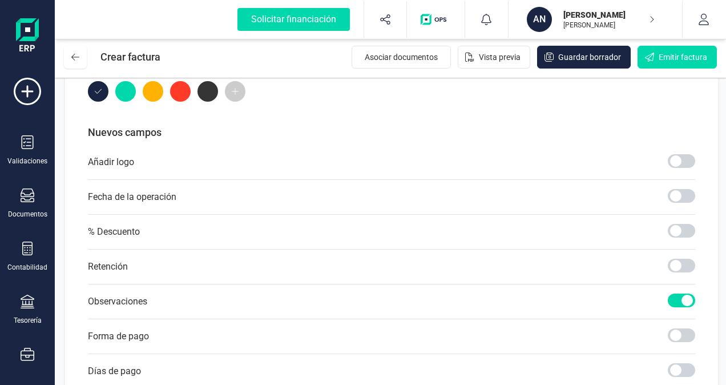
click at [446, 148] on div "Añadir logo" at bounding box center [391, 162] width 607 height 35
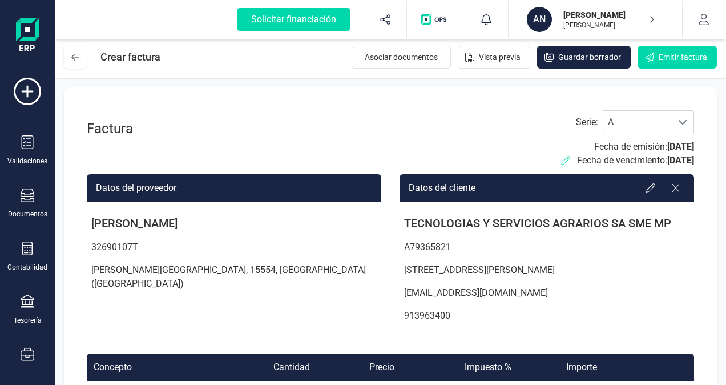
click at [561, 160] on icon at bounding box center [565, 160] width 9 height 9
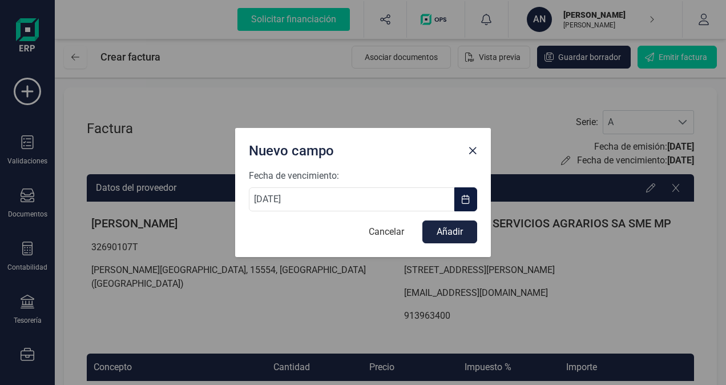
click at [469, 199] on span "button" at bounding box center [465, 199] width 9 height 9
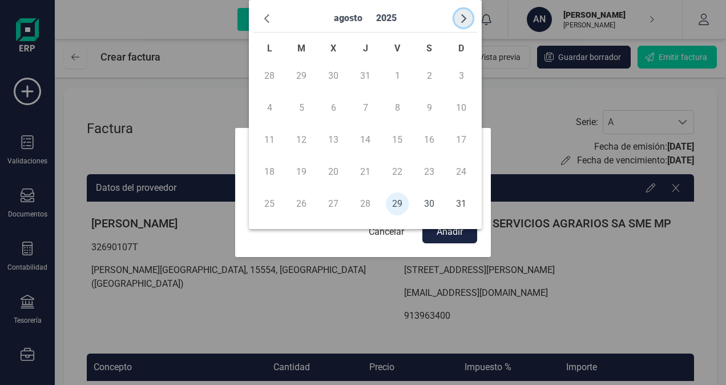
click at [465, 15] on span "button" at bounding box center [463, 18] width 9 height 9
click at [396, 235] on button "Cancelar" at bounding box center [386, 231] width 58 height 23
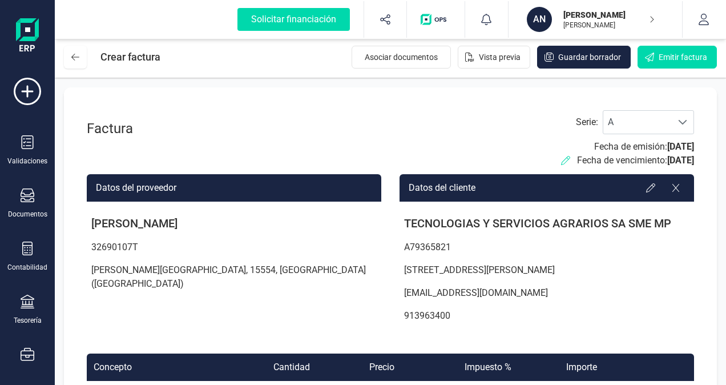
click at [561, 161] on icon at bounding box center [565, 160] width 9 height 9
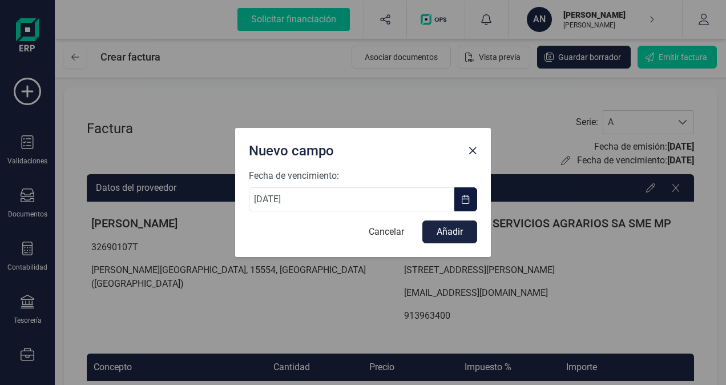
click at [466, 200] on span "button" at bounding box center [465, 199] width 9 height 9
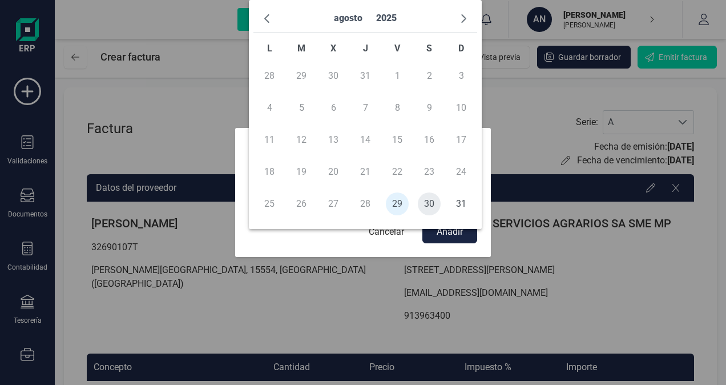
click at [430, 204] on span "30" at bounding box center [429, 203] width 23 height 23
type input "[DATE]"
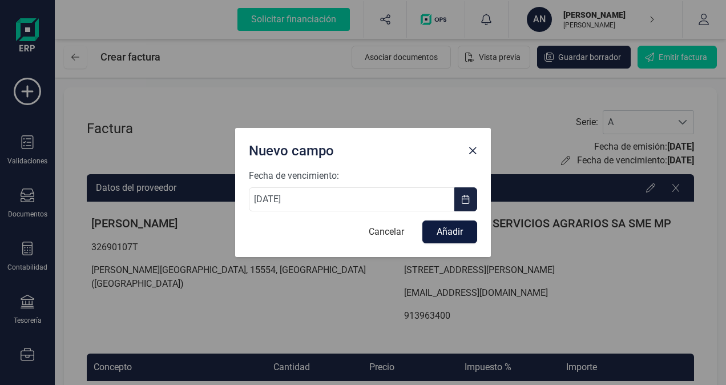
click at [440, 232] on button "Añadir" at bounding box center [449, 231] width 55 height 23
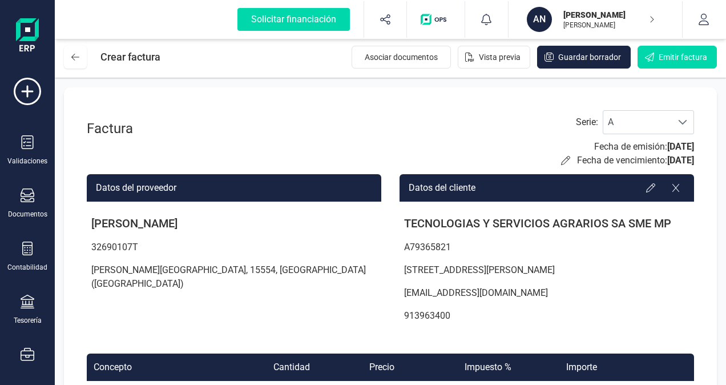
click at [355, 305] on div "Datos del proveedor ANTONIO REY GARCIA 32690107T PORTO DE RIBA N6 VILARRUBE, 15…" at bounding box center [234, 252] width 294 height 156
click at [501, 59] on span "Vista previa" at bounding box center [500, 56] width 42 height 11
click at [657, 117] on span "A" at bounding box center [637, 122] width 68 height 23
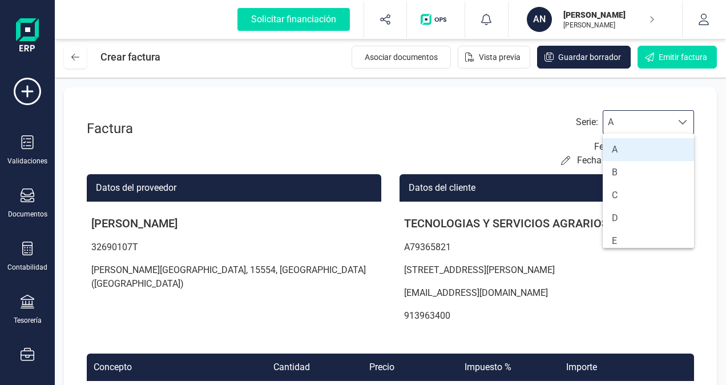
click at [646, 147] on li "A" at bounding box center [647, 149] width 91 height 23
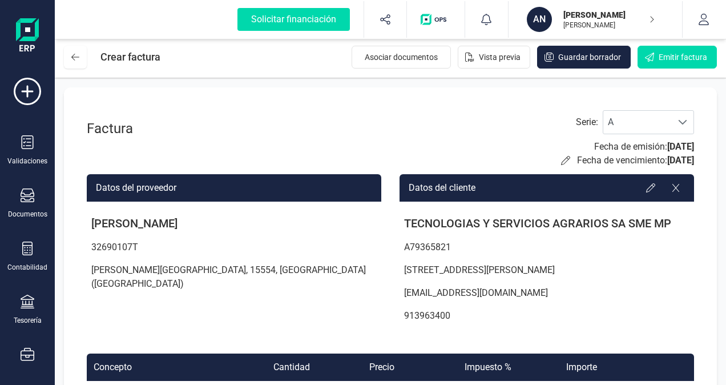
click at [364, 241] on p "32690107T" at bounding box center [234, 247] width 294 height 23
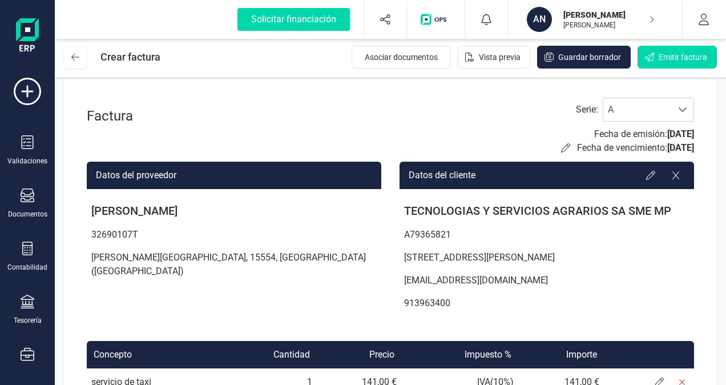
scroll to position [0, 0]
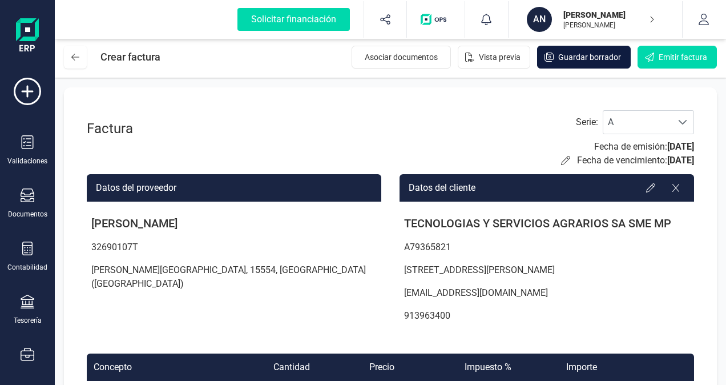
click at [582, 57] on span "Guardar borrador" at bounding box center [589, 56] width 63 height 11
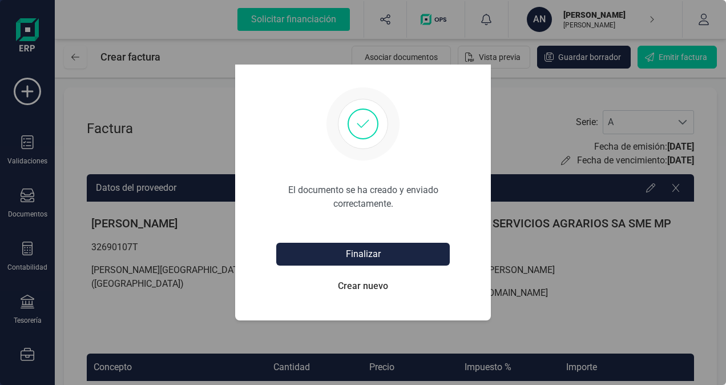
click at [384, 333] on div "El documento se ha creado y enviado correctamente. Finalizar Crear nuevo" at bounding box center [363, 192] width 726 height 385
click at [389, 253] on button "Finalizar" at bounding box center [362, 253] width 173 height 23
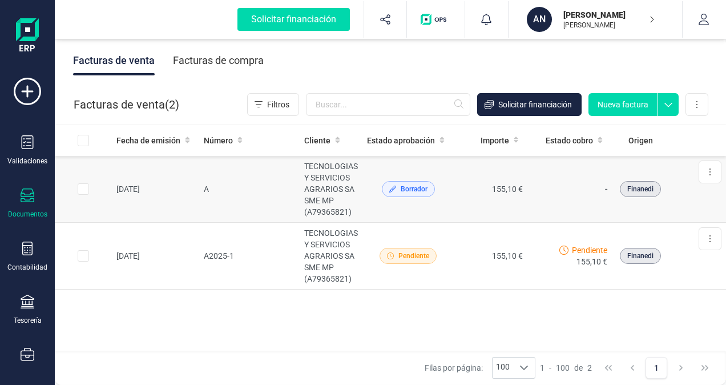
click at [265, 187] on td "A" at bounding box center [249, 189] width 100 height 67
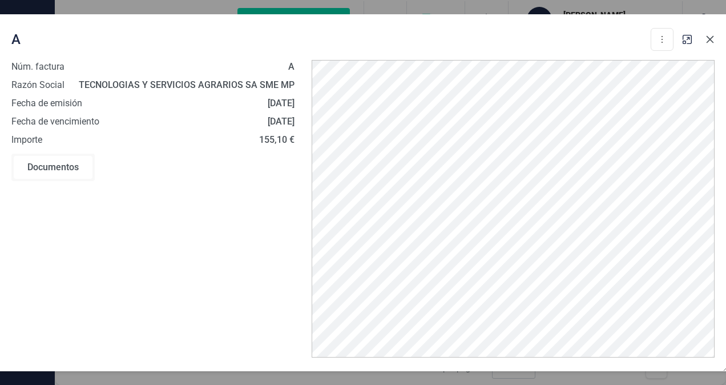
click at [709, 41] on icon "button" at bounding box center [709, 39] width 9 height 9
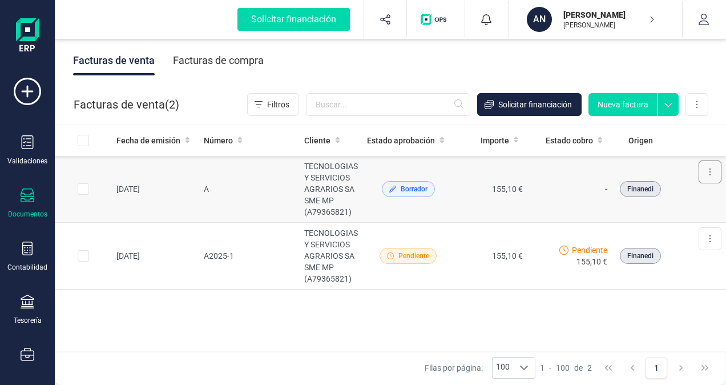
click at [709, 172] on icon at bounding box center [710, 171] width 2 height 9
click at [669, 103] on icon at bounding box center [668, 101] width 21 height 17
click at [699, 105] on button at bounding box center [696, 104] width 23 height 23
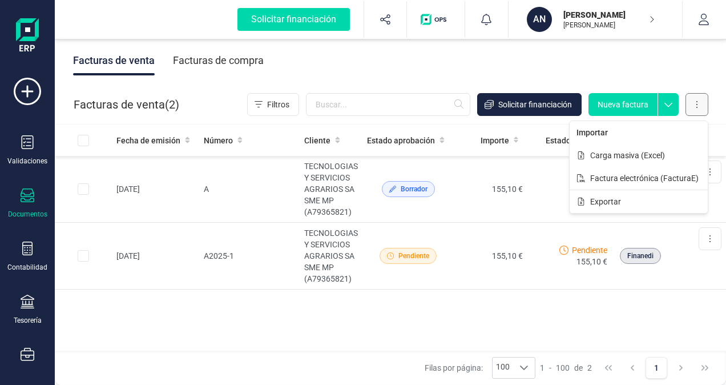
click at [699, 105] on button at bounding box center [696, 104] width 23 height 23
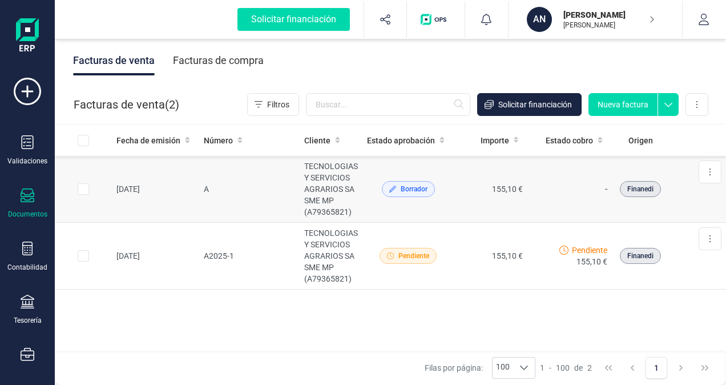
click at [82, 187] on input "Row Selected d5c6e7ee-abc9-447b-9c9d-c9440ebc7cd0" at bounding box center [83, 188] width 11 height 11
checkbox input "true"
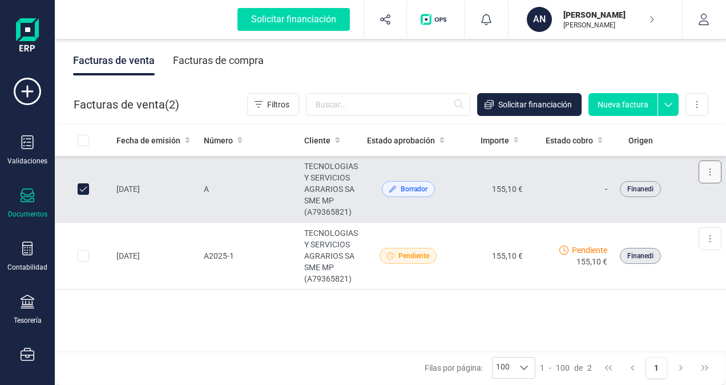
click at [711, 169] on button at bounding box center [709, 171] width 23 height 23
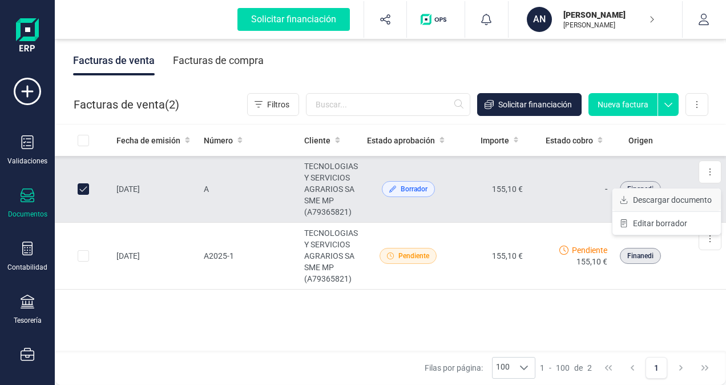
click at [668, 199] on span "Descargar documento" at bounding box center [672, 199] width 79 height 11
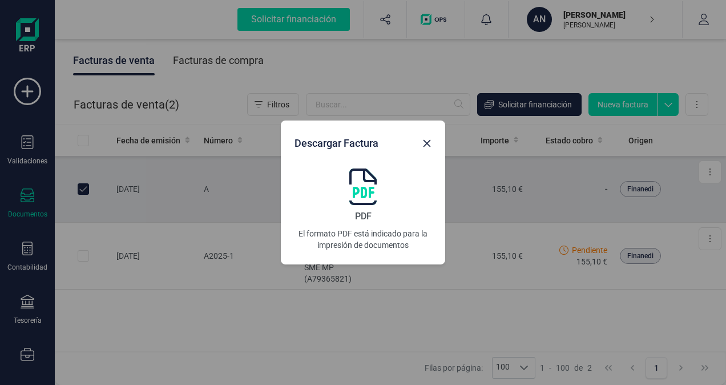
click at [363, 169] on img at bounding box center [362, 186] width 27 height 37
click at [242, 286] on div "Descargar Factura PDF El formato PDF está indicado para la impresión de documen…" at bounding box center [363, 192] width 726 height 385
click at [427, 140] on icon "button" at bounding box center [426, 143] width 9 height 9
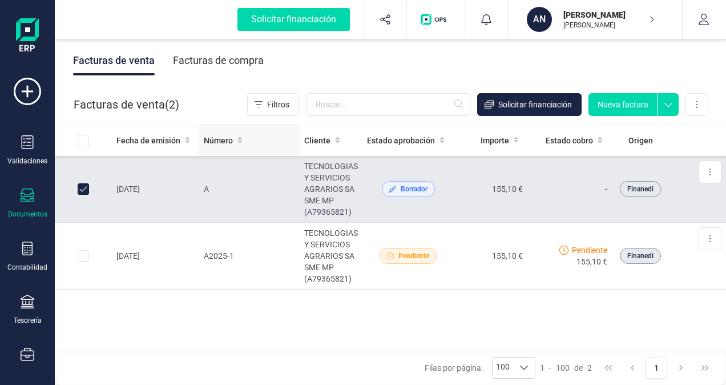
drag, startPoint x: 249, startPoint y: 187, endPoint x: 236, endPoint y: 138, distance: 50.8
click at [237, 138] on icon at bounding box center [239, 140] width 5 height 8
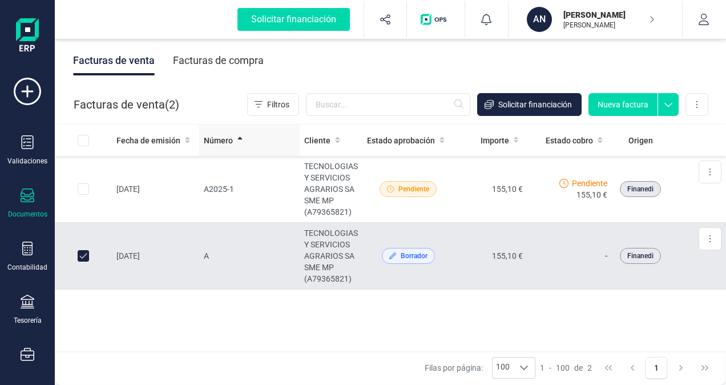
click at [237, 138] on icon at bounding box center [239, 138] width 5 height 3
click at [209, 254] on td "A" at bounding box center [249, 255] width 100 height 67
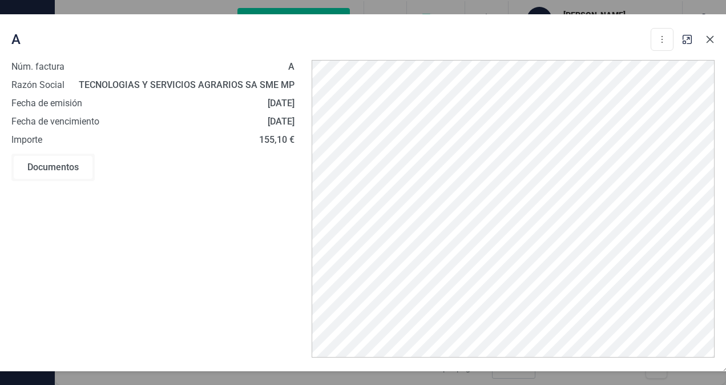
drag, startPoint x: 705, startPoint y: 59, endPoint x: 709, endPoint y: 38, distance: 20.8
click at [709, 38] on icon "button" at bounding box center [709, 38] width 7 height 7
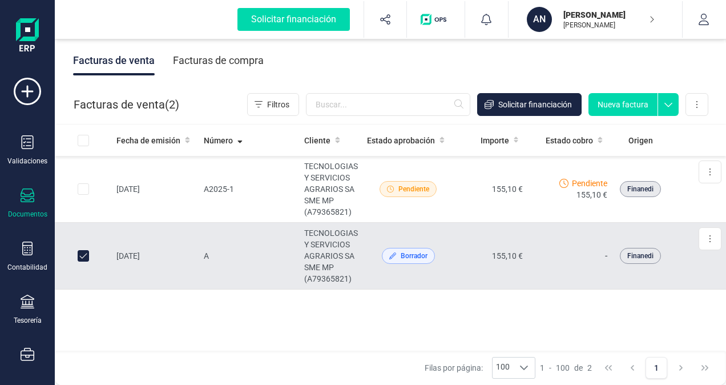
click at [650, 14] on div "ANTONIO REY GARCIA ANTONIO REY GARCIA" at bounding box center [604, 19] width 100 height 25
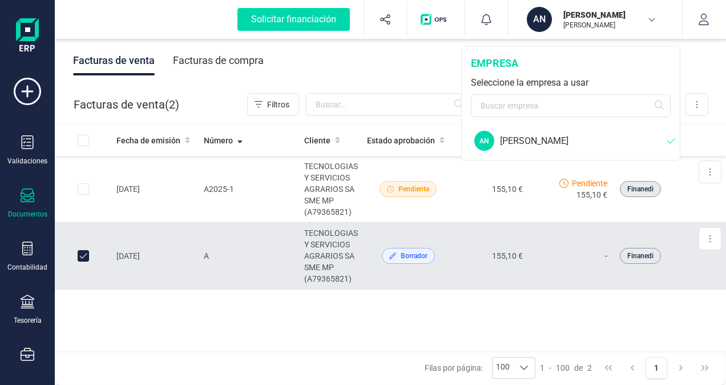
click at [561, 143] on div "[PERSON_NAME] [PERSON_NAME]" at bounding box center [583, 141] width 167 height 14
click at [585, 139] on div "[PERSON_NAME] [PERSON_NAME]" at bounding box center [583, 141] width 167 height 14
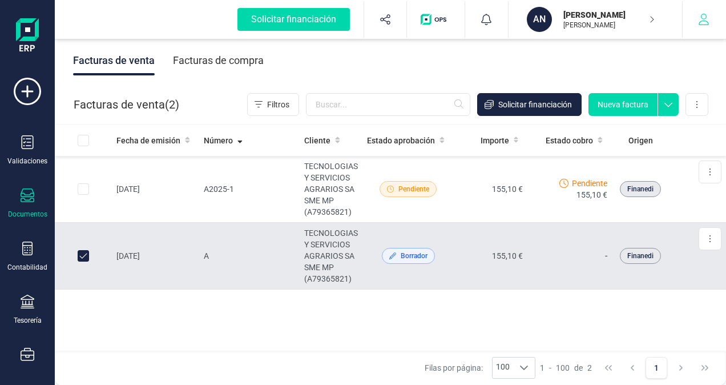
click at [703, 17] on icon "button" at bounding box center [703, 19] width 11 height 11
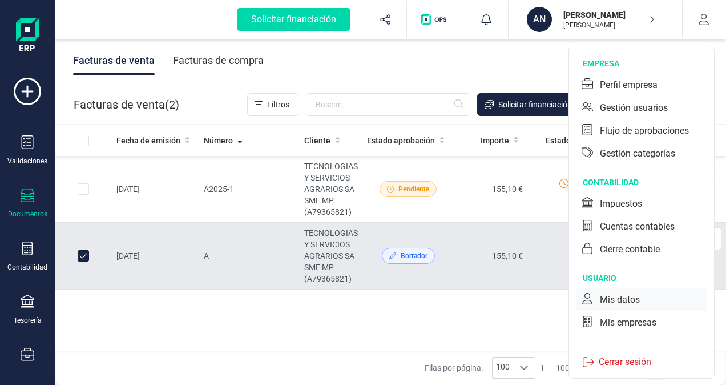
click at [621, 299] on div "Mis datos" at bounding box center [620, 300] width 40 height 14
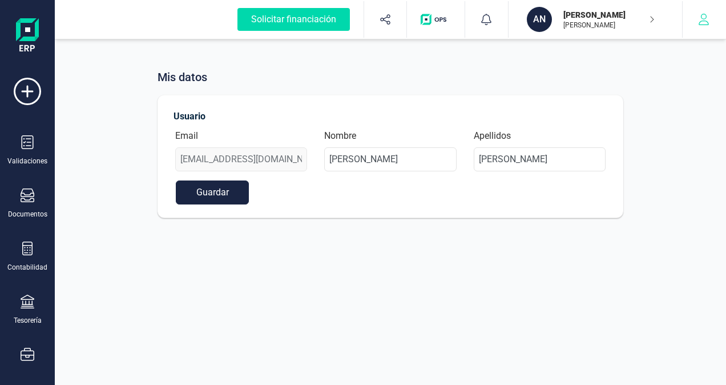
click at [700, 17] on icon "button" at bounding box center [703, 19] width 11 height 11
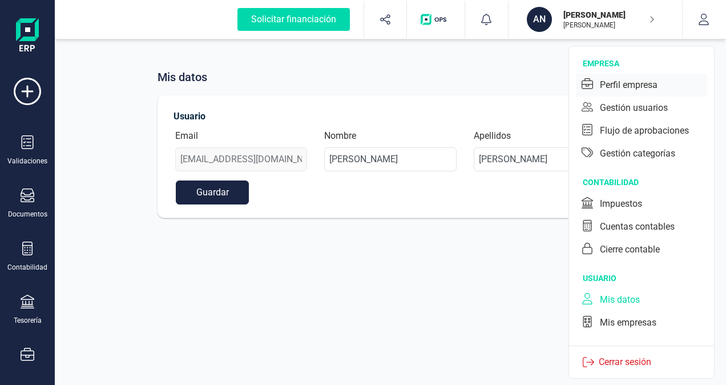
click at [631, 82] on div "Perfil empresa" at bounding box center [629, 85] width 58 height 14
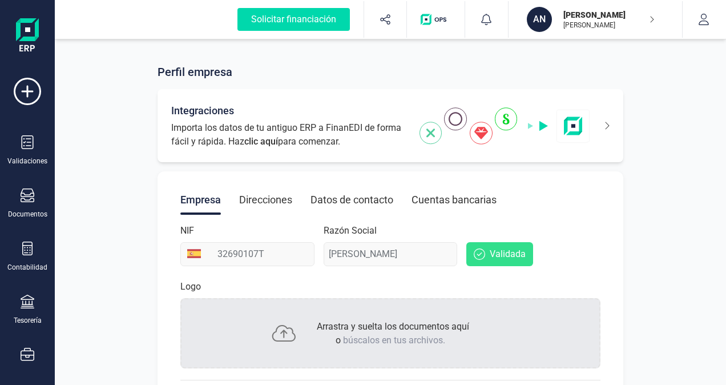
click at [609, 124] on div "Integraciones Importa los datos de tu antiguo ERP a FinanEDI de forma fácil y r…" at bounding box center [390, 125] width 466 height 73
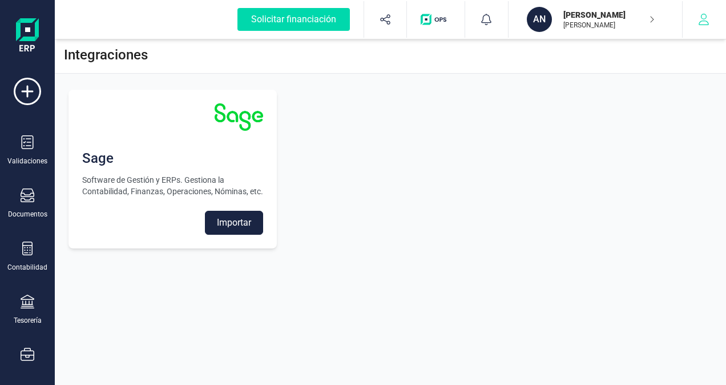
click at [703, 16] on icon "button" at bounding box center [703, 19] width 11 height 11
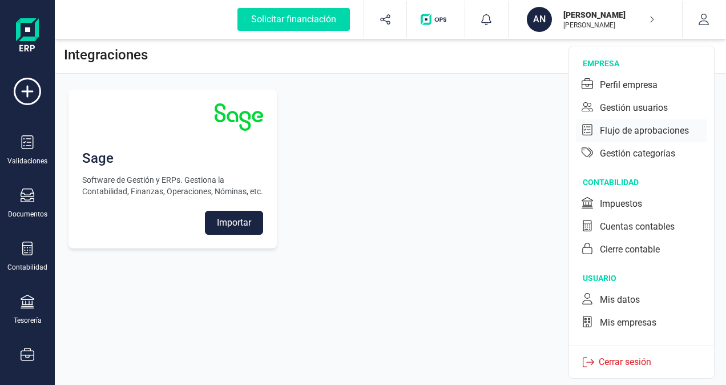
click at [616, 127] on div "Flujo de aprobaciones" at bounding box center [644, 131] width 89 height 14
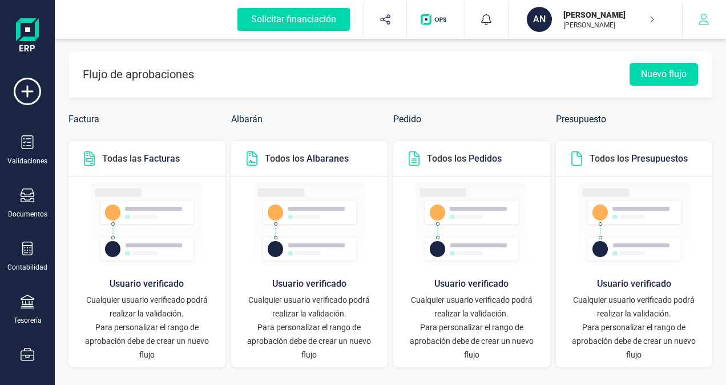
click at [703, 19] on icon "button" at bounding box center [703, 19] width 10 height 11
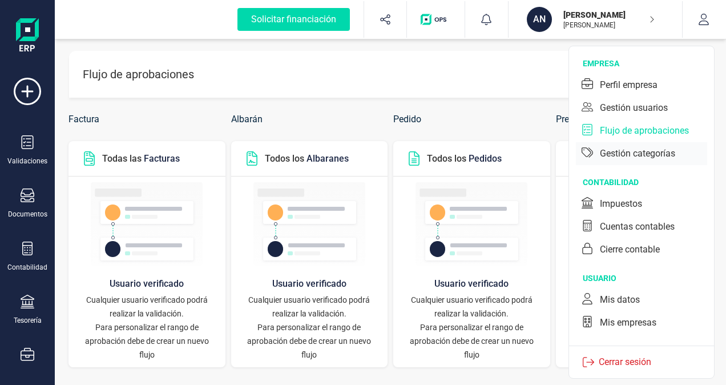
click at [618, 152] on div "Gestión categorías" at bounding box center [637, 154] width 75 height 14
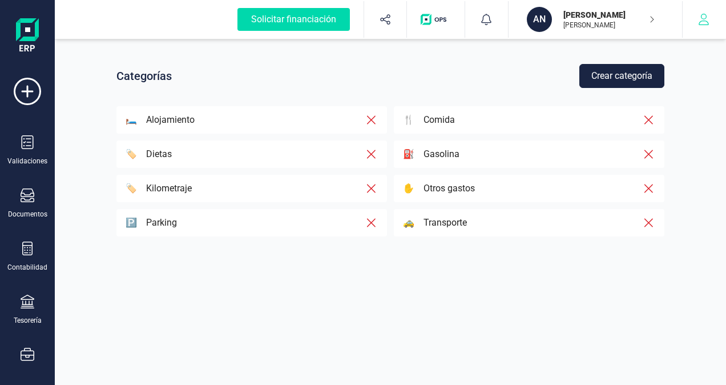
click at [705, 18] on icon "button" at bounding box center [703, 19] width 10 height 11
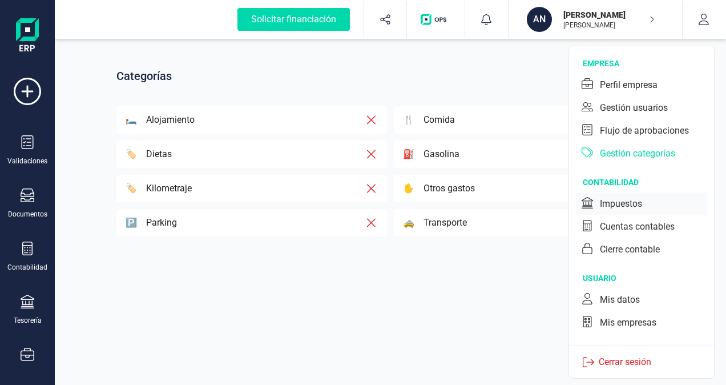
click at [618, 201] on div "Impuestos" at bounding box center [621, 204] width 42 height 14
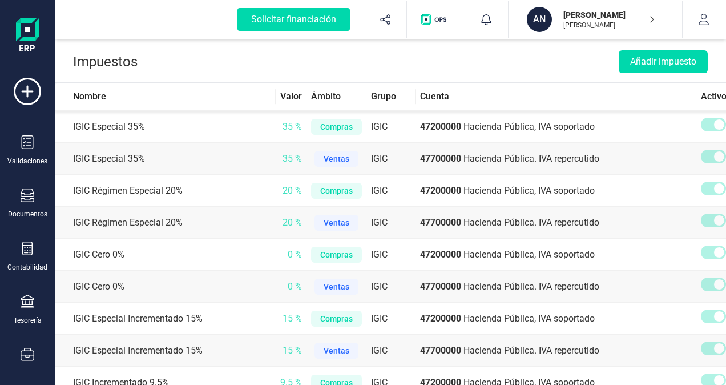
click at [505, 75] on header "Impuestos Añadir impuesto" at bounding box center [390, 60] width 671 height 46
click at [707, 18] on icon "button" at bounding box center [703, 19] width 11 height 11
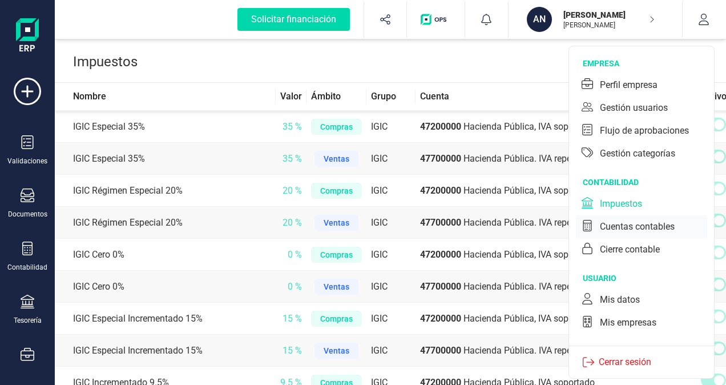
click at [626, 228] on div "Cuentas contables" at bounding box center [637, 227] width 75 height 14
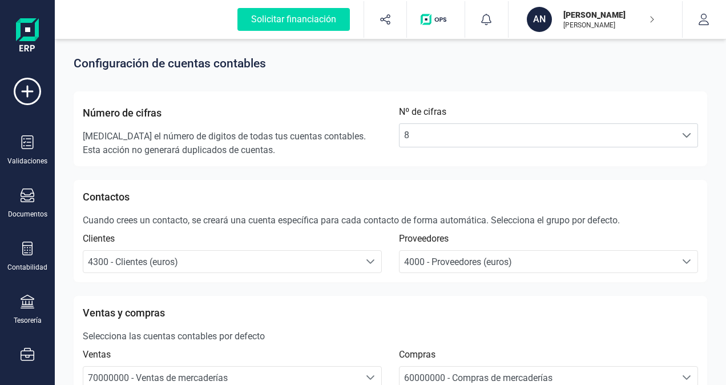
click at [648, 303] on div "Ventas y compras Selecciona las cuentas contables por defecto Ventas 70000000 -…" at bounding box center [390, 347] width 633 height 102
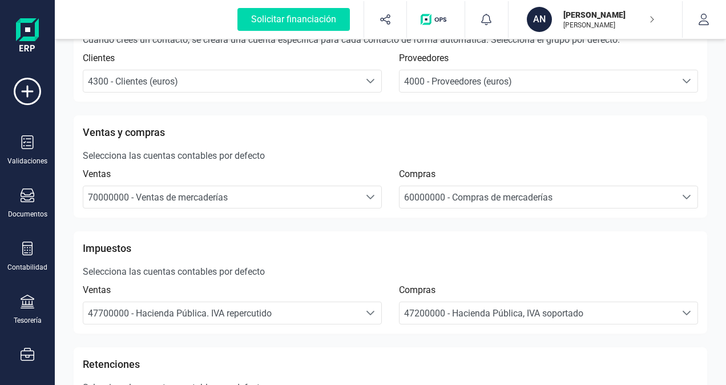
scroll to position [183, 0]
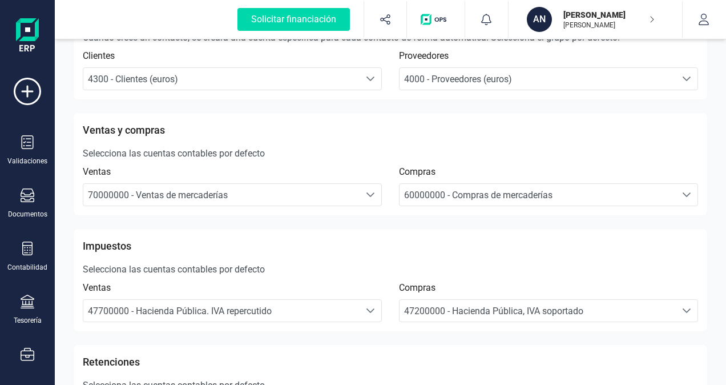
click at [369, 193] on icon "Seleccione una cuenta" at bounding box center [370, 194] width 9 height 9
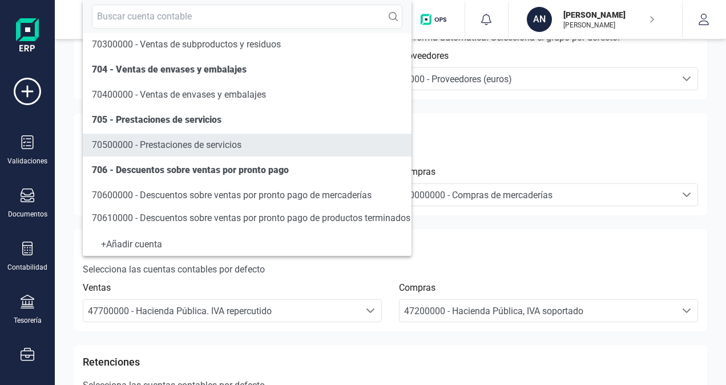
click at [245, 148] on li "70500000 - Prestaciones de servicios" at bounding box center [247, 144] width 329 height 23
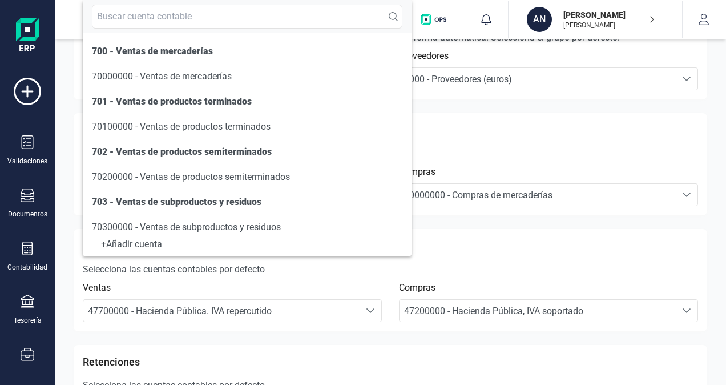
scroll to position [106, 0]
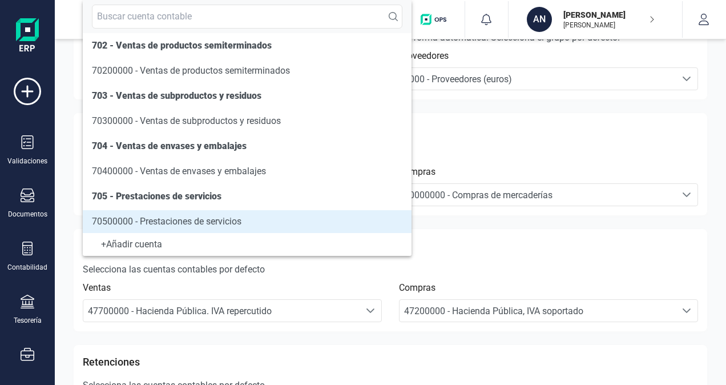
click at [310, 289] on div "Ventas" at bounding box center [232, 288] width 299 height 14
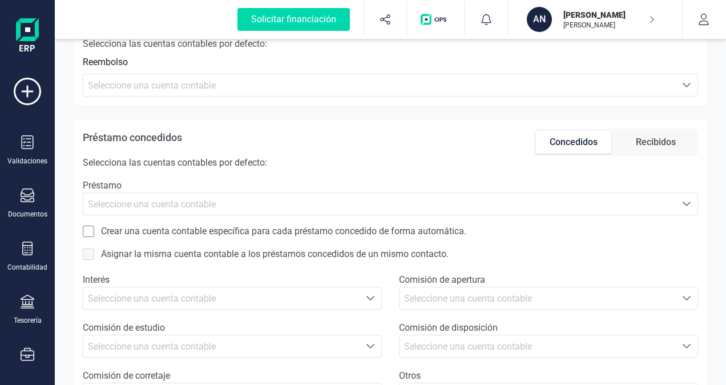
scroll to position [639, 0]
click at [703, 21] on icon "button" at bounding box center [703, 19] width 10 height 11
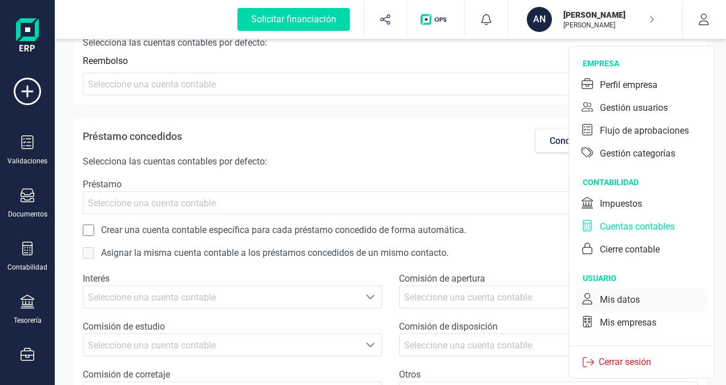
click at [616, 300] on div "Mis datos" at bounding box center [620, 300] width 40 height 14
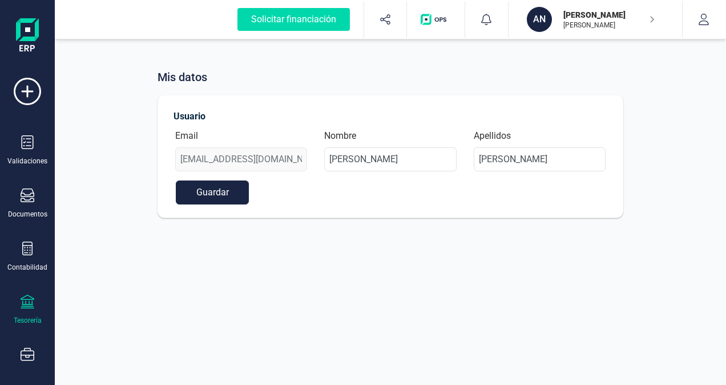
click at [21, 305] on icon at bounding box center [28, 301] width 14 height 14
click at [539, 19] on div "AN" at bounding box center [539, 19] width 25 height 25
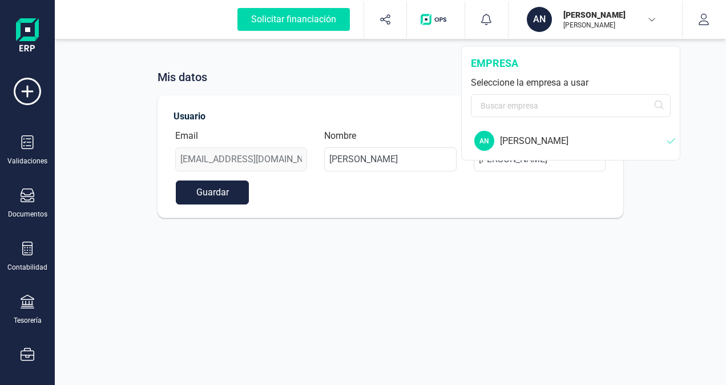
click at [539, 19] on div "AN" at bounding box center [539, 19] width 25 height 25
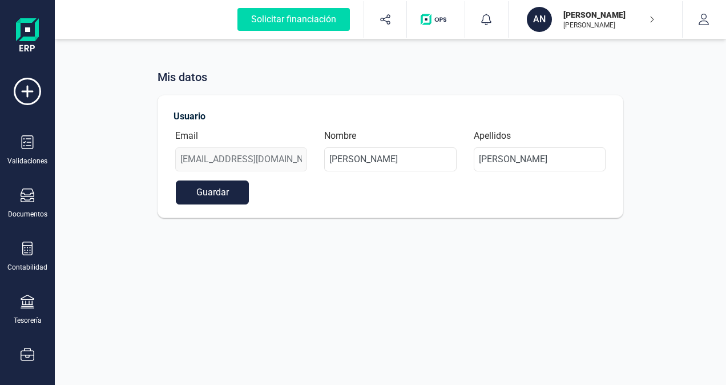
click at [539, 19] on div "AN" at bounding box center [539, 19] width 25 height 25
click at [25, 144] on icon at bounding box center [28, 142] width 14 height 14
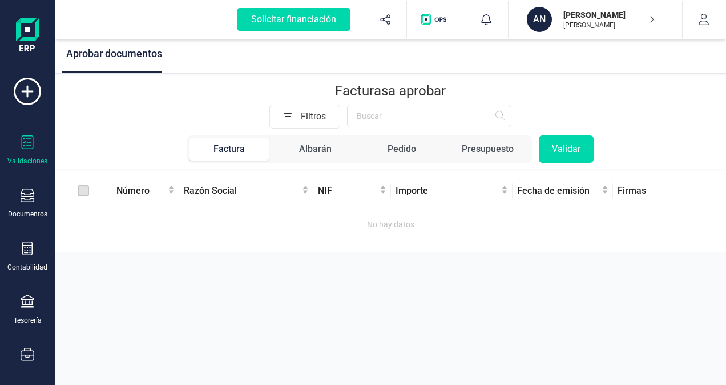
click at [26, 39] on img at bounding box center [27, 36] width 23 height 37
click at [27, 95] on icon at bounding box center [27, 91] width 27 height 27
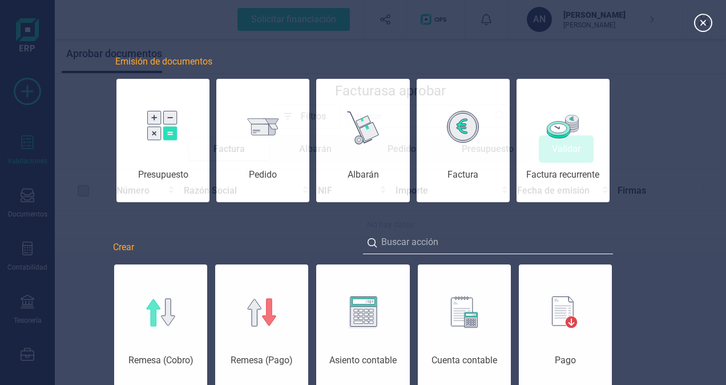
scroll to position [0, 57]
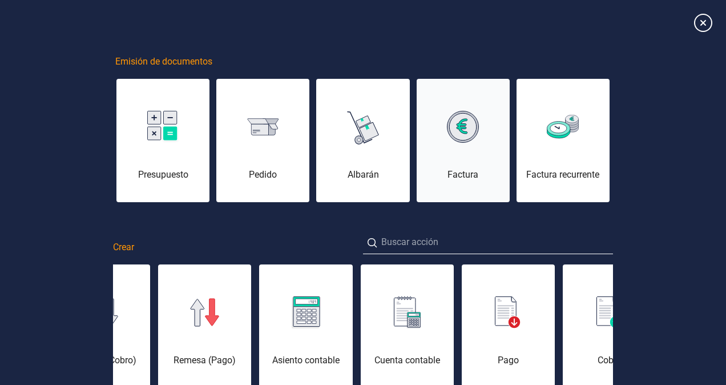
click at [472, 137] on img at bounding box center [463, 127] width 32 height 32
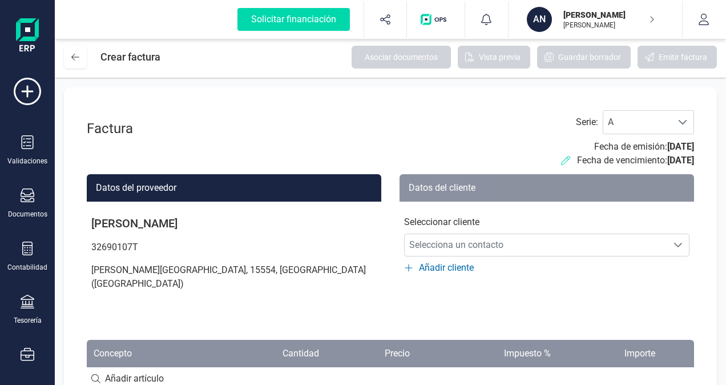
click at [561, 156] on icon at bounding box center [565, 160] width 9 height 9
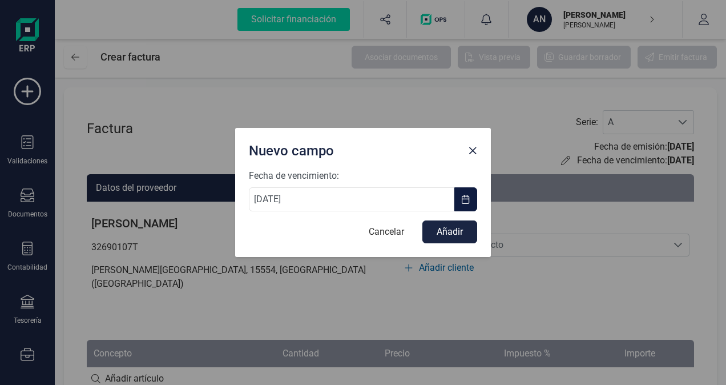
click at [465, 202] on span "button" at bounding box center [465, 199] width 9 height 9
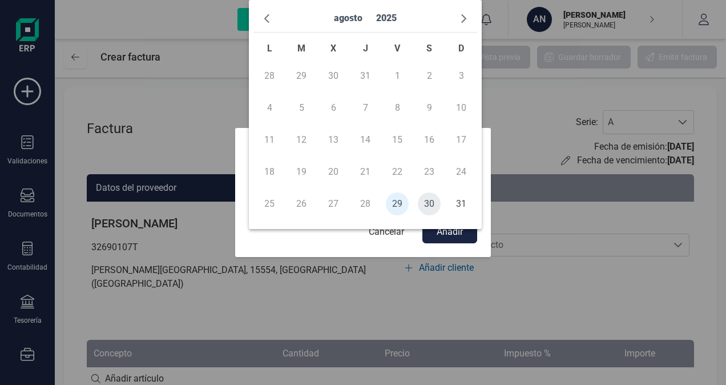
click at [434, 204] on span "30" at bounding box center [429, 203] width 23 height 23
type input "[DATE]"
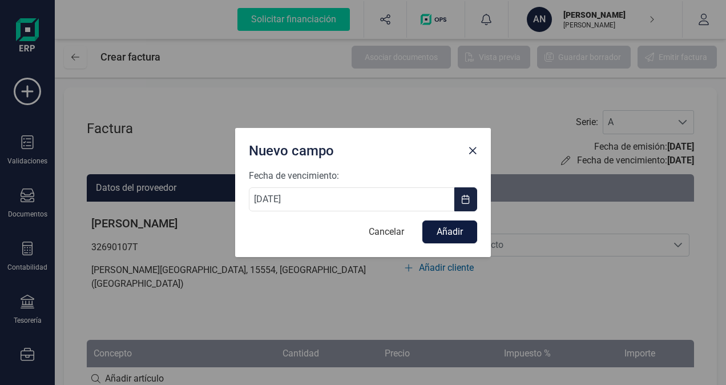
click at [448, 234] on button "Añadir" at bounding box center [449, 231] width 55 height 23
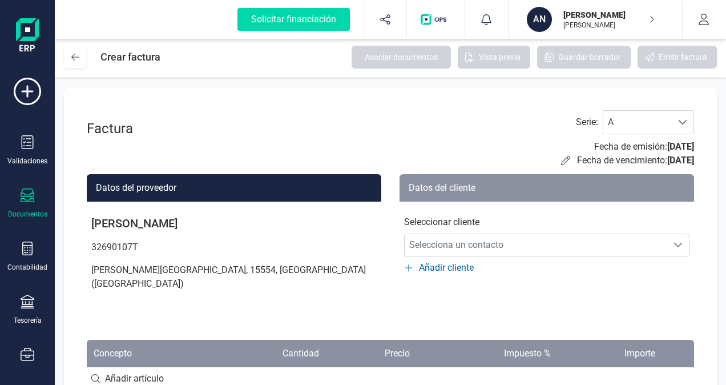
click at [26, 201] on icon at bounding box center [28, 195] width 14 height 14
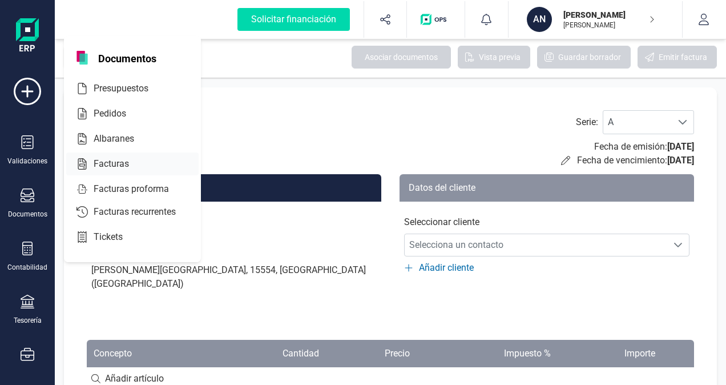
click at [106, 161] on span "Facturas" at bounding box center [119, 164] width 60 height 14
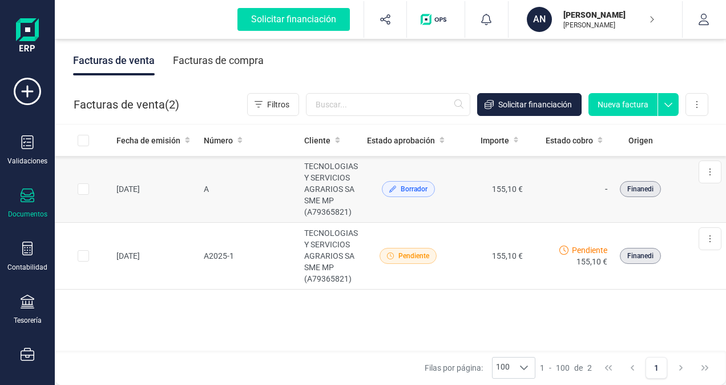
click at [408, 186] on span "Borrador" at bounding box center [413, 189] width 27 height 10
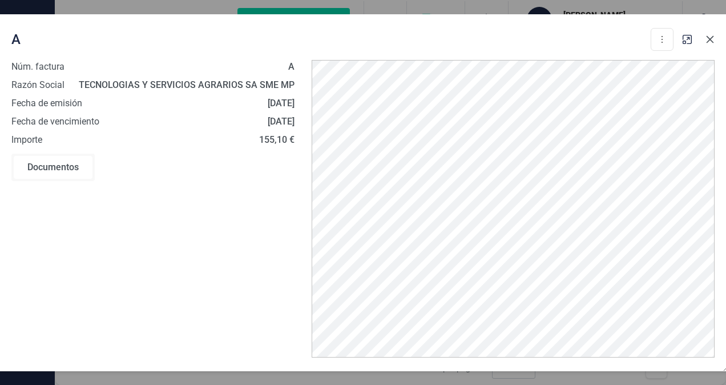
click at [712, 39] on icon "button" at bounding box center [709, 39] width 9 height 9
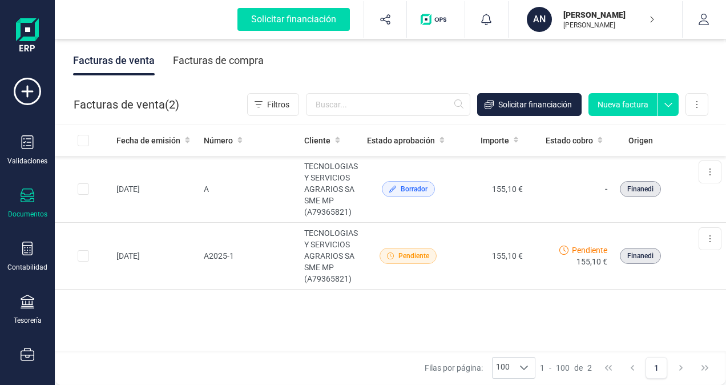
click at [618, 103] on button "Nueva factura" at bounding box center [622, 104] width 69 height 23
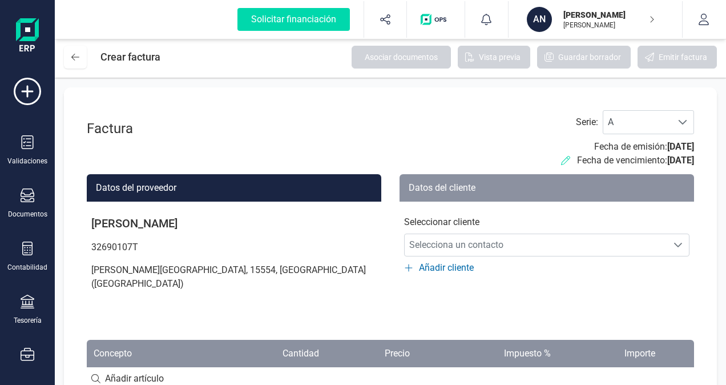
click at [561, 156] on icon at bounding box center [565, 160] width 9 height 9
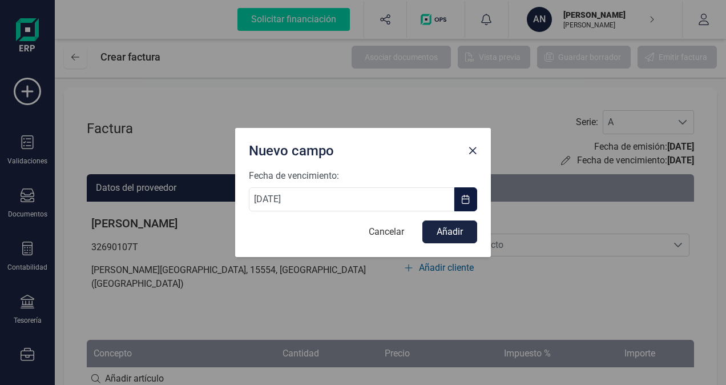
click at [462, 197] on span "button" at bounding box center [465, 199] width 9 height 9
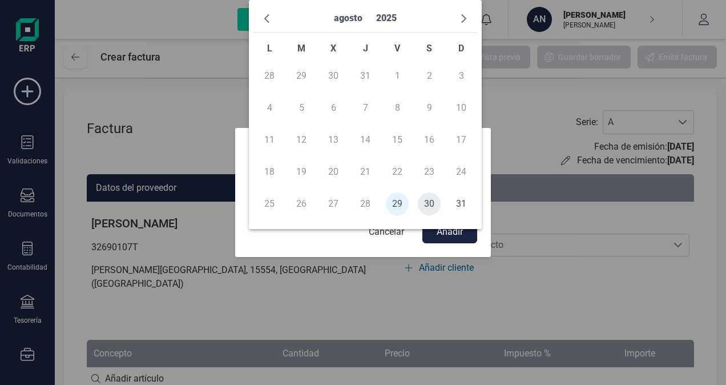
click at [426, 206] on span "30" at bounding box center [429, 203] width 23 height 23
type input "[DATE]"
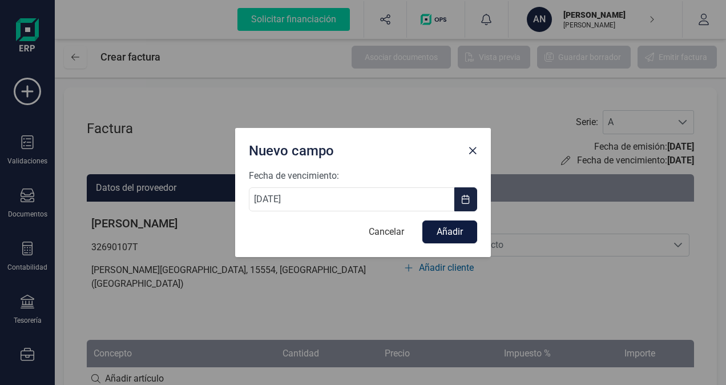
click at [451, 231] on button "Añadir" at bounding box center [449, 231] width 55 height 23
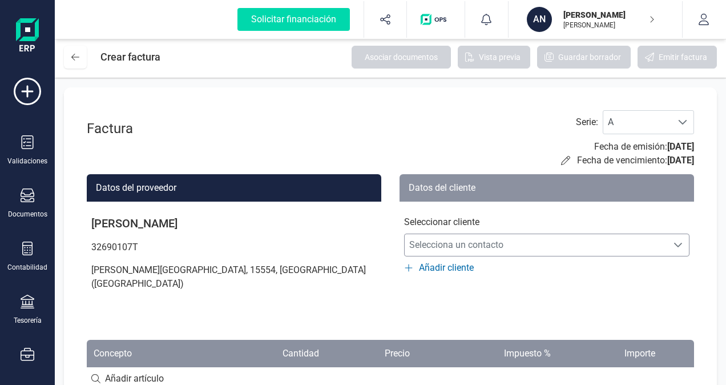
click at [679, 245] on icon "Selecciona un contacto" at bounding box center [678, 244] width 8 height 5
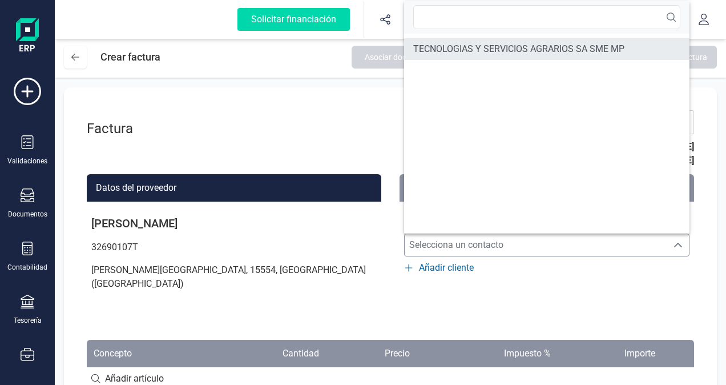
click at [525, 50] on span "TECNOLOGIAS Y SERVICIOS AGRARIOS SA SME MP" at bounding box center [518, 49] width 211 height 14
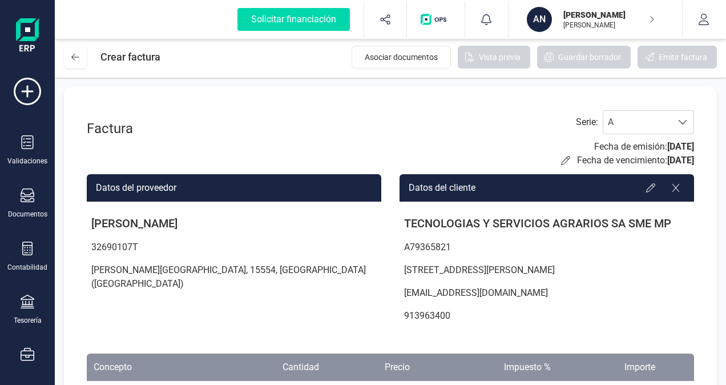
click at [598, 300] on p "info@tragsa.es" at bounding box center [546, 292] width 294 height 23
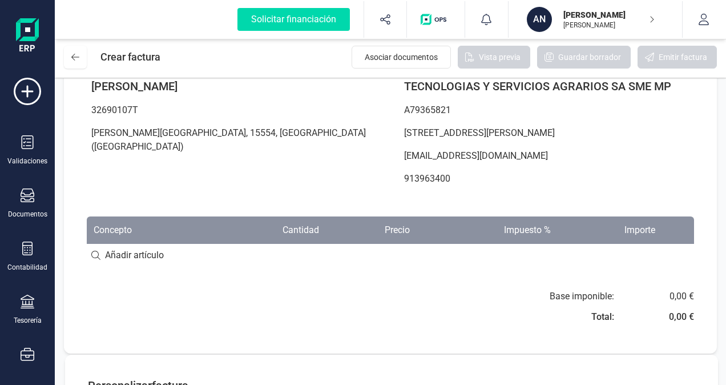
scroll to position [160, 0]
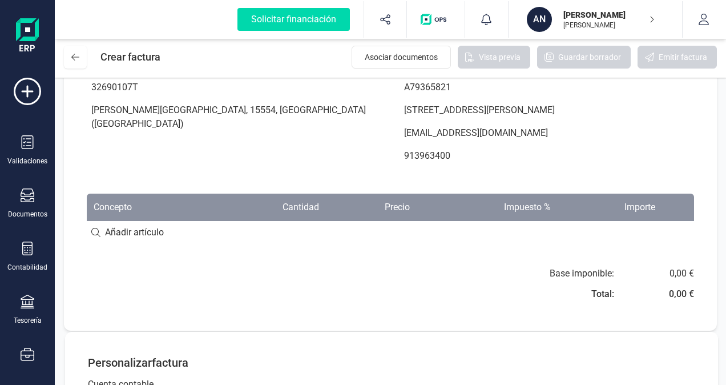
click at [105, 231] on input at bounding box center [390, 232] width 607 height 23
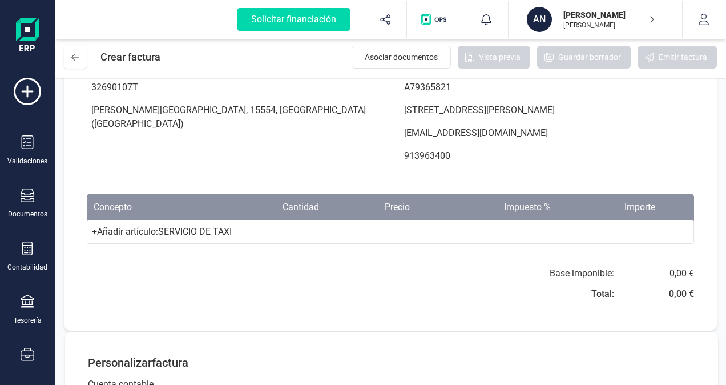
type input "SERVICIO DE TAXI"
click at [185, 231] on div "+ Añadir artículo : SERVICIO DE TAXI" at bounding box center [390, 232] width 607 height 24
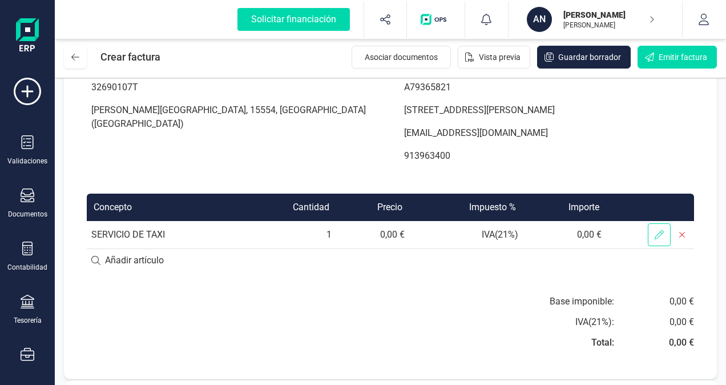
click at [656, 234] on icon at bounding box center [658, 234] width 9 height 9
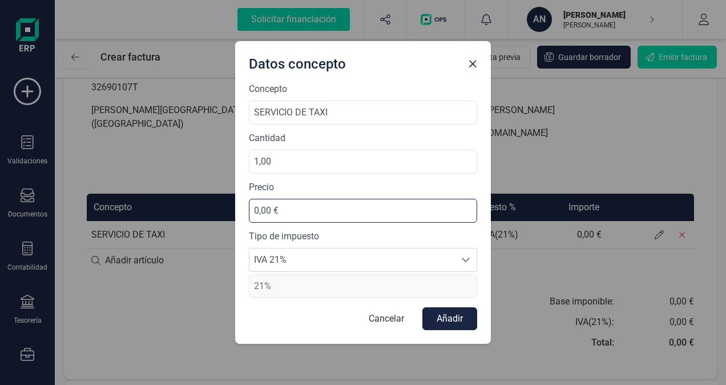
click at [335, 211] on input "0,00 €" at bounding box center [363, 211] width 228 height 24
type input "141,00 €"
click at [463, 256] on icon at bounding box center [465, 259] width 9 height 9
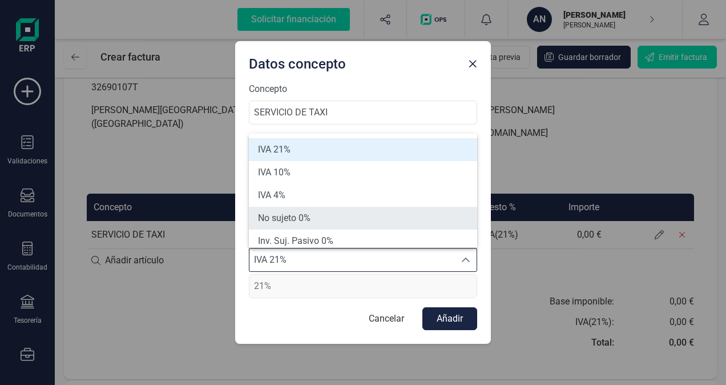
scroll to position [5, 0]
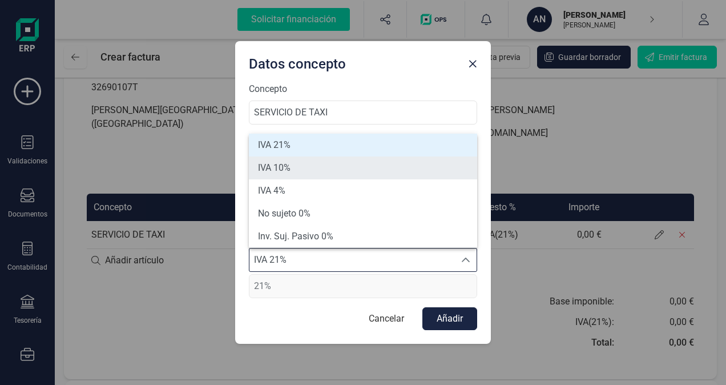
click at [322, 171] on li "IVA 10%" at bounding box center [363, 167] width 228 height 23
type input "10%"
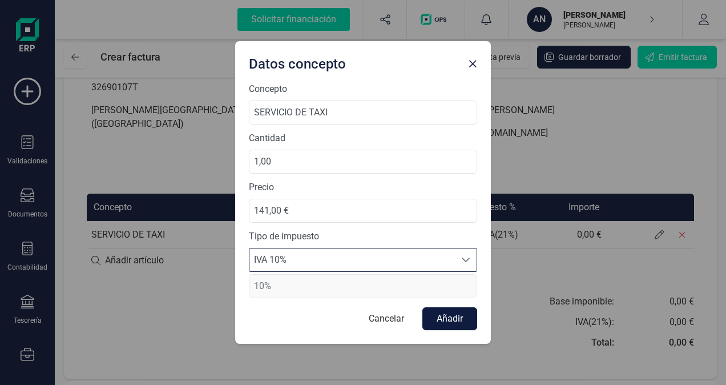
click at [450, 315] on button "Añadir" at bounding box center [449, 318] width 55 height 23
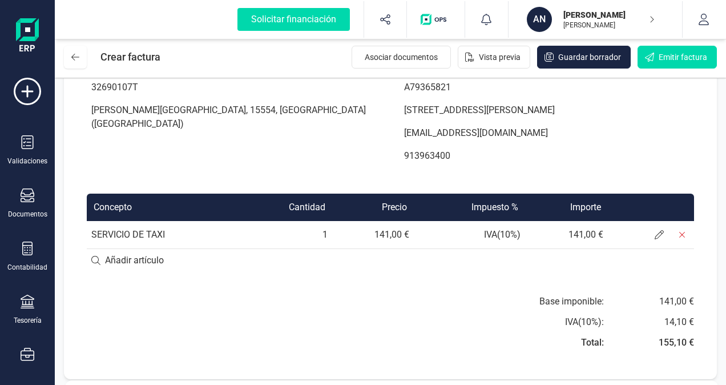
click at [450, 315] on div "Base imponible: IVA ( 10 %): Total: 141,00 € 14,10 € 155,10 €" at bounding box center [546, 325] width 294 height 62
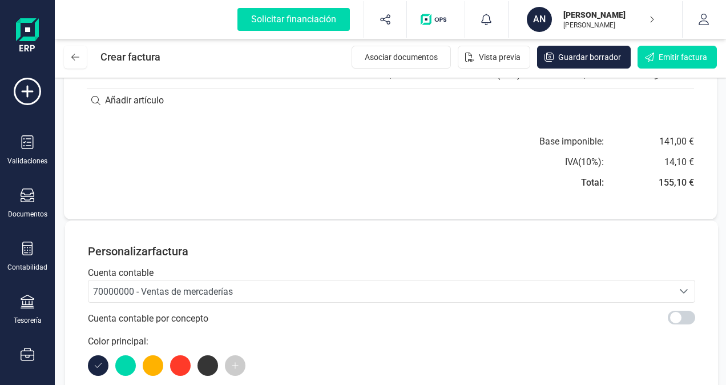
scroll to position [342, 0]
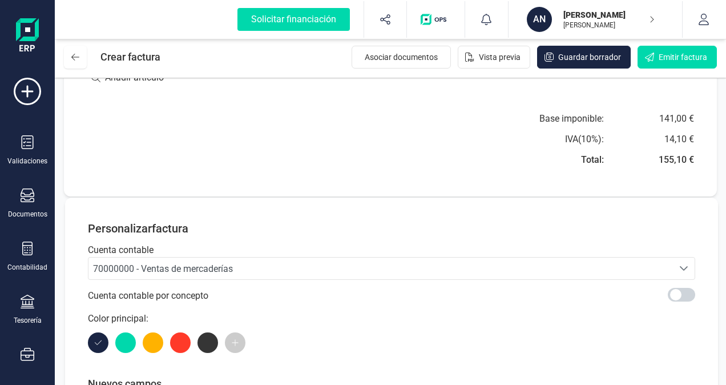
click at [666, 264] on div "70000000 - Ventas de mercaderías" at bounding box center [380, 269] width 575 height 14
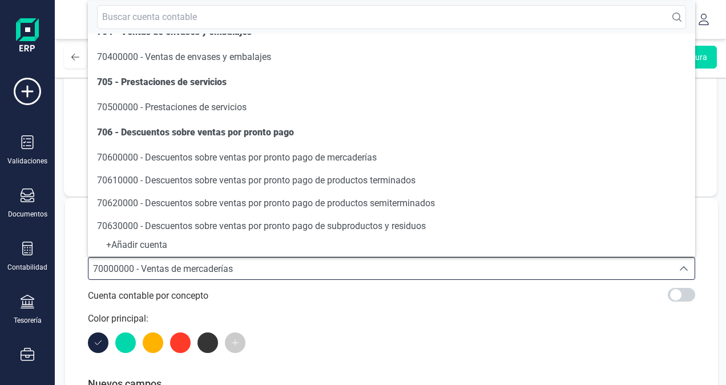
scroll to position [228, 0]
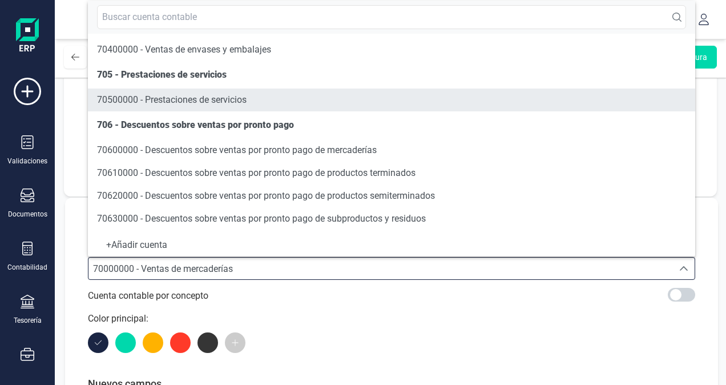
click at [217, 102] on span "70500000 - Prestaciones de servicios" at bounding box center [171, 99] width 149 height 11
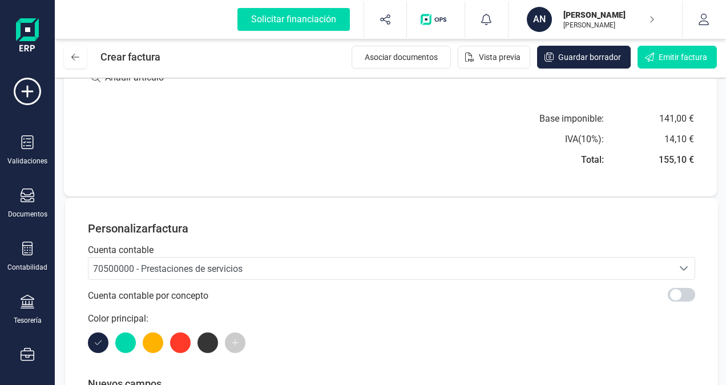
click at [512, 333] on div at bounding box center [391, 342] width 607 height 21
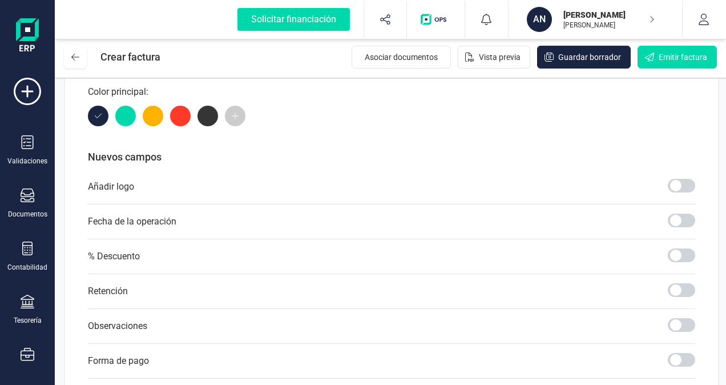
scroll to position [571, 0]
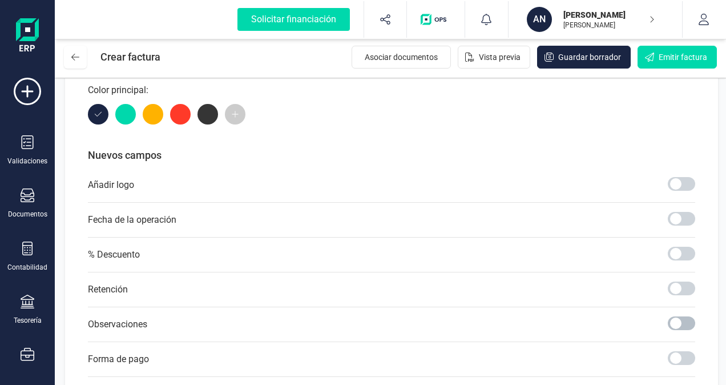
click at [673, 319] on span at bounding box center [680, 323] width 27 height 14
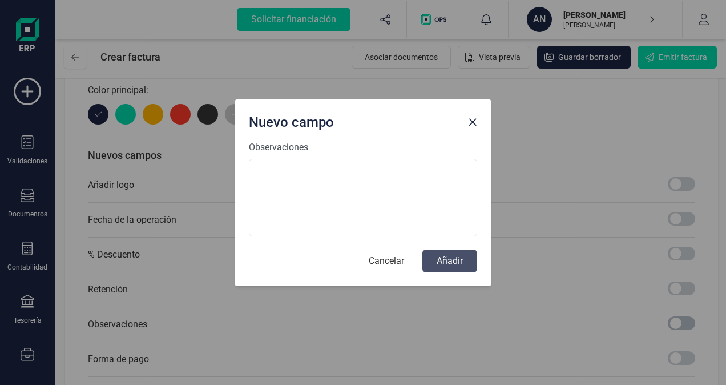
scroll to position [6, 3]
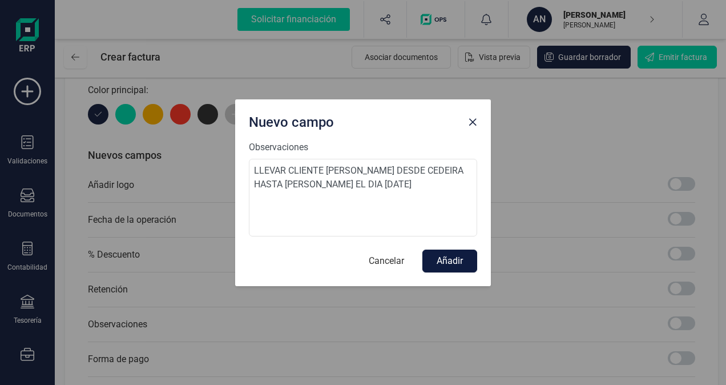
type textarea "LLEVAR CLIENTE ANA DESDE CEDEIRA HASTA MALPICA DE BERGANTIÑOS EL DIA 30/08/2025"
click at [447, 262] on button "Añadir" at bounding box center [449, 260] width 55 height 23
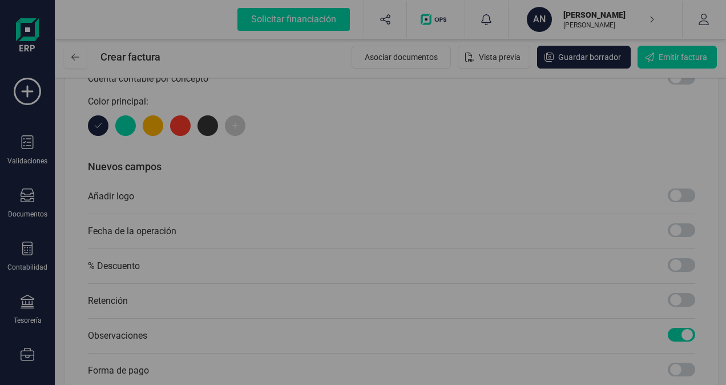
scroll to position [582, 0]
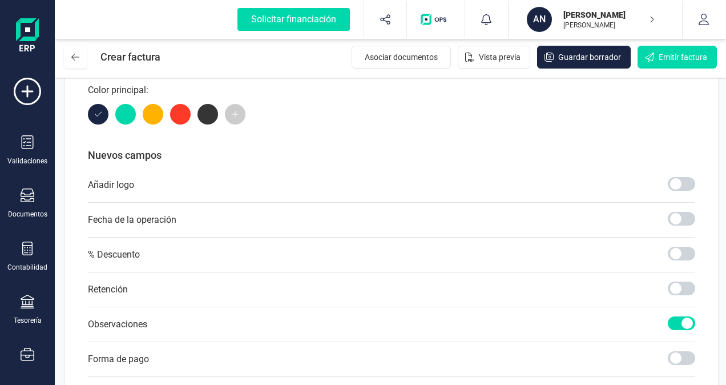
click at [444, 159] on p "Nuevos campos" at bounding box center [391, 155] width 607 height 16
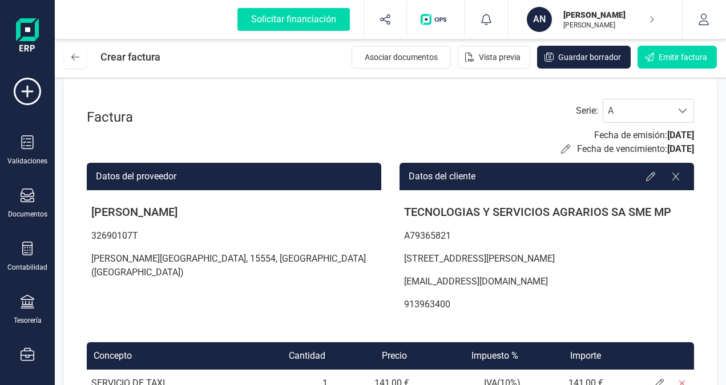
scroll to position [0, 0]
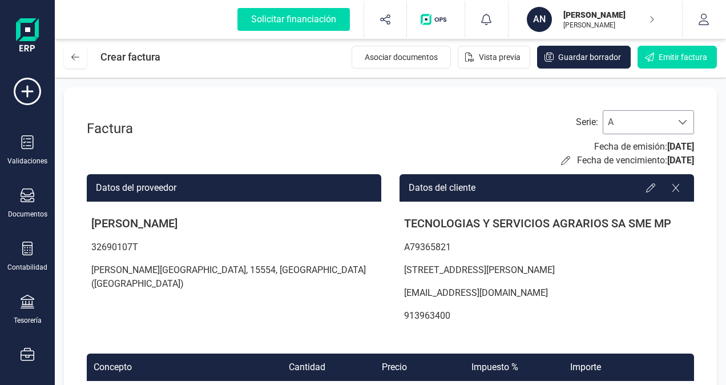
click at [639, 120] on span "A" at bounding box center [637, 122] width 68 height 23
drag, startPoint x: 639, startPoint y: 120, endPoint x: 542, endPoint y: 106, distance: 97.9
click at [542, 106] on div "Factura Serie : A A Fecha de emisión: 29/08/2025 Fecha de vencimiento: 30/08/20…" at bounding box center [390, 318] width 653 height 463
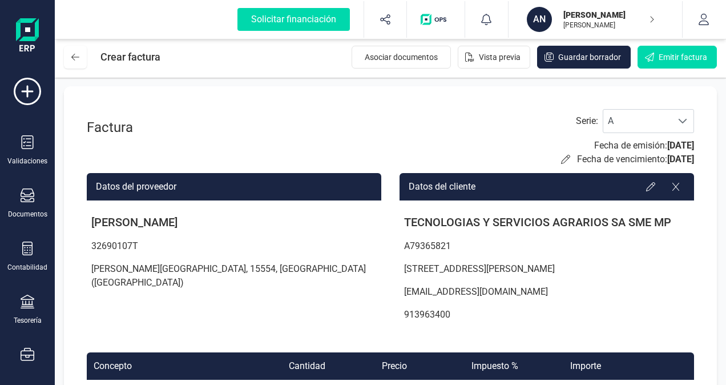
scroll to position [0, 0]
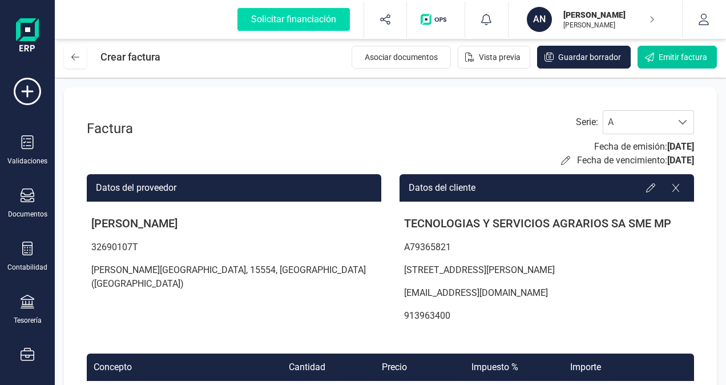
click at [677, 53] on span "Emitir factura" at bounding box center [682, 56] width 48 height 11
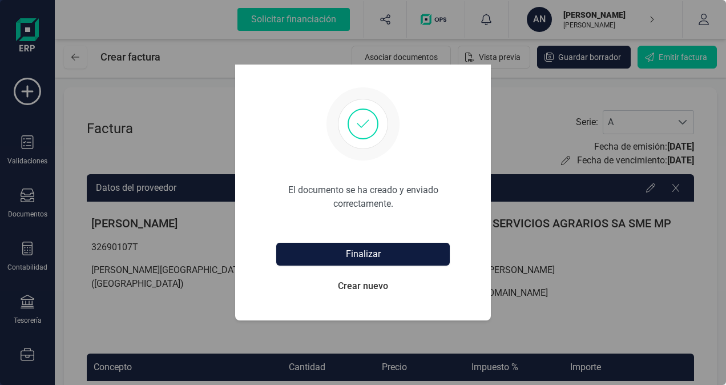
click at [359, 253] on button "Finalizar" at bounding box center [362, 253] width 173 height 23
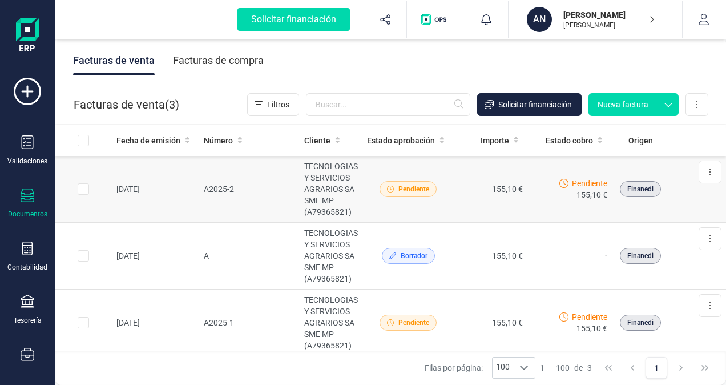
click at [80, 191] on input "Row Selected 6ceab3dd-1ba1-411d-bace-bdbd8680ee86" at bounding box center [83, 188] width 11 height 11
checkbox input "true"
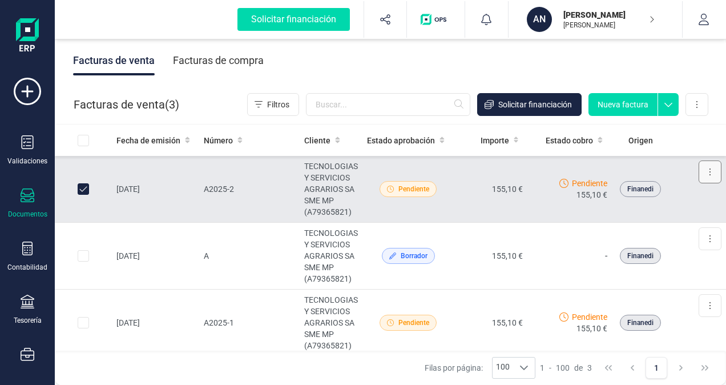
click at [702, 171] on button at bounding box center [709, 171] width 23 height 23
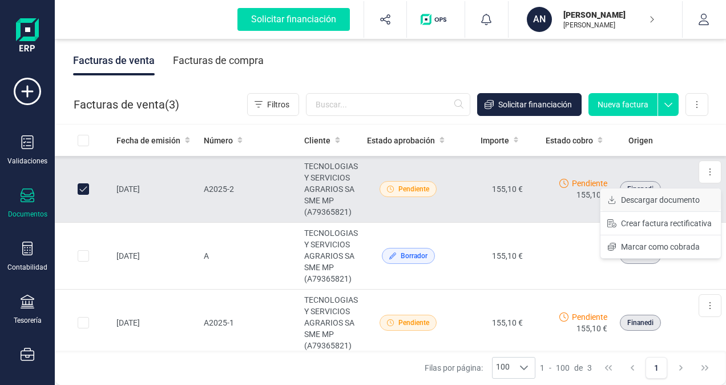
click at [671, 197] on span "Descargar documento" at bounding box center [660, 199] width 79 height 11
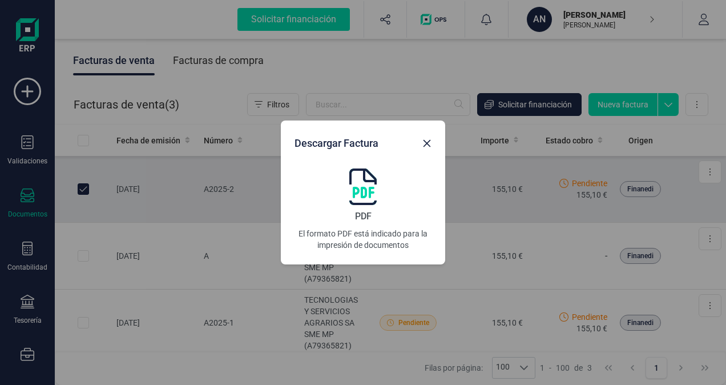
click at [372, 177] on img at bounding box center [362, 186] width 27 height 37
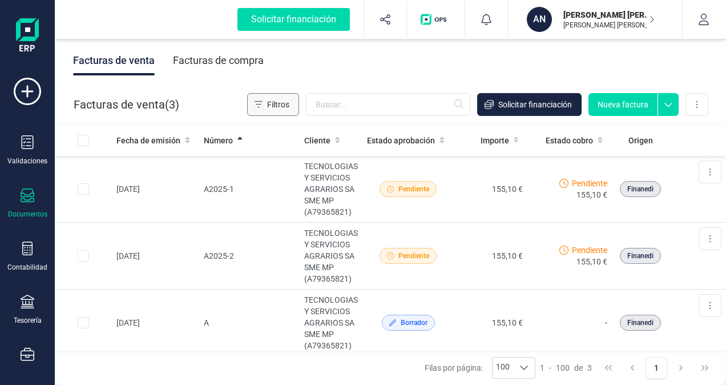
click at [275, 102] on span "Filtros" at bounding box center [278, 104] width 22 height 11
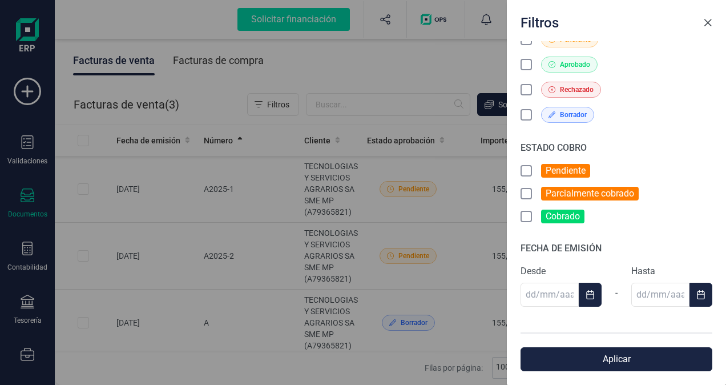
scroll to position [119, 0]
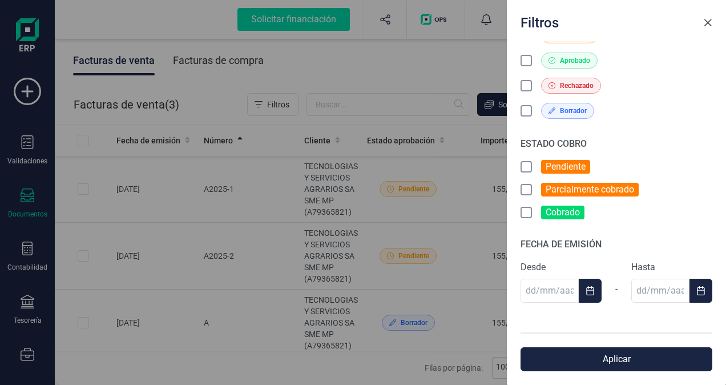
click at [707, 17] on button "Close" at bounding box center [707, 23] width 18 height 18
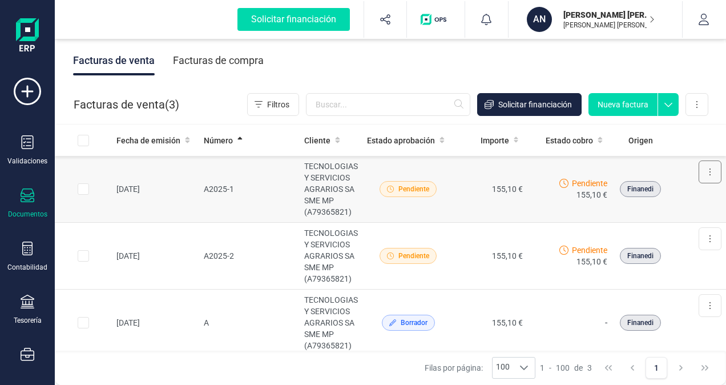
click at [702, 169] on button at bounding box center [709, 171] width 23 height 23
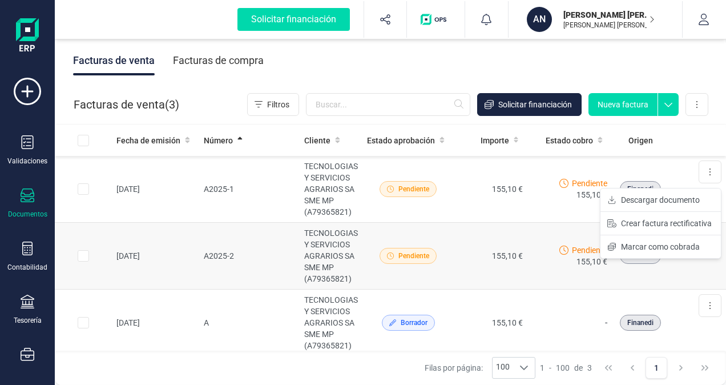
drag, startPoint x: 109, startPoint y: 250, endPoint x: 103, endPoint y: 256, distance: 8.5
click at [103, 256] on td at bounding box center [83, 255] width 57 height 67
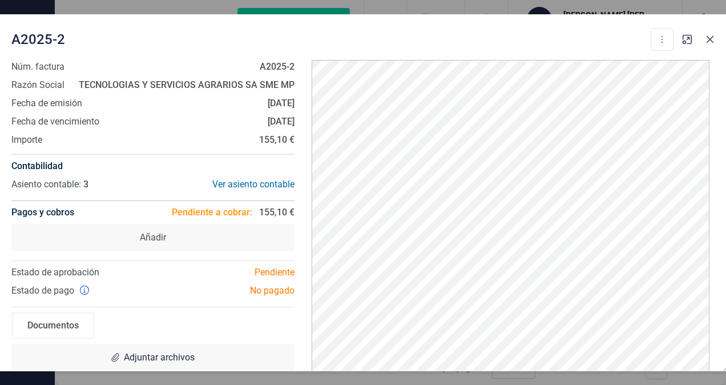
click at [707, 39] on icon "button" at bounding box center [709, 39] width 9 height 9
